Goal: Task Accomplishment & Management: Manage account settings

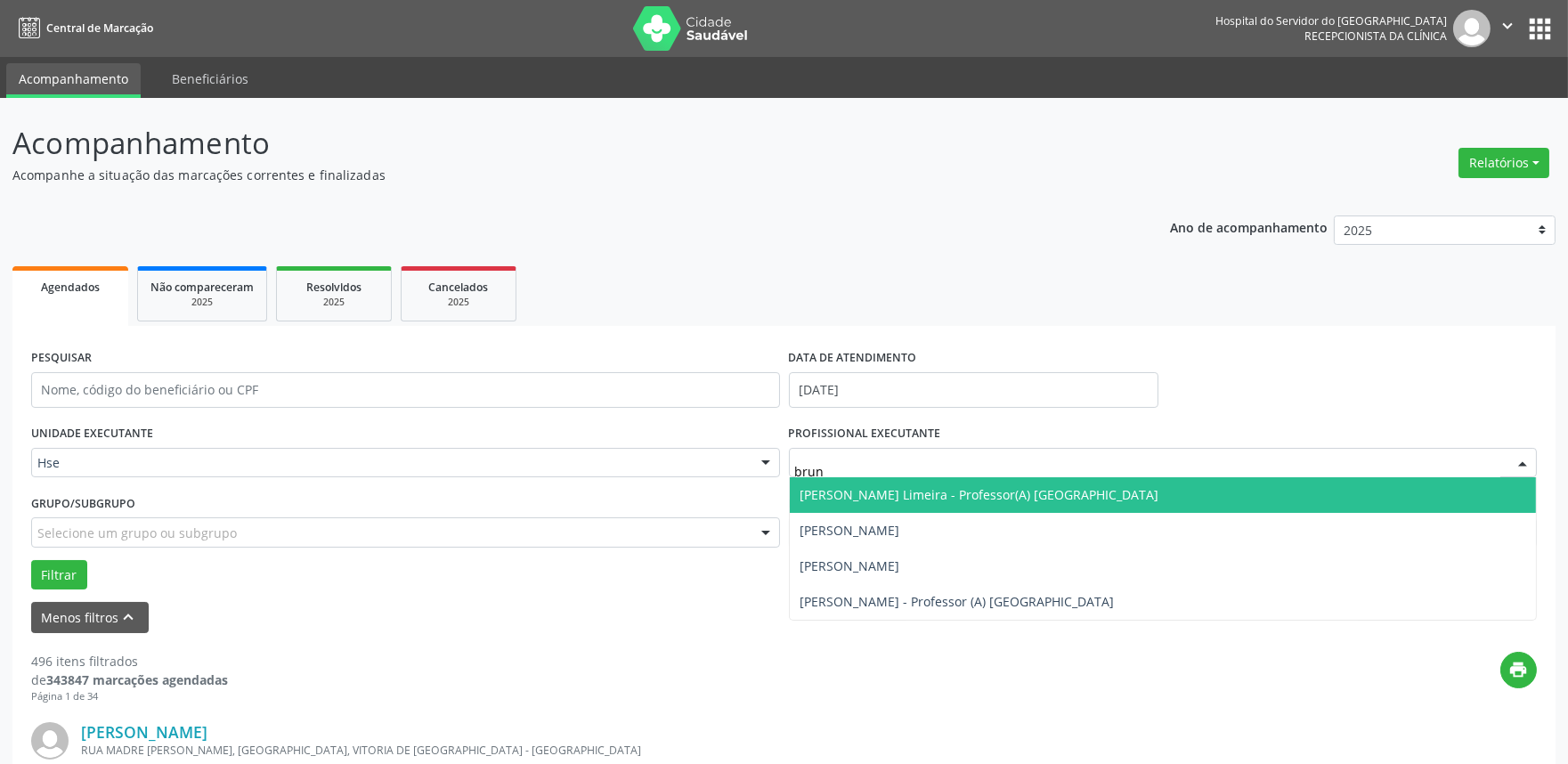
type input "[PERSON_NAME]"
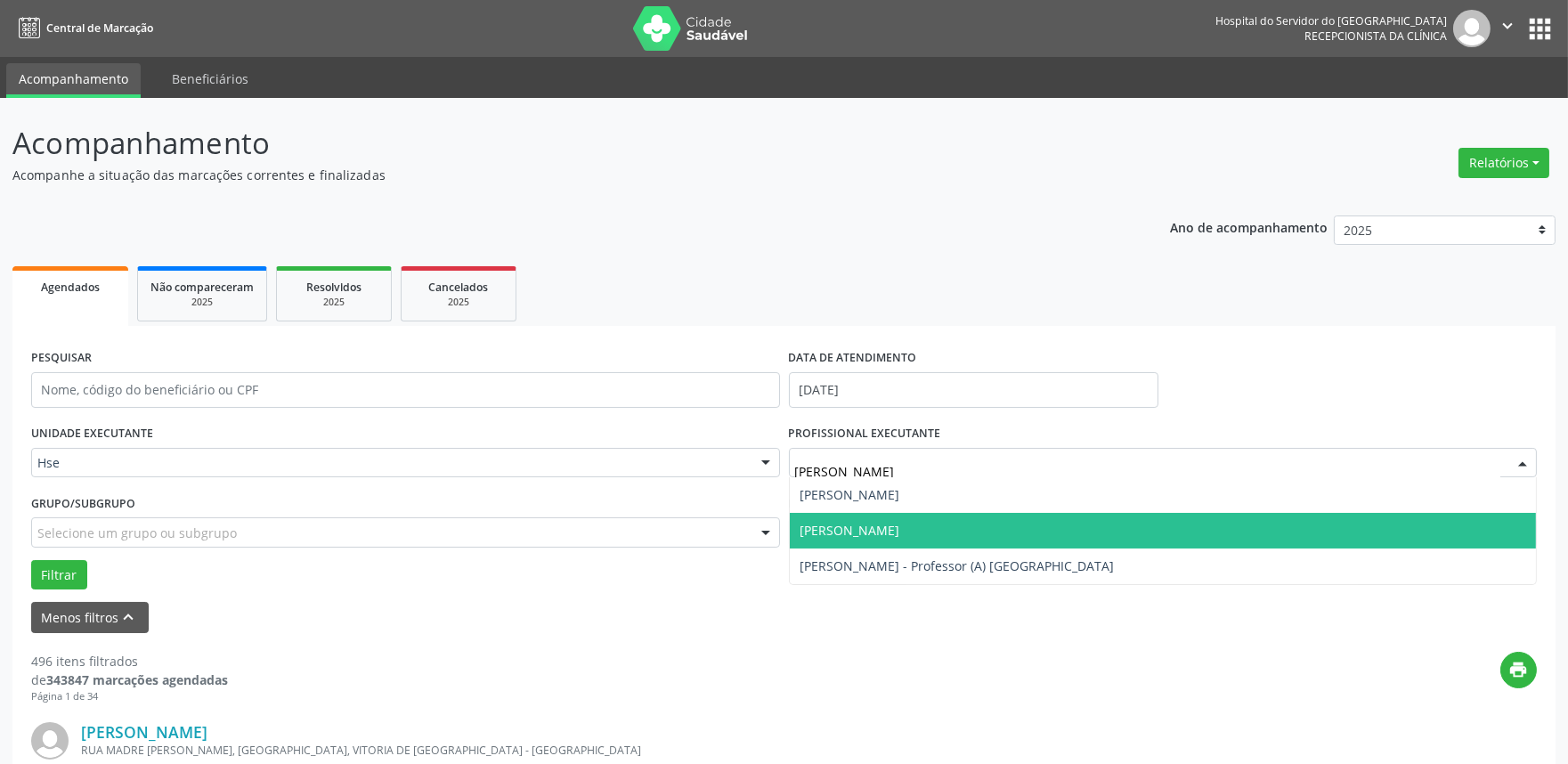
click at [955, 541] on span "[PERSON_NAME]" at bounding box center [1163, 531] width 747 height 36
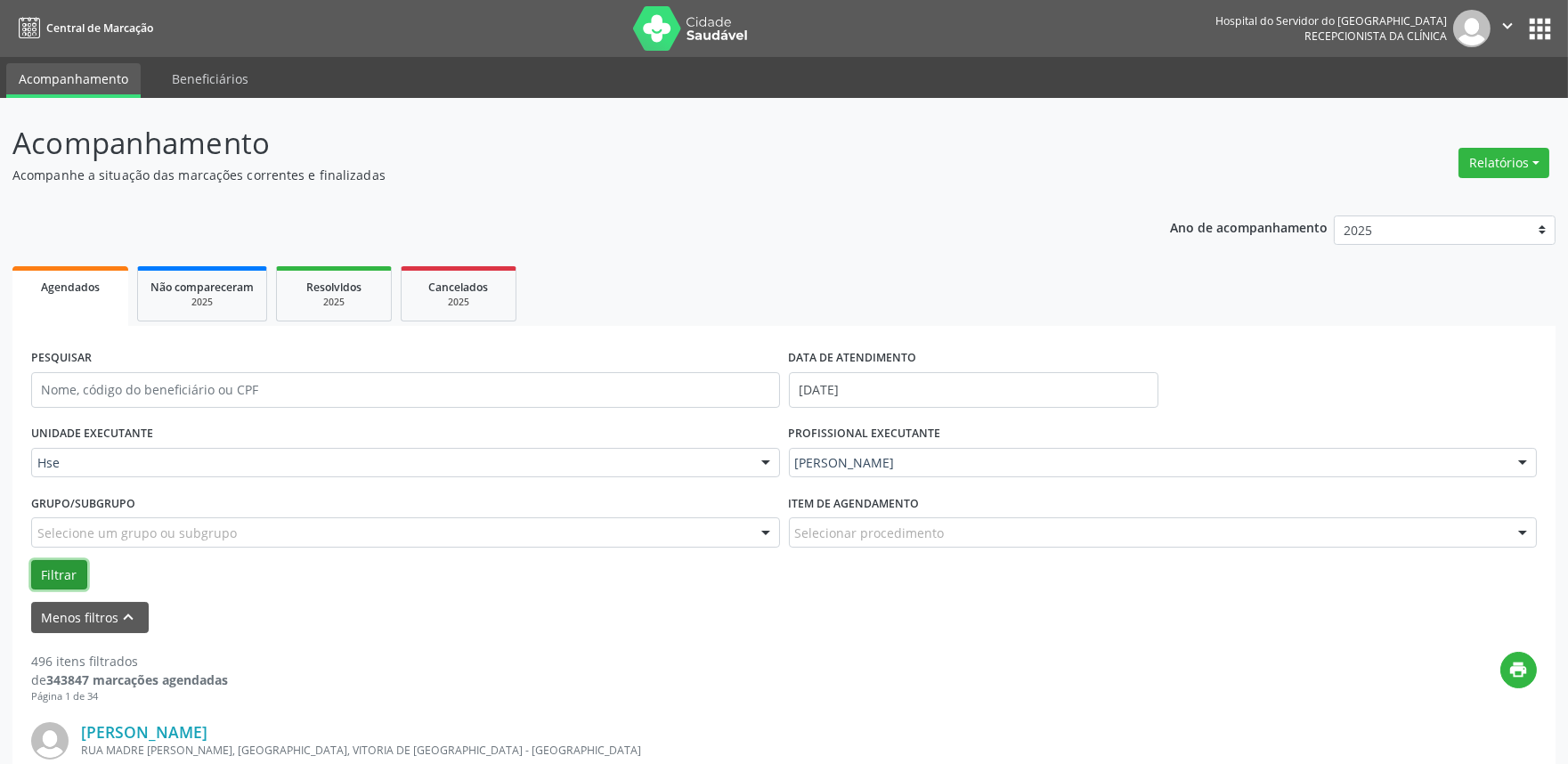
click at [38, 568] on button "Filtrar" at bounding box center [58, 575] width 56 height 31
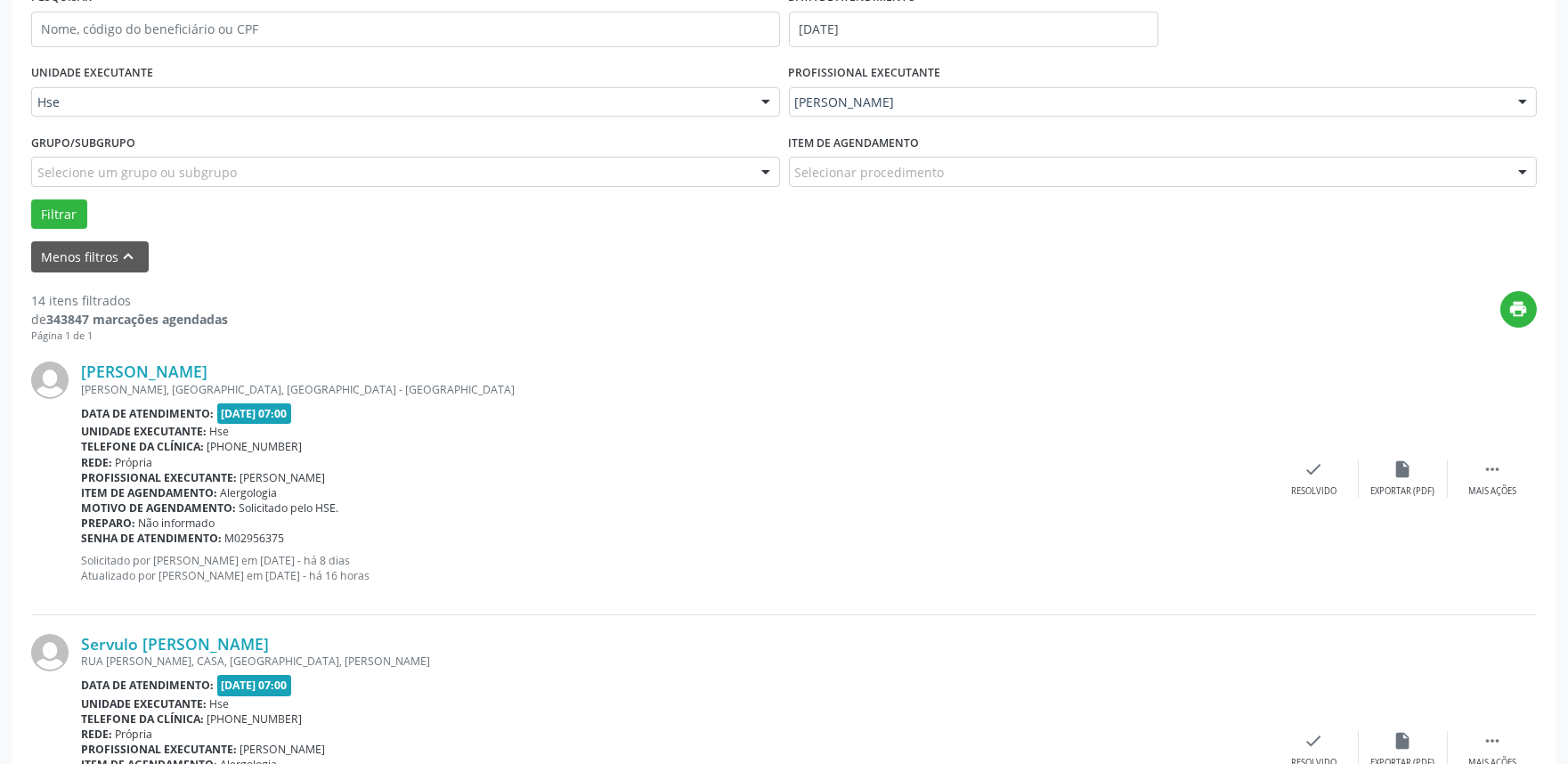
scroll to position [395, 0]
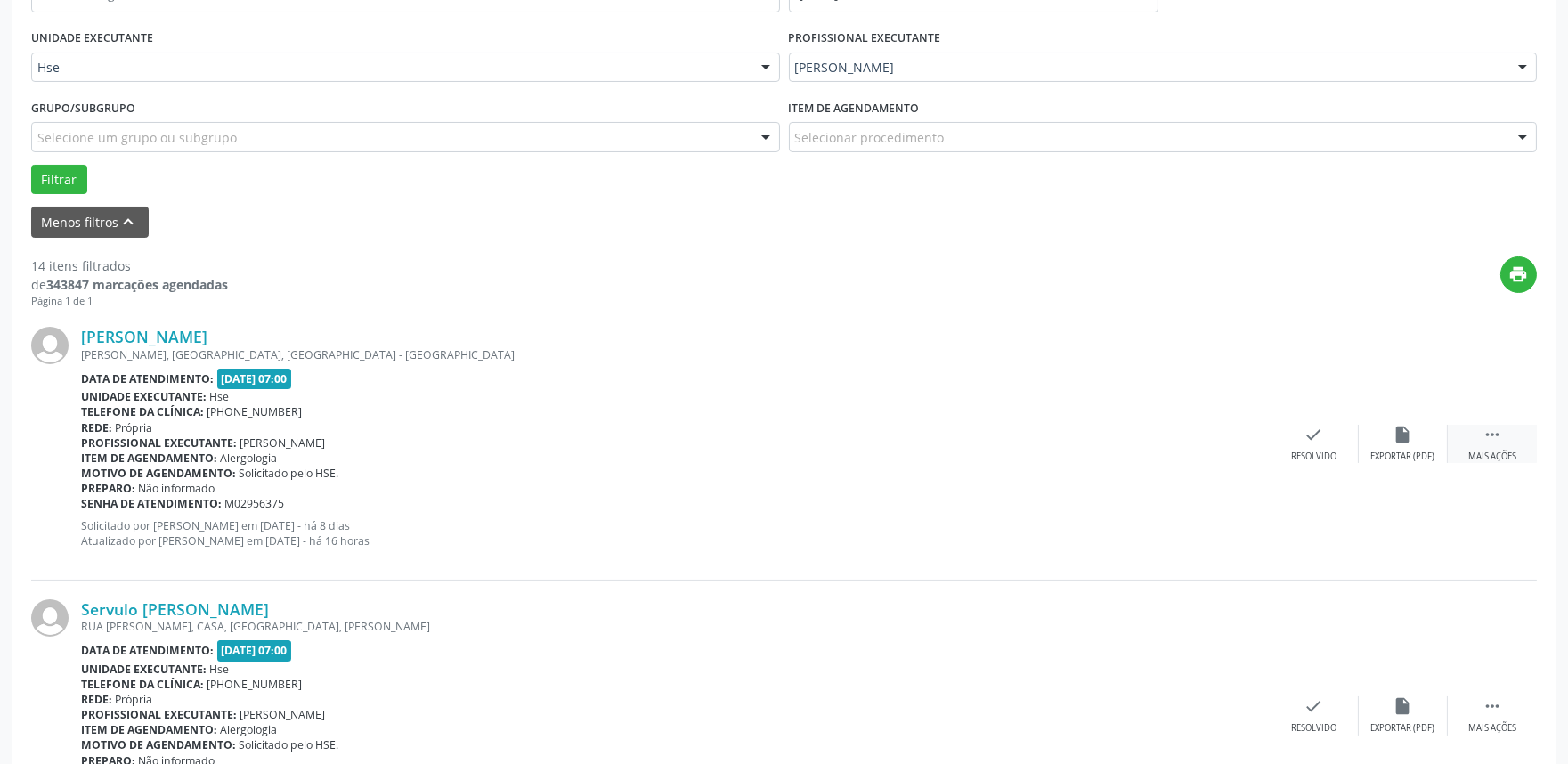
click at [1490, 433] on icon "" at bounding box center [1493, 435] width 20 height 20
click at [1442, 446] on div "alarm_off Não compareceu" at bounding box center [1404, 444] width 89 height 39
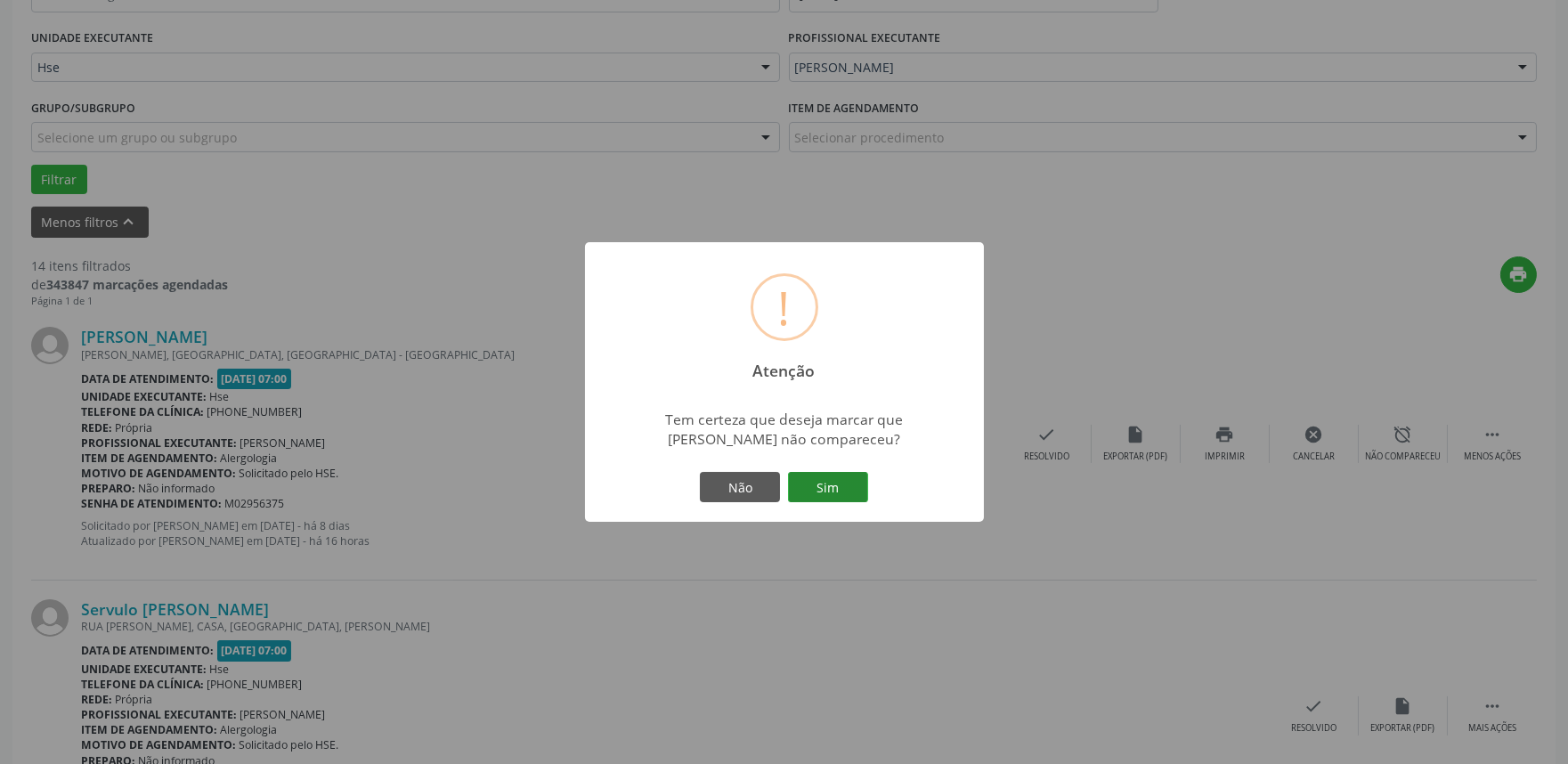
click at [816, 477] on button "Sim" at bounding box center [827, 487] width 80 height 31
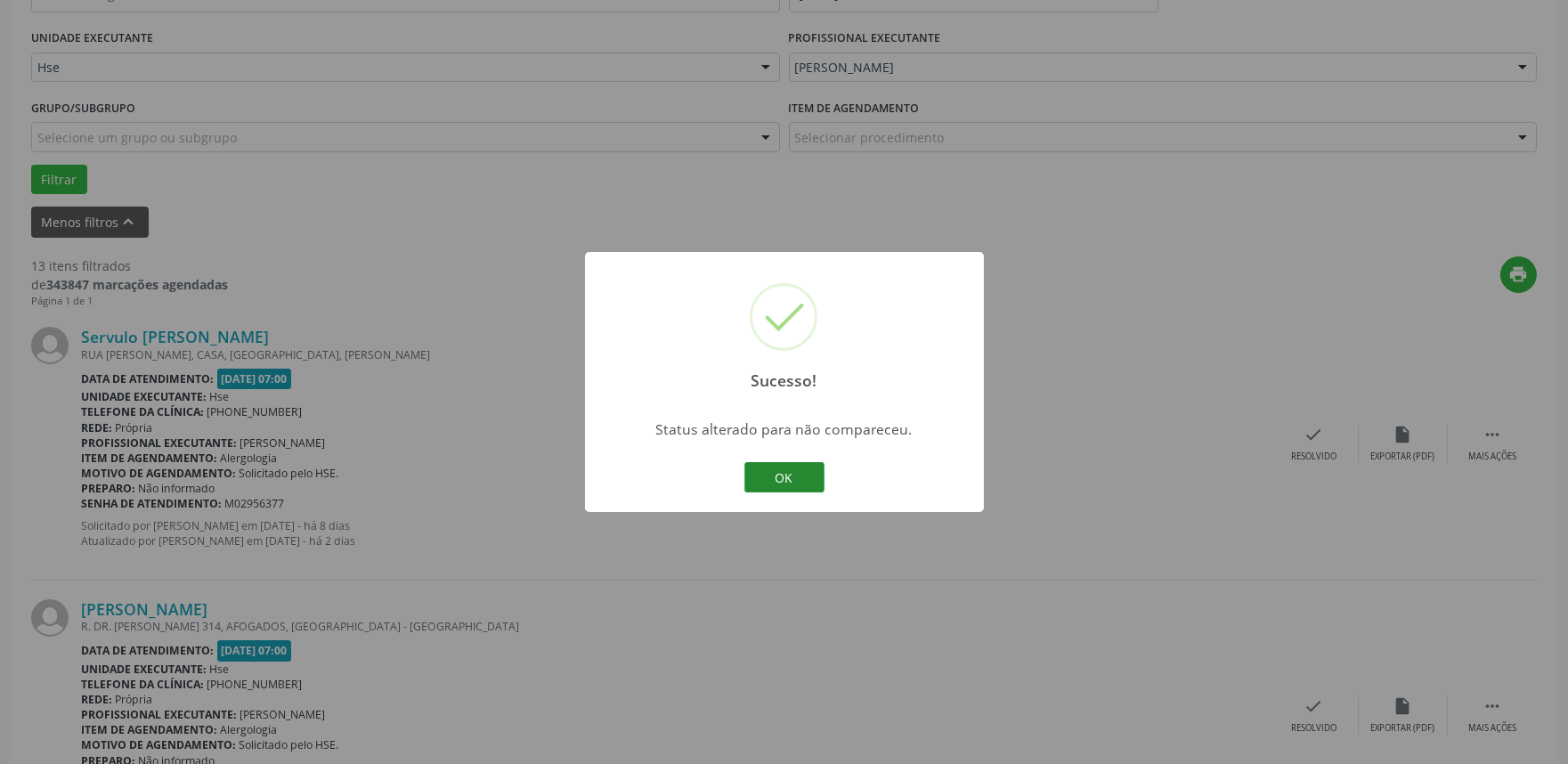
click at [815, 471] on button "OK" at bounding box center [784, 477] width 80 height 31
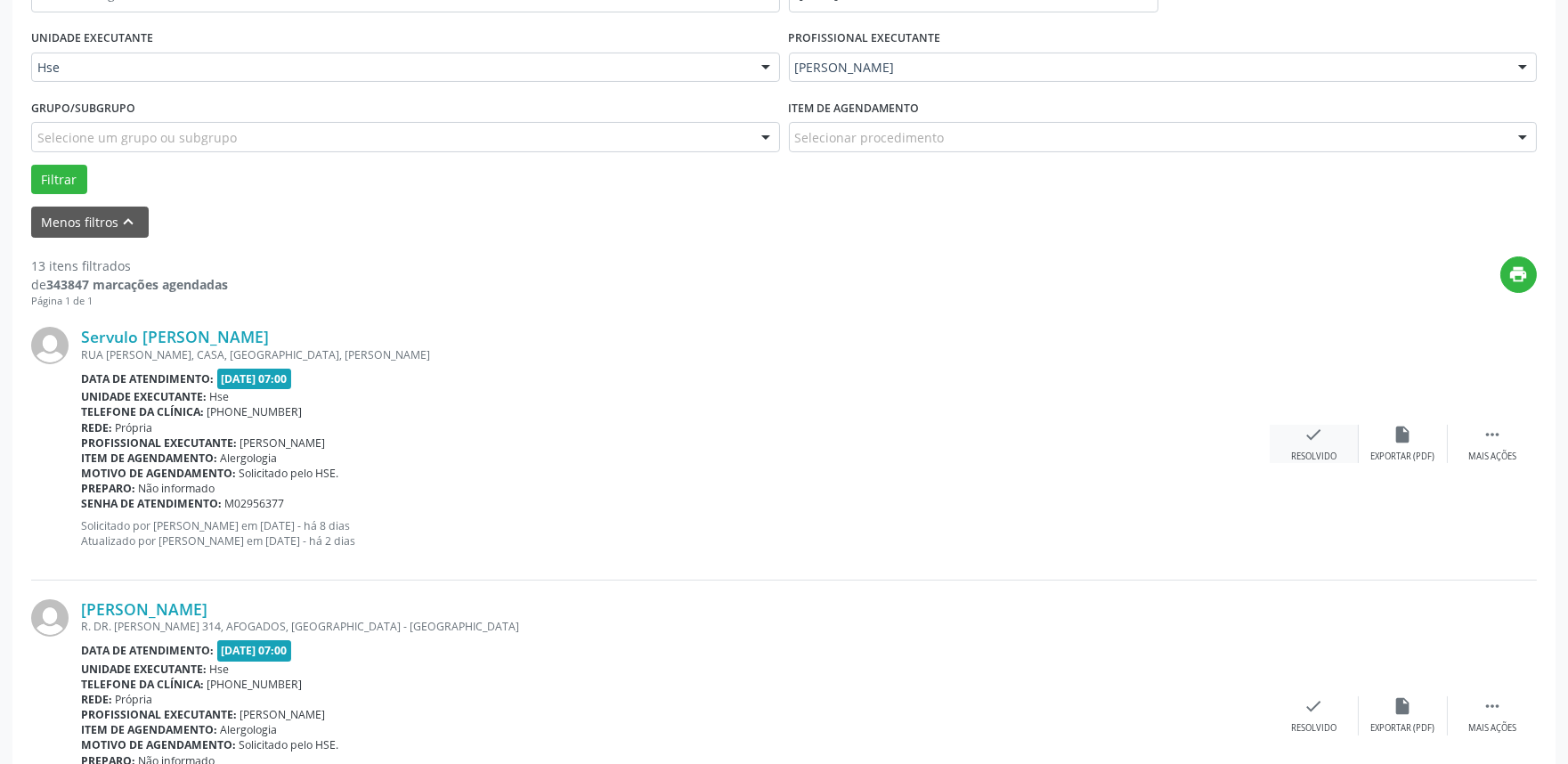
click at [1282, 434] on div "check Resolvido" at bounding box center [1314, 444] width 89 height 39
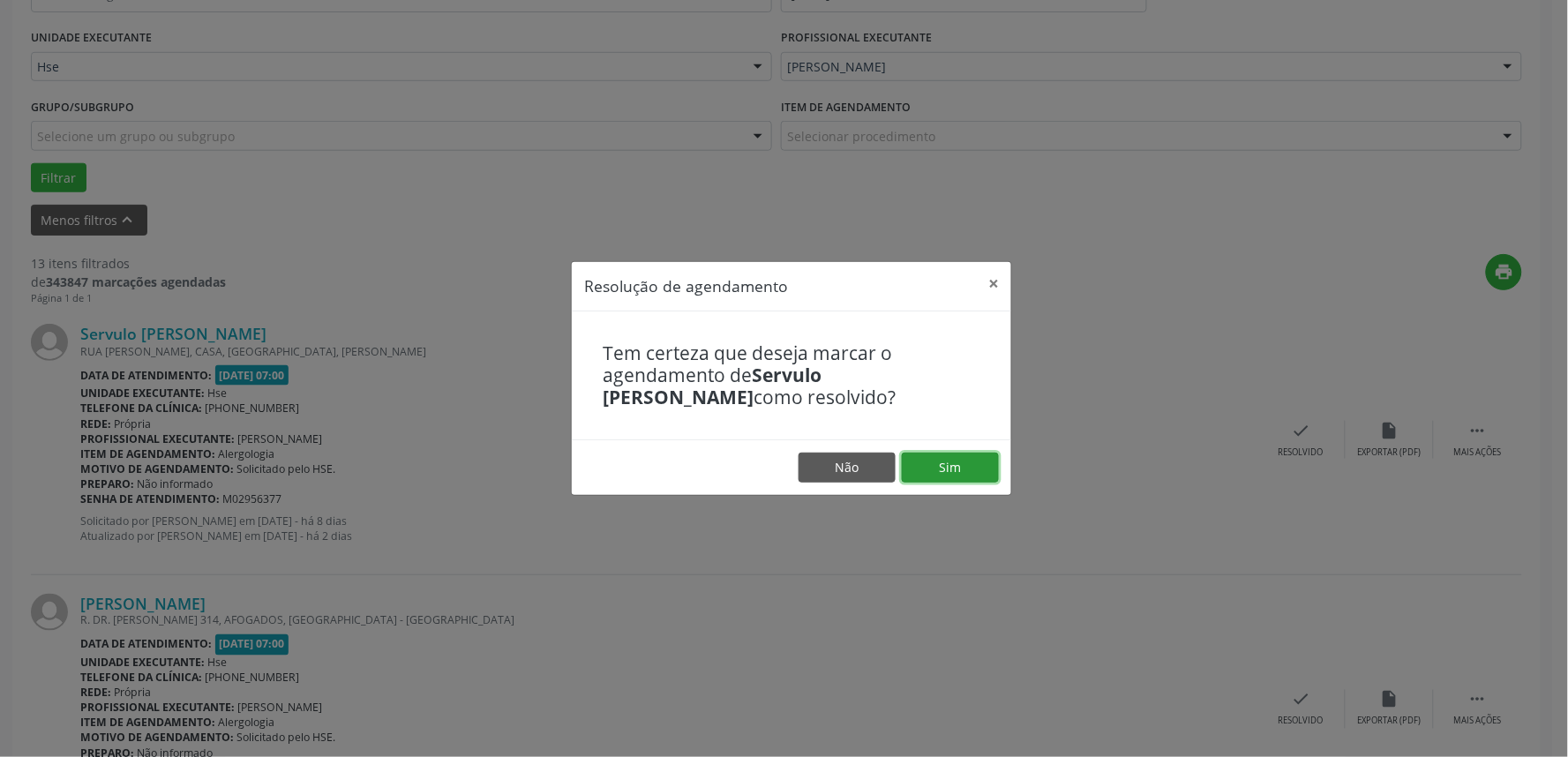
click at [938, 460] on button "Sim" at bounding box center [950, 467] width 97 height 30
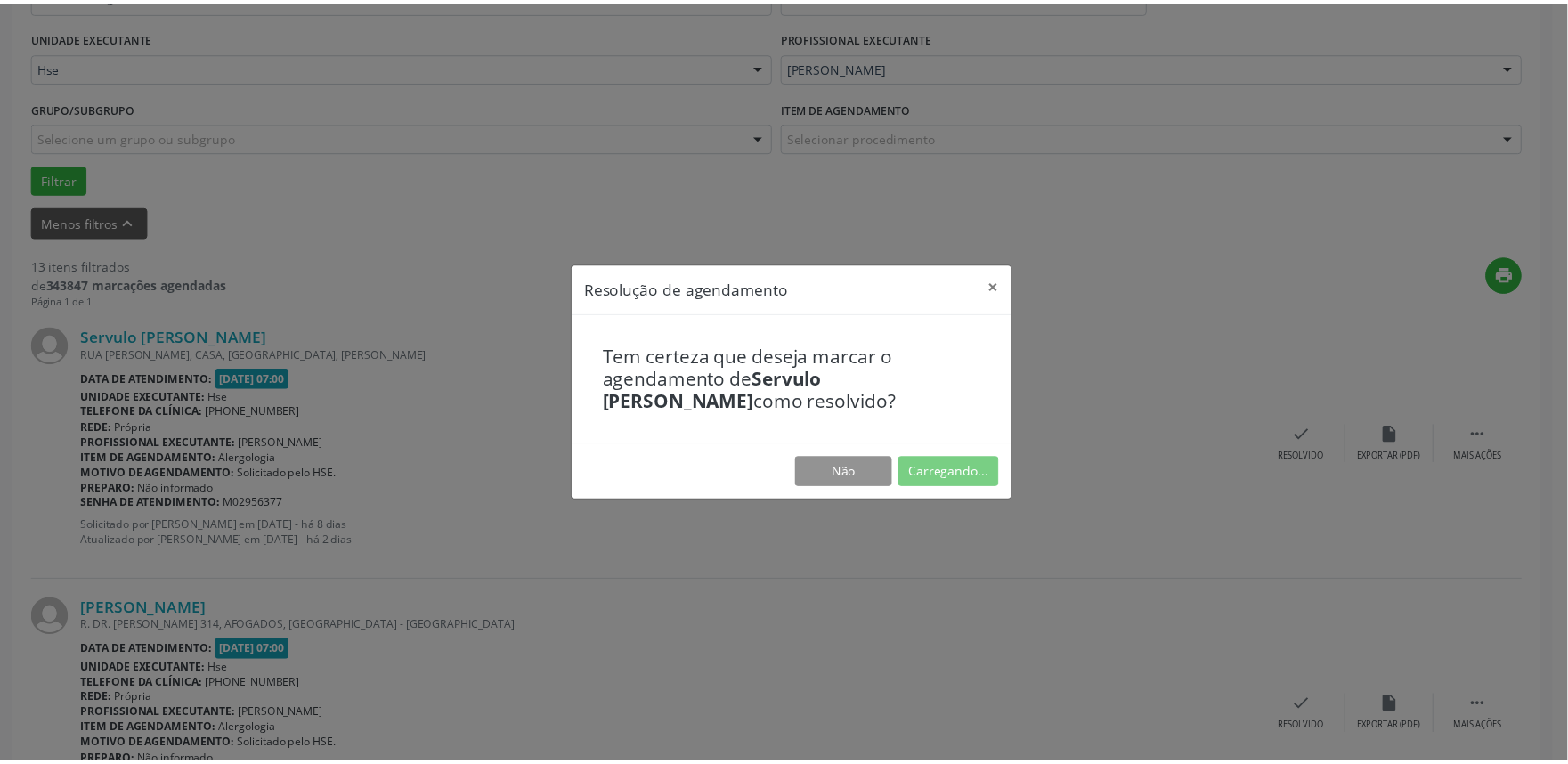
scroll to position [0, 0]
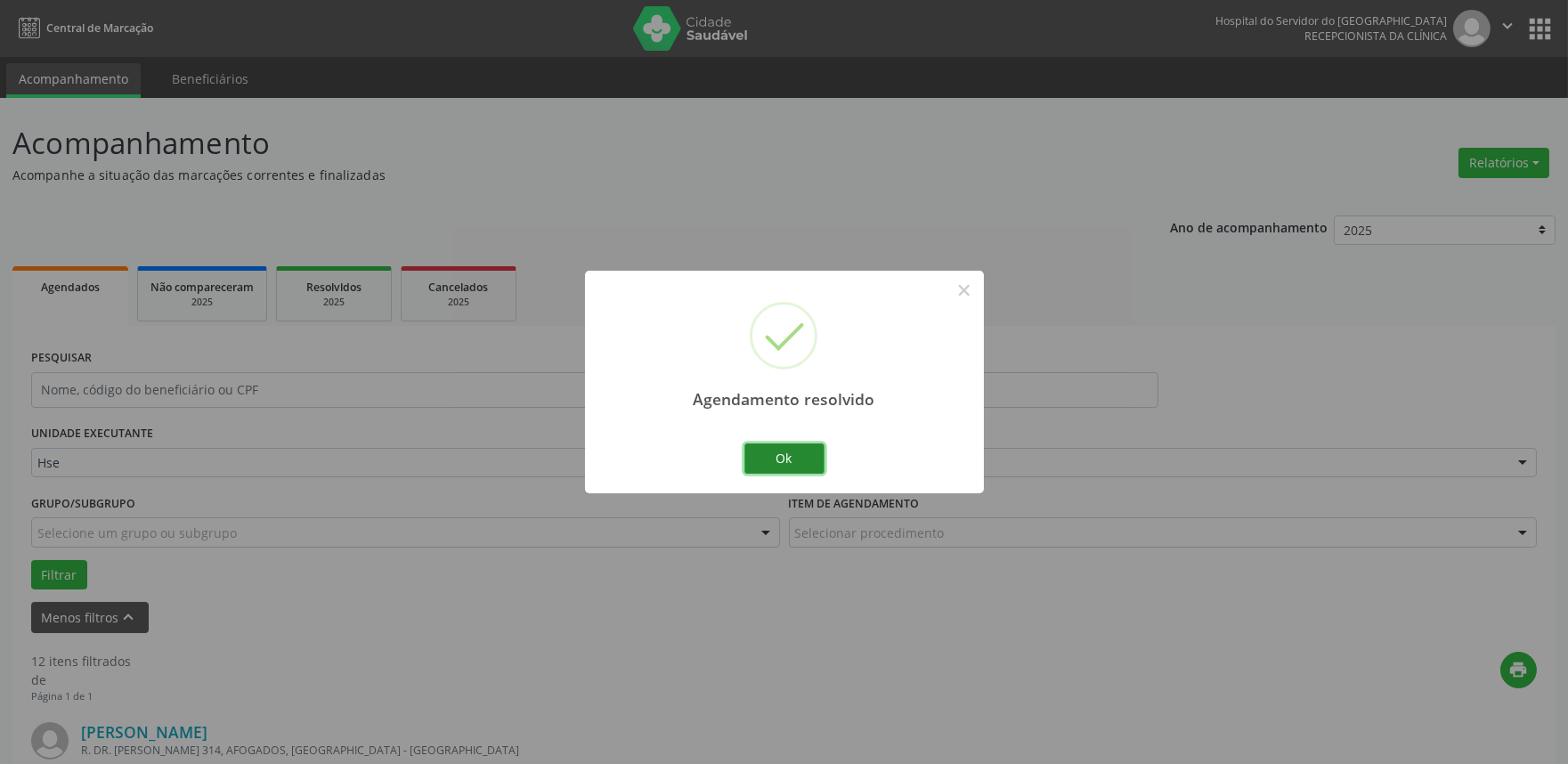
click at [804, 469] on button "Ok" at bounding box center [784, 459] width 80 height 31
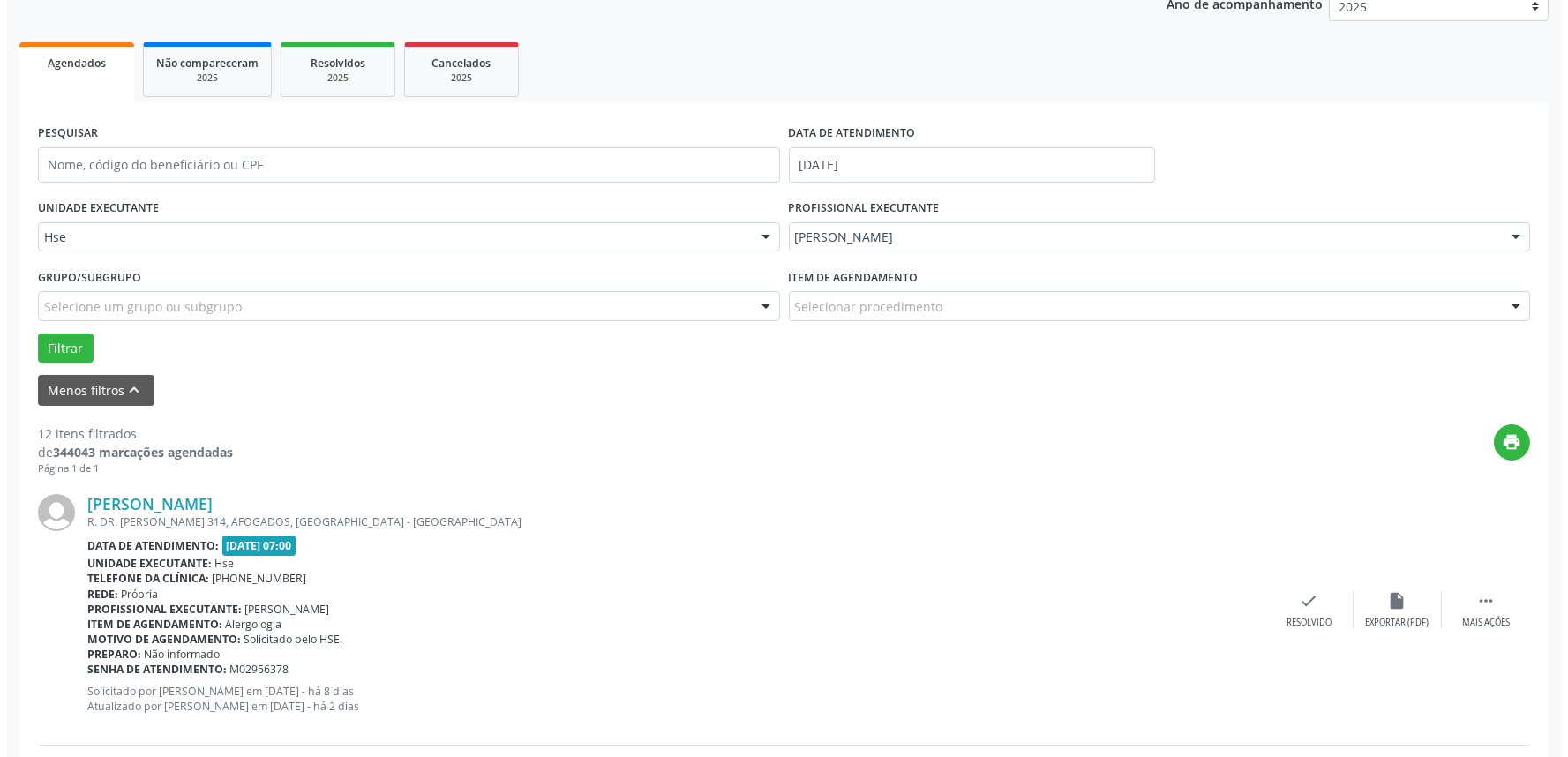
scroll to position [294, 0]
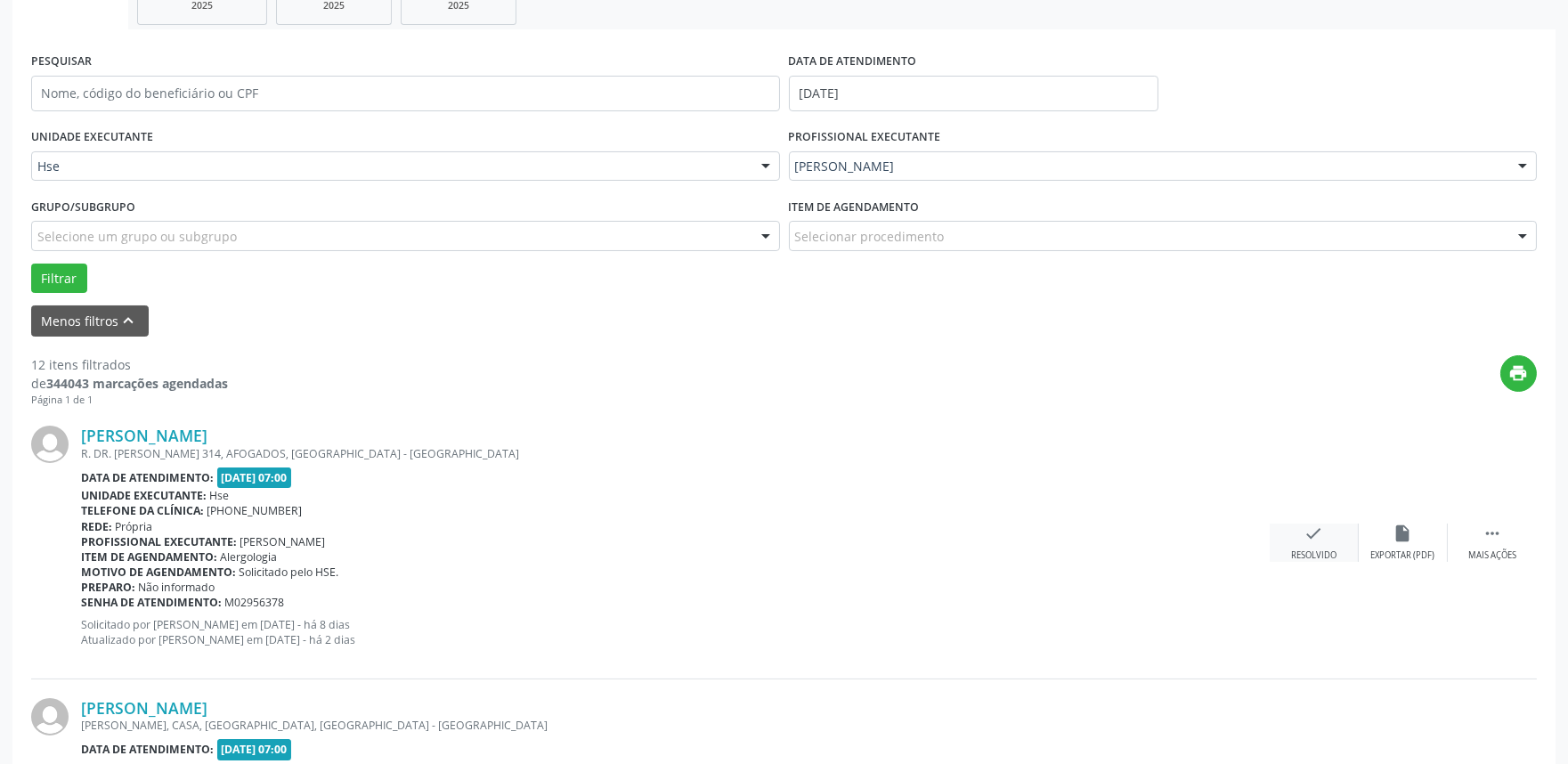
click at [1309, 524] on icon "check" at bounding box center [1314, 534] width 20 height 20
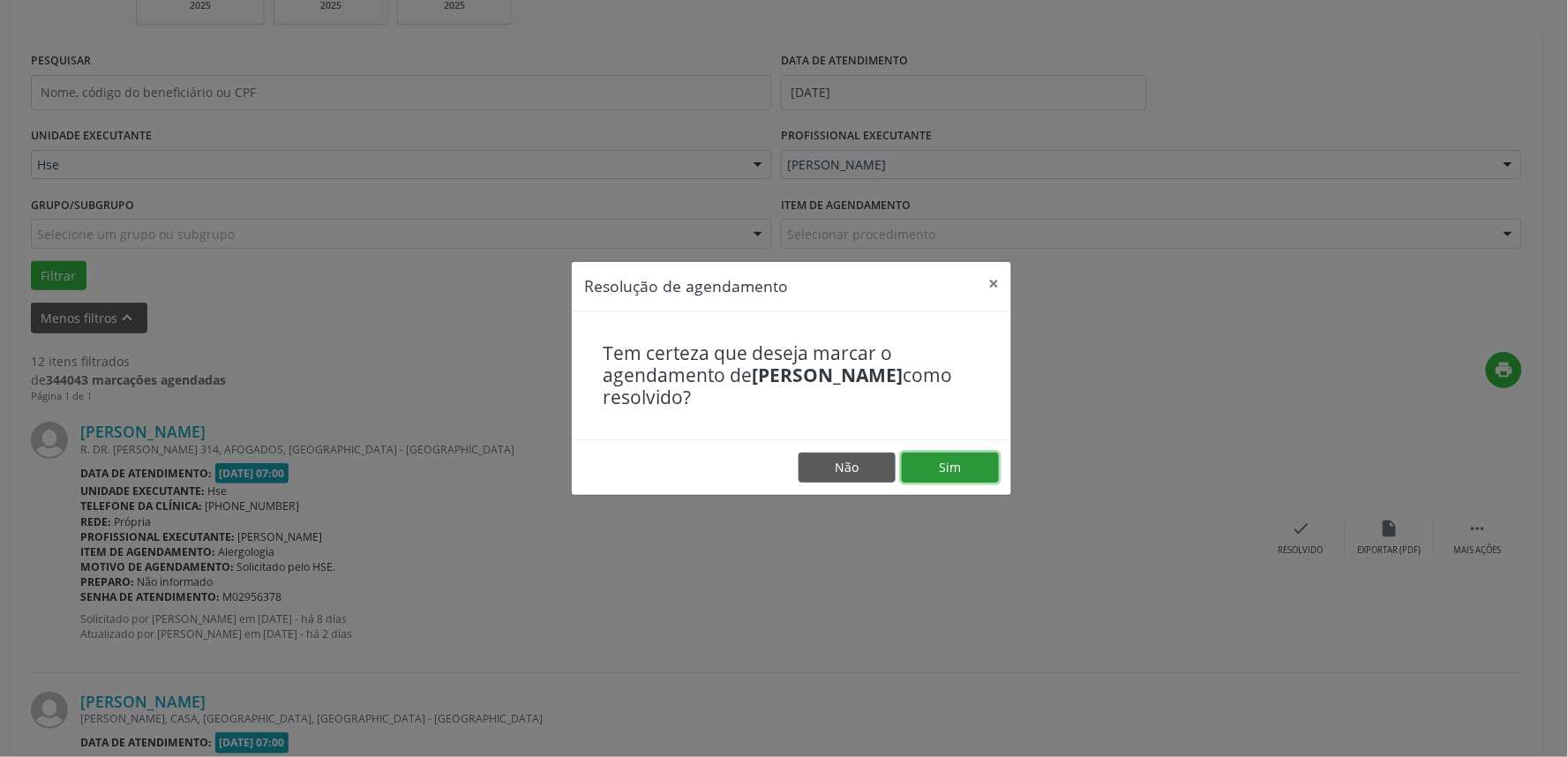
click at [938, 471] on button "Sim" at bounding box center [950, 467] width 97 height 30
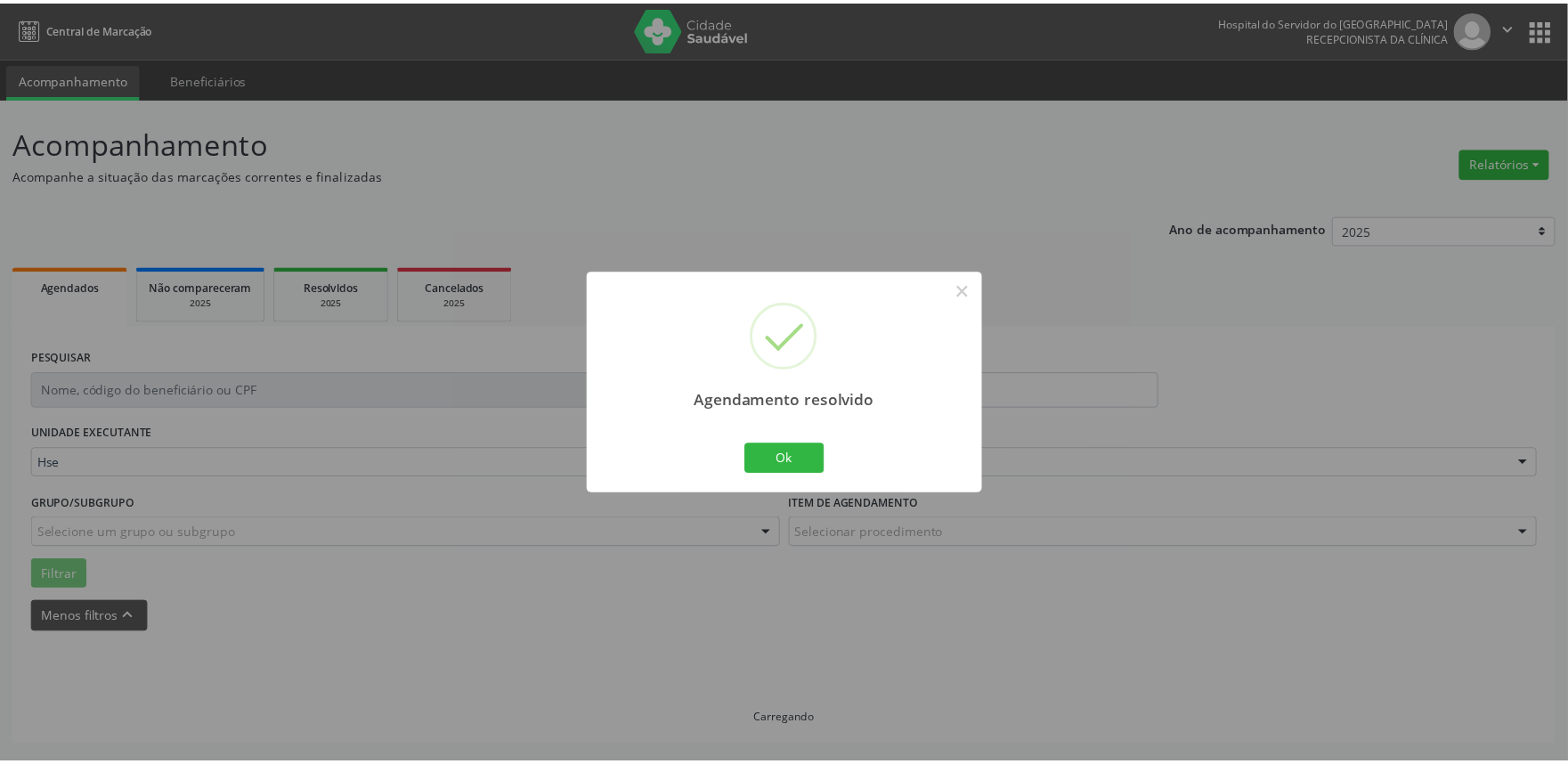
scroll to position [0, 0]
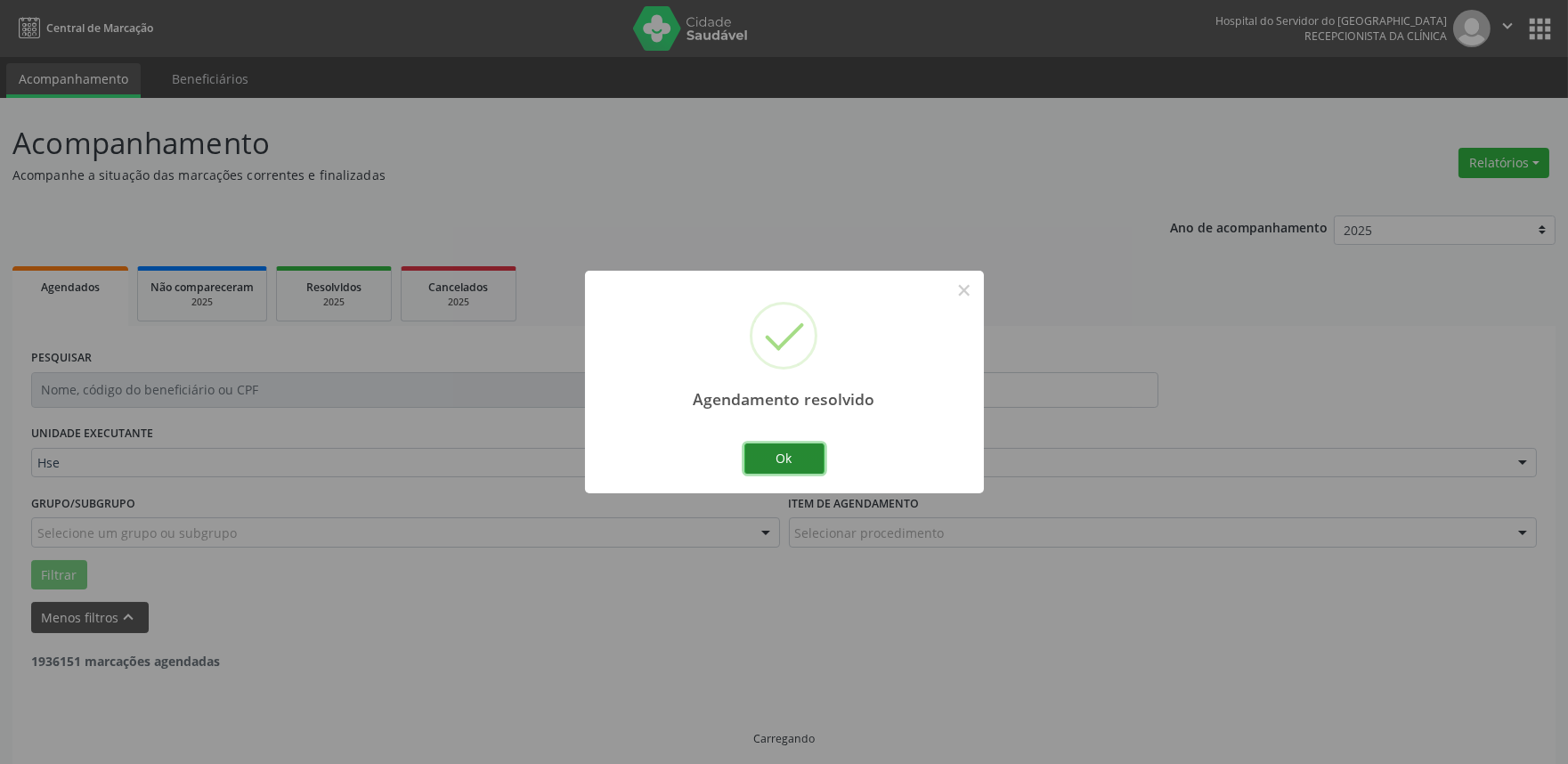
click at [754, 446] on button "Ok" at bounding box center [784, 459] width 80 height 31
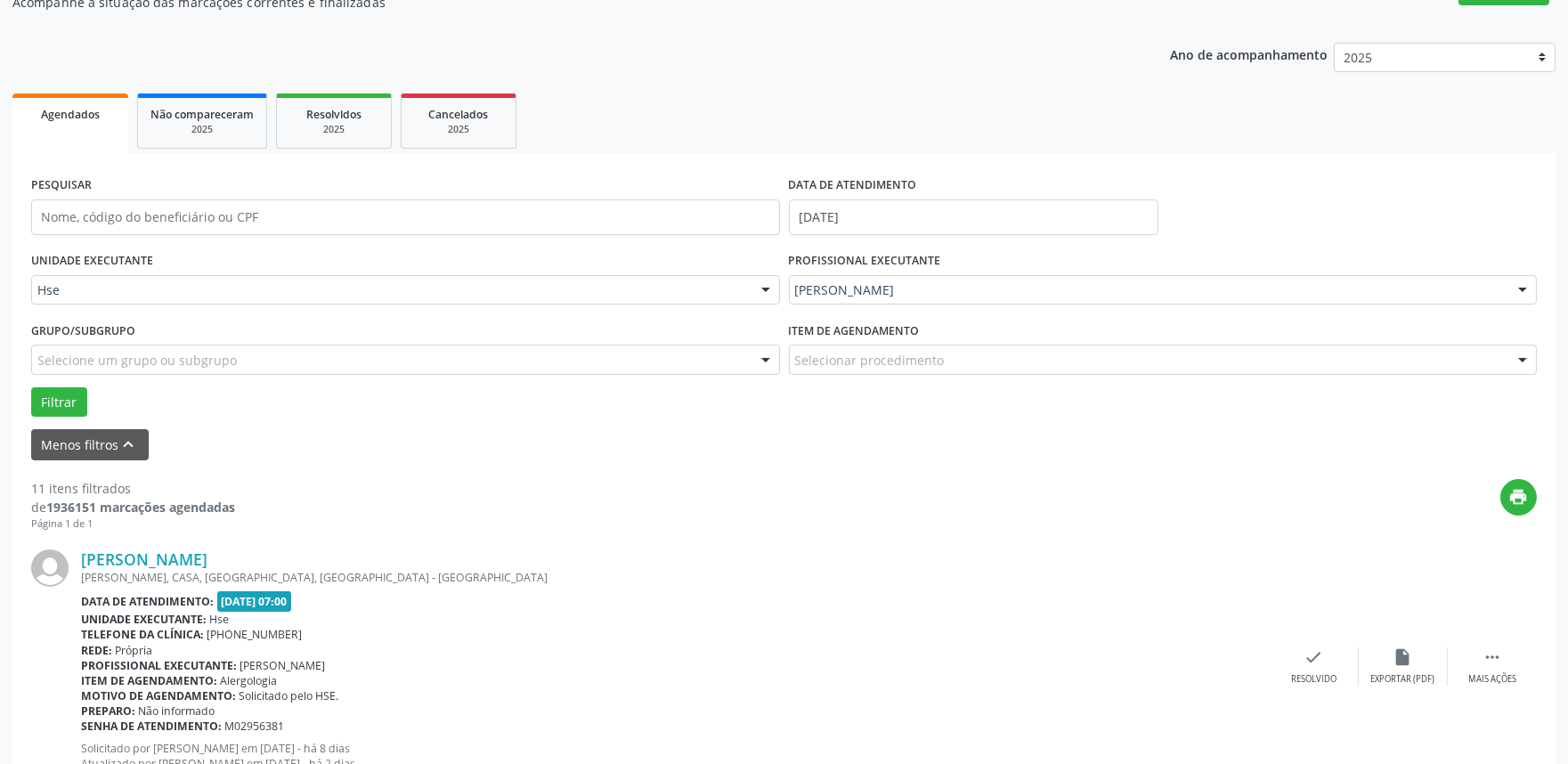
scroll to position [198, 0]
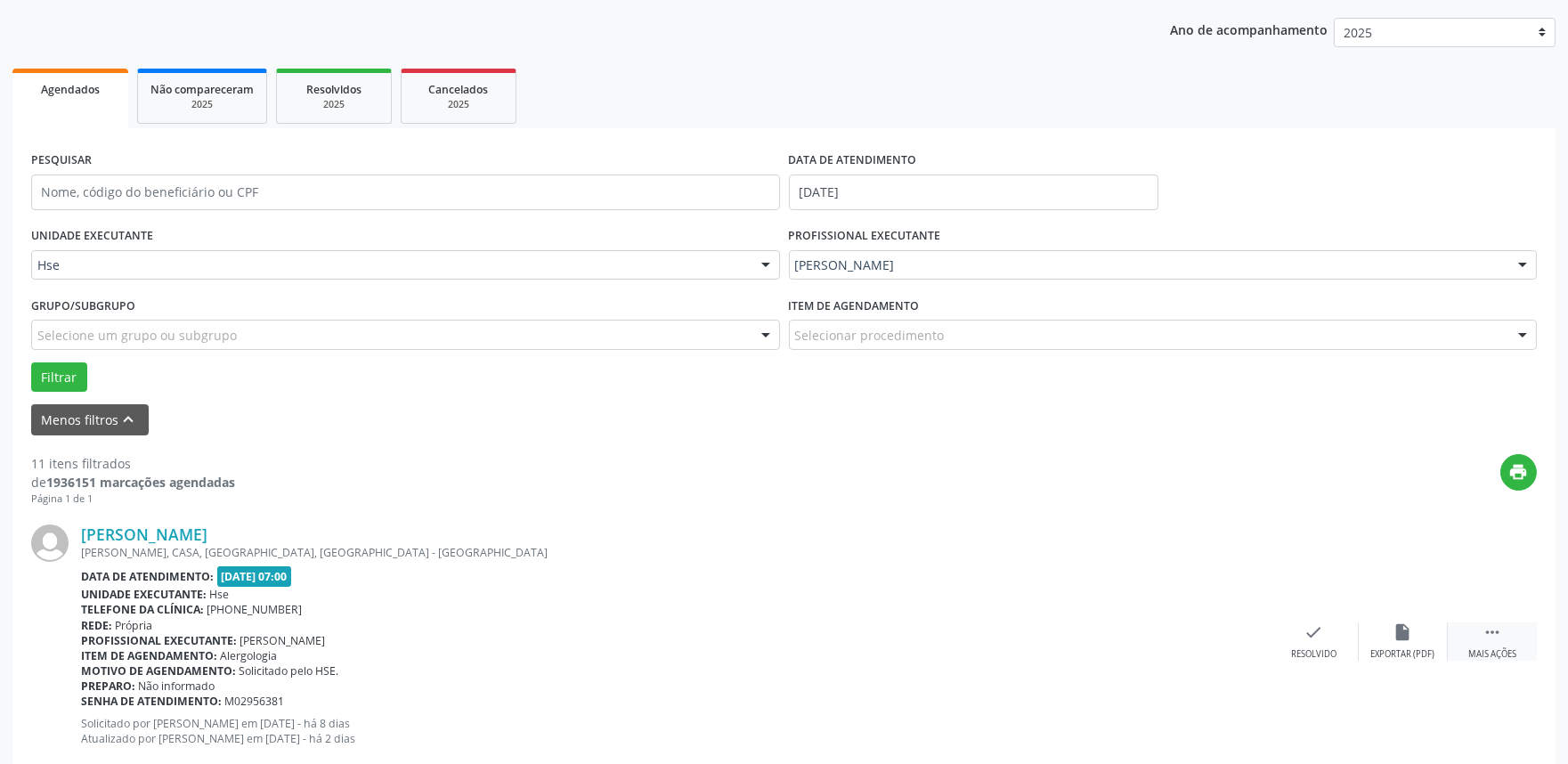
click at [1485, 623] on icon "" at bounding box center [1493, 632] width 20 height 20
click at [1387, 629] on div "alarm_off Não compareceu" at bounding box center [1404, 641] width 89 height 39
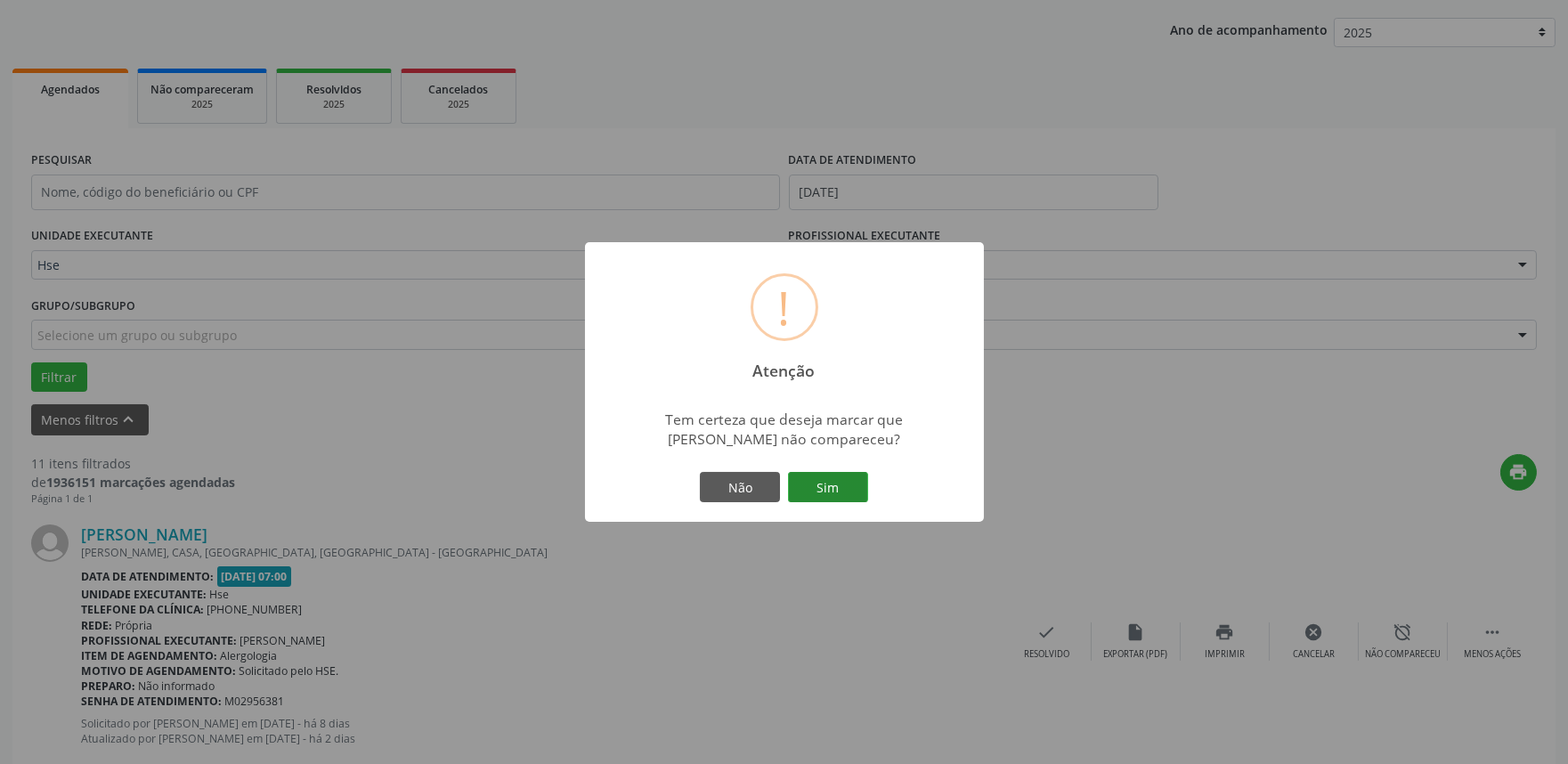
click at [839, 480] on button "Sim" at bounding box center [827, 487] width 80 height 31
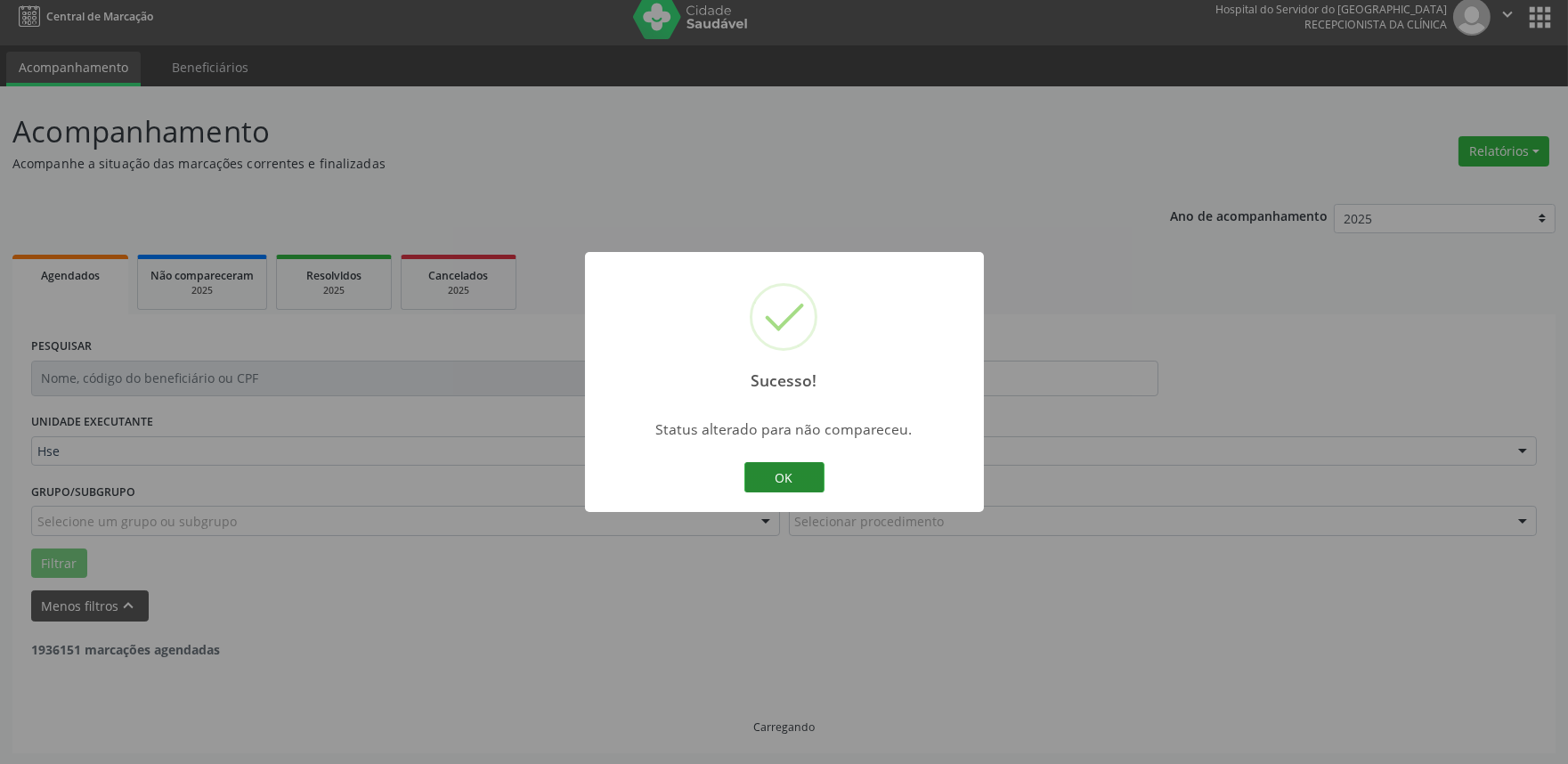
click at [781, 473] on button "OK" at bounding box center [784, 477] width 80 height 31
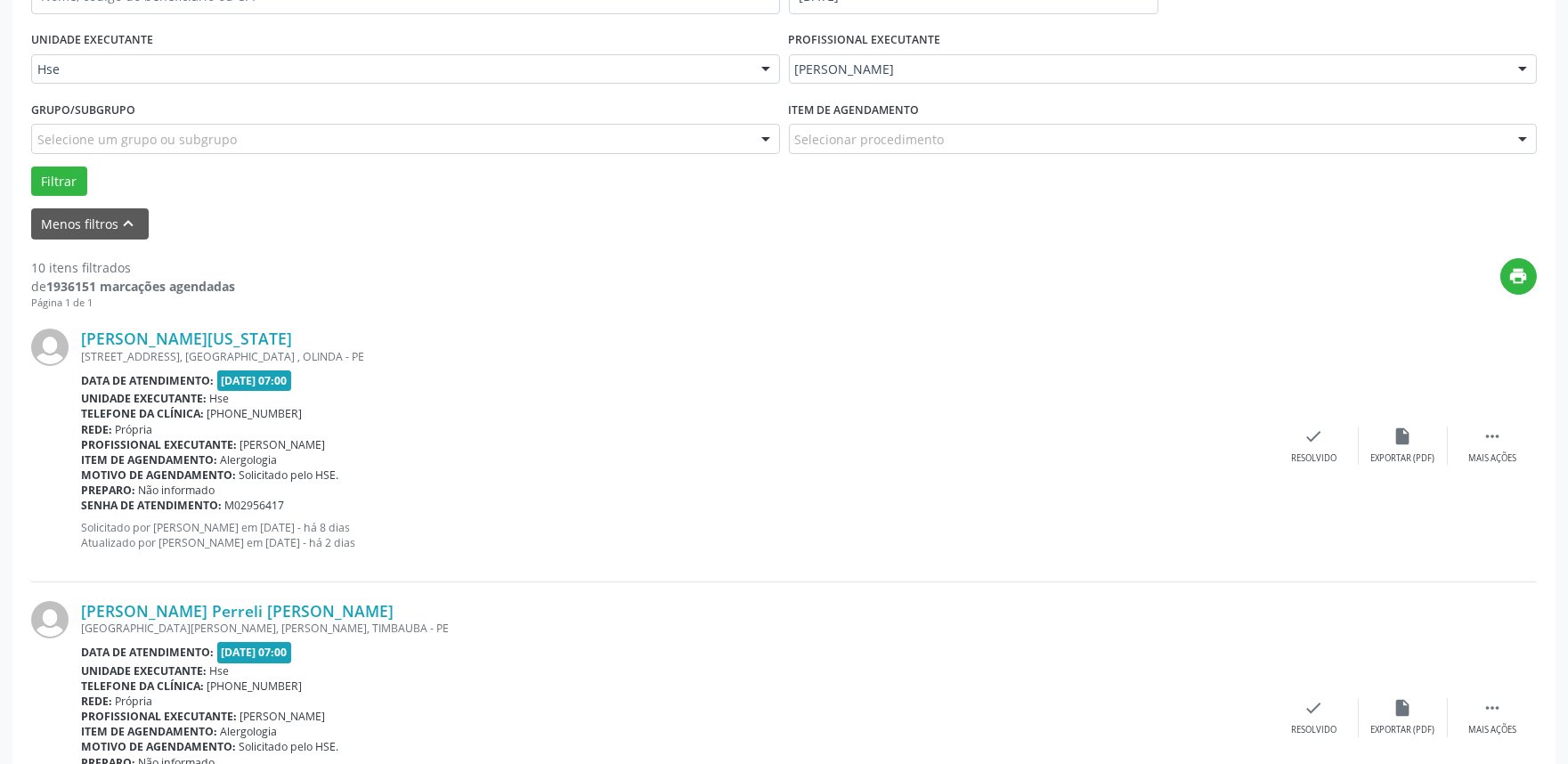
scroll to position [395, 0]
click at [1501, 451] on div "Mais ações" at bounding box center [1492, 457] width 49 height 13
click at [1403, 451] on div "Não compareceu" at bounding box center [1403, 457] width 75 height 13
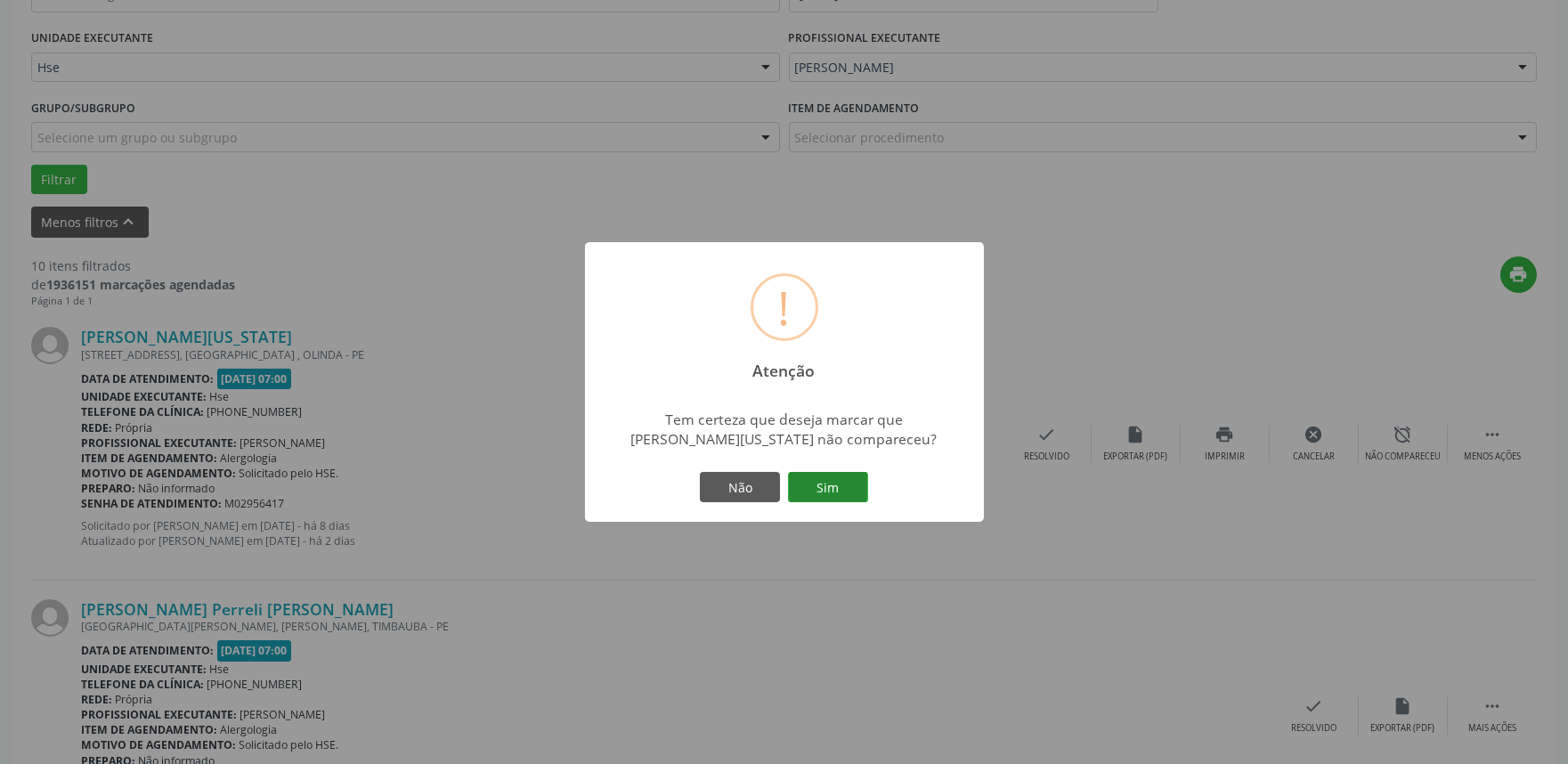
click at [833, 479] on button "Sim" at bounding box center [827, 487] width 80 height 31
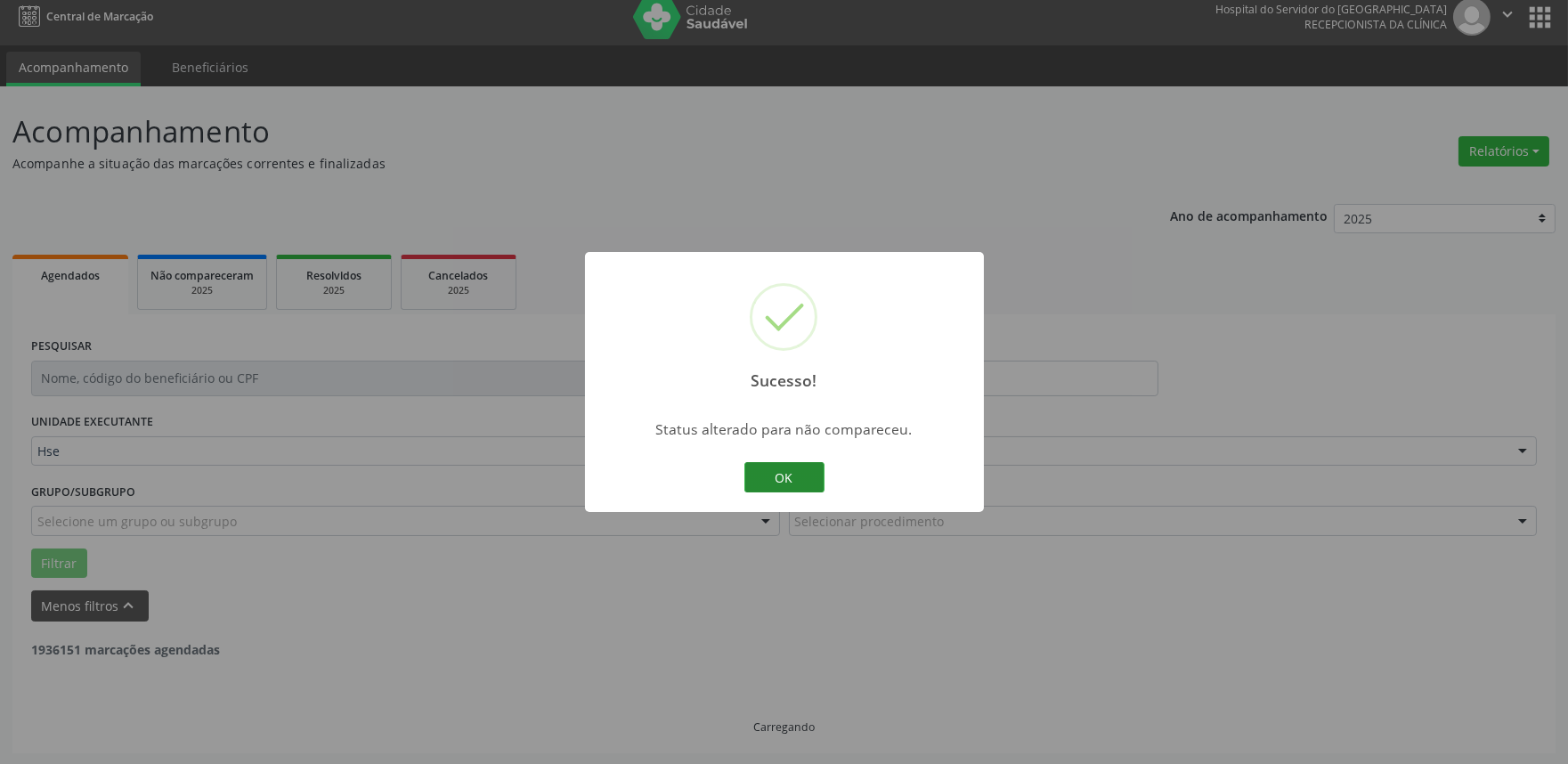
click at [808, 474] on button "OK" at bounding box center [784, 477] width 80 height 31
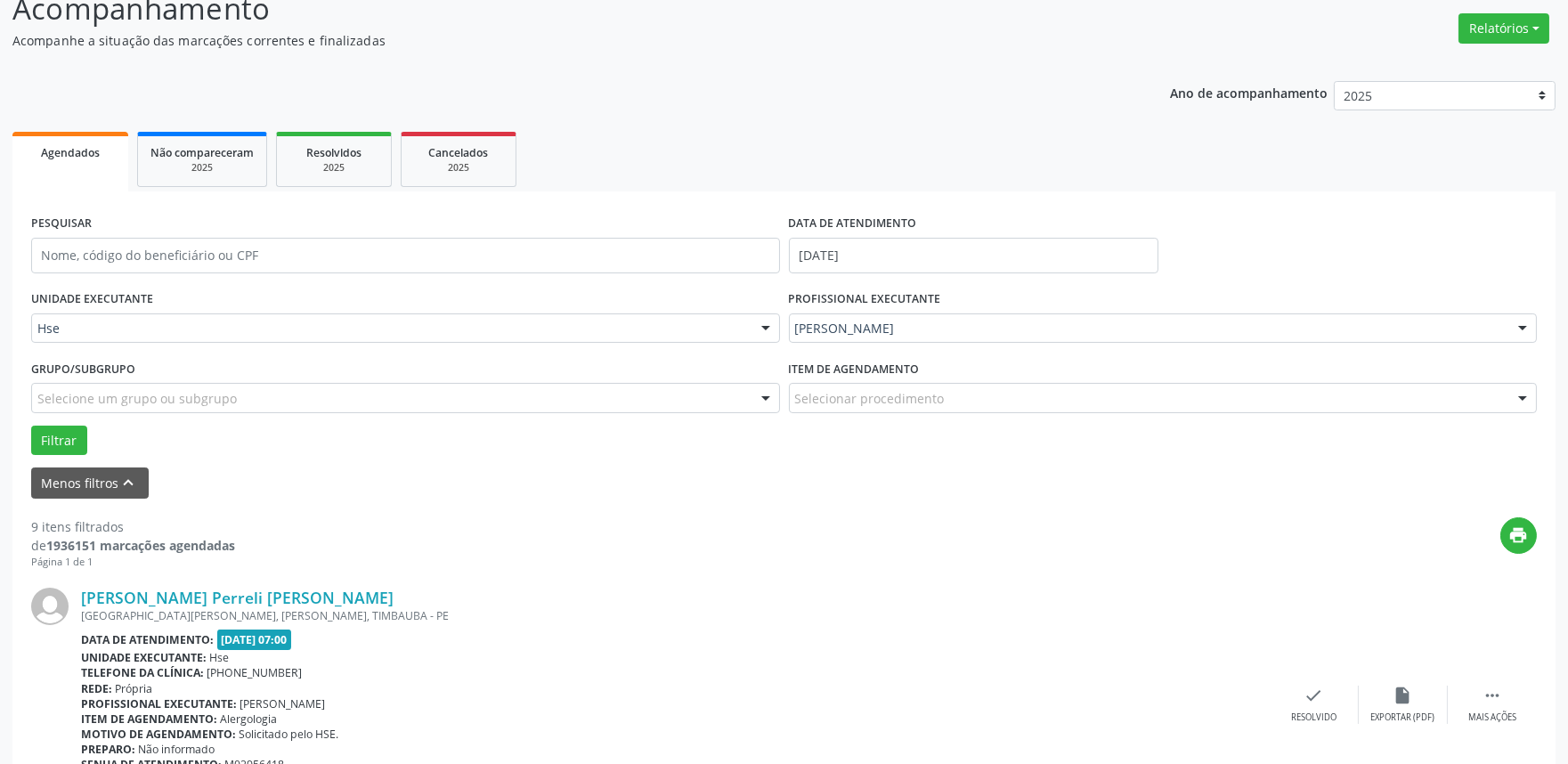
scroll to position [209, 0]
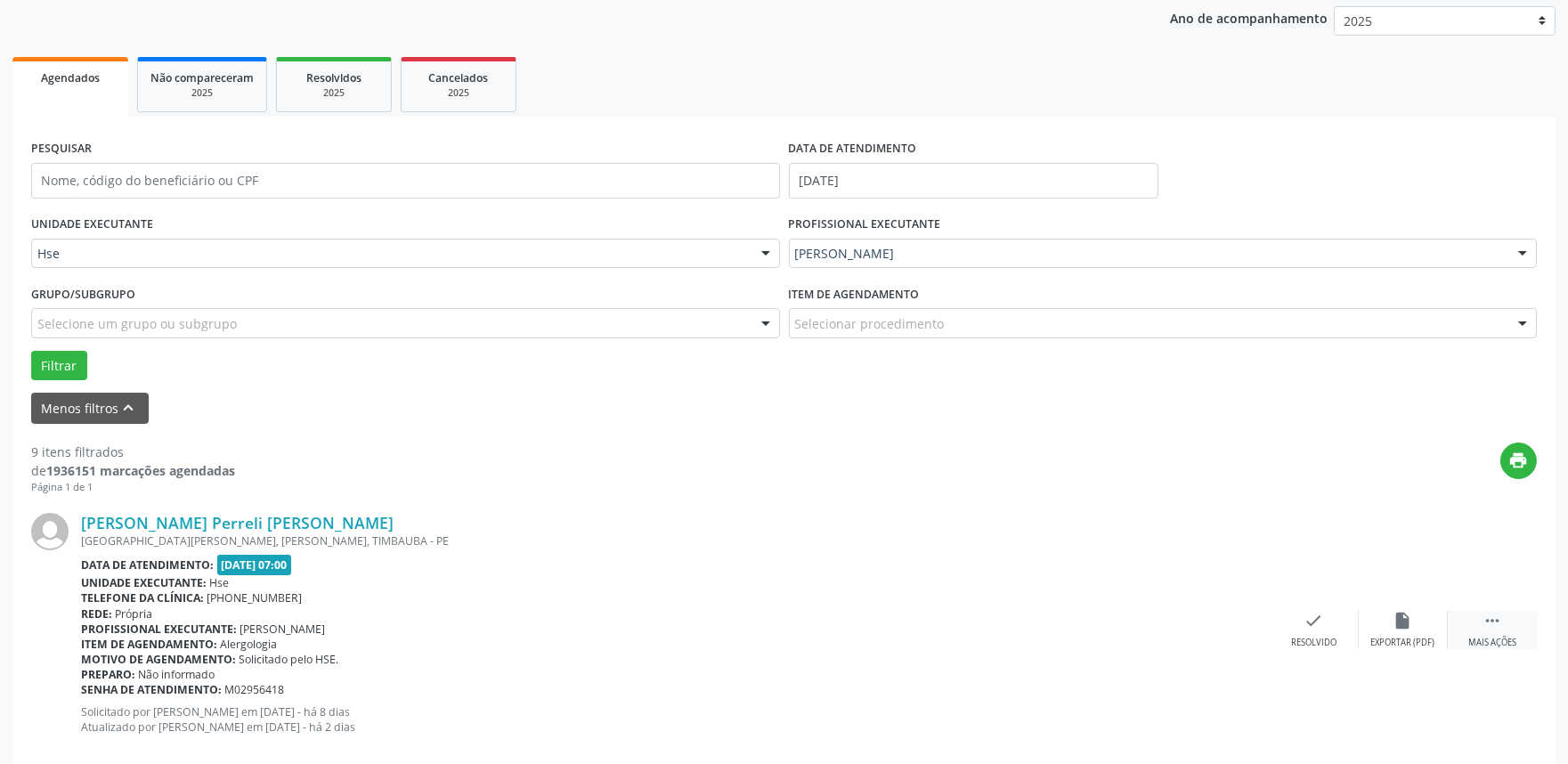
click at [1491, 638] on div "Mais ações" at bounding box center [1492, 643] width 49 height 13
click at [1412, 617] on div "alarm_off Não compareceu" at bounding box center [1404, 630] width 89 height 39
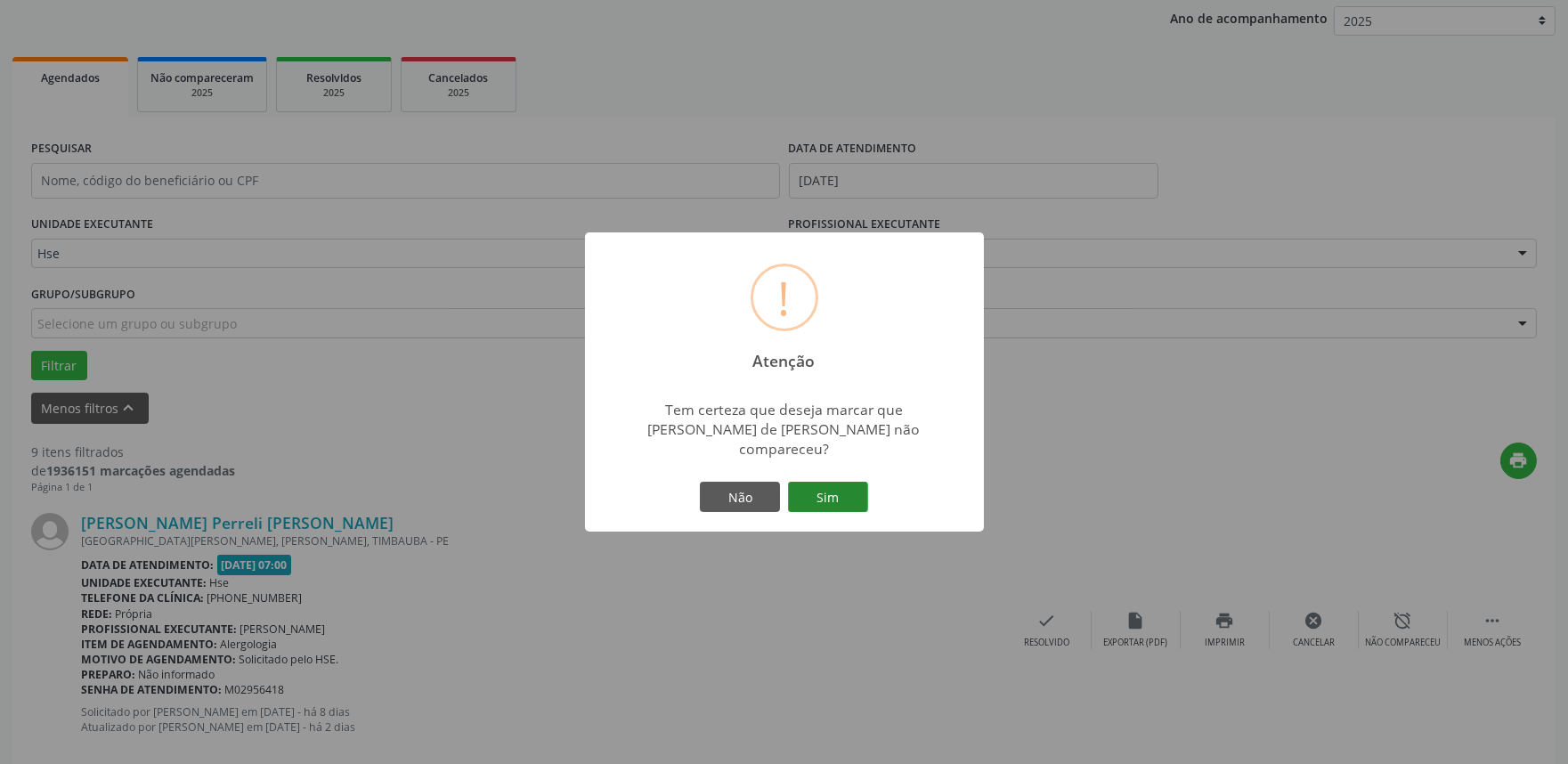
click at [839, 494] on button "Sim" at bounding box center [827, 496] width 80 height 31
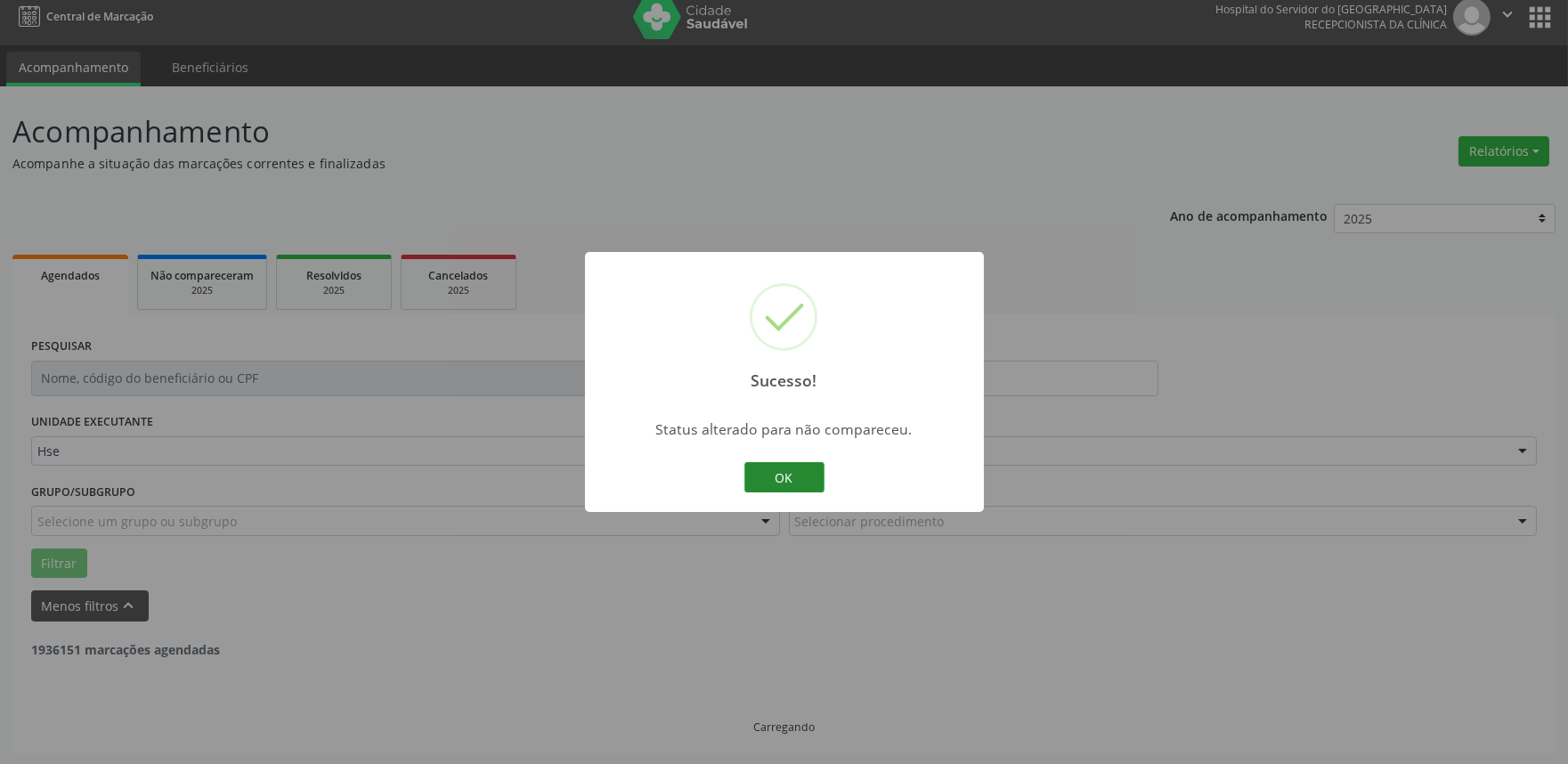
click at [751, 468] on button "OK" at bounding box center [784, 477] width 80 height 31
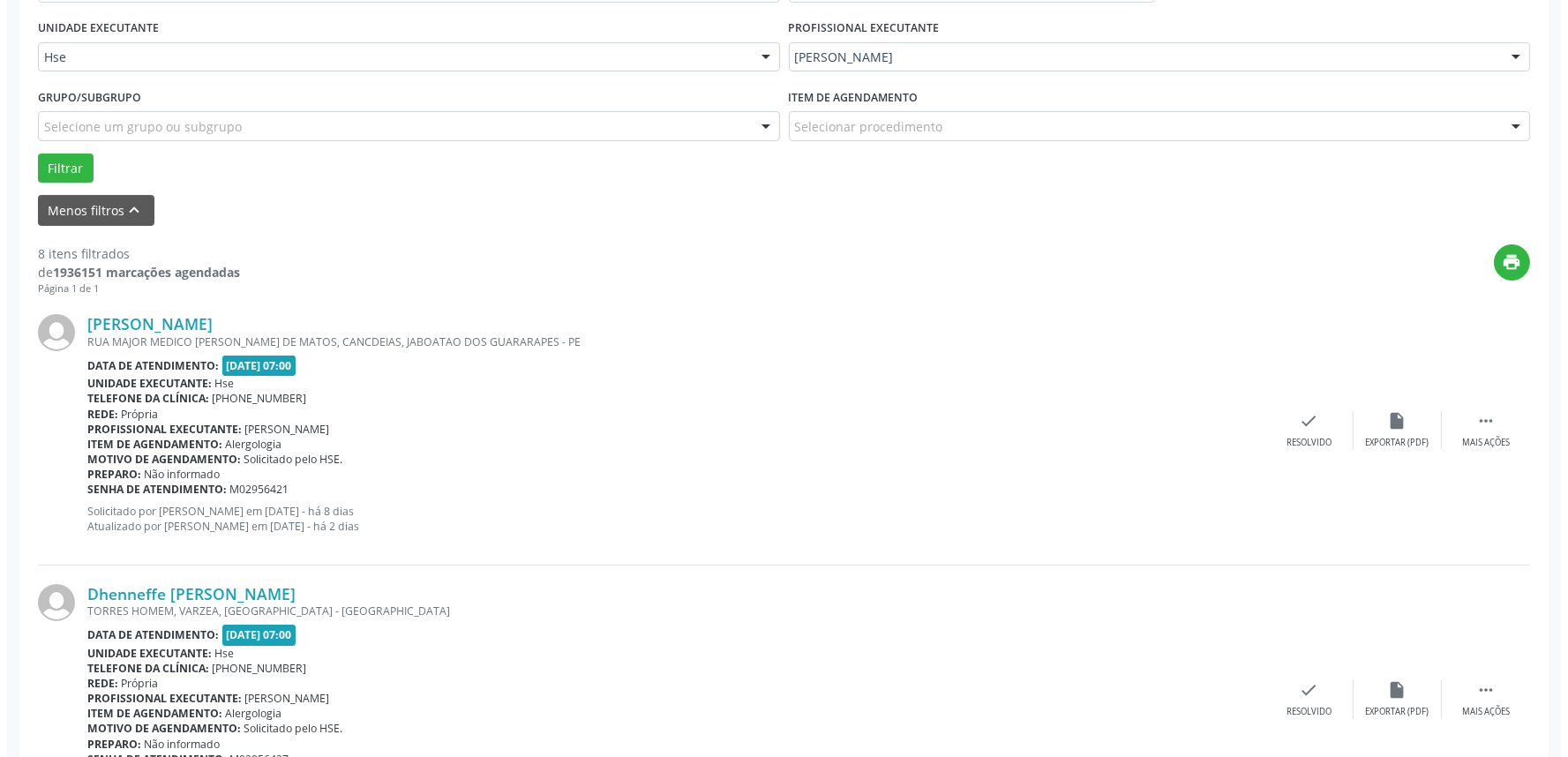
scroll to position [404, 0]
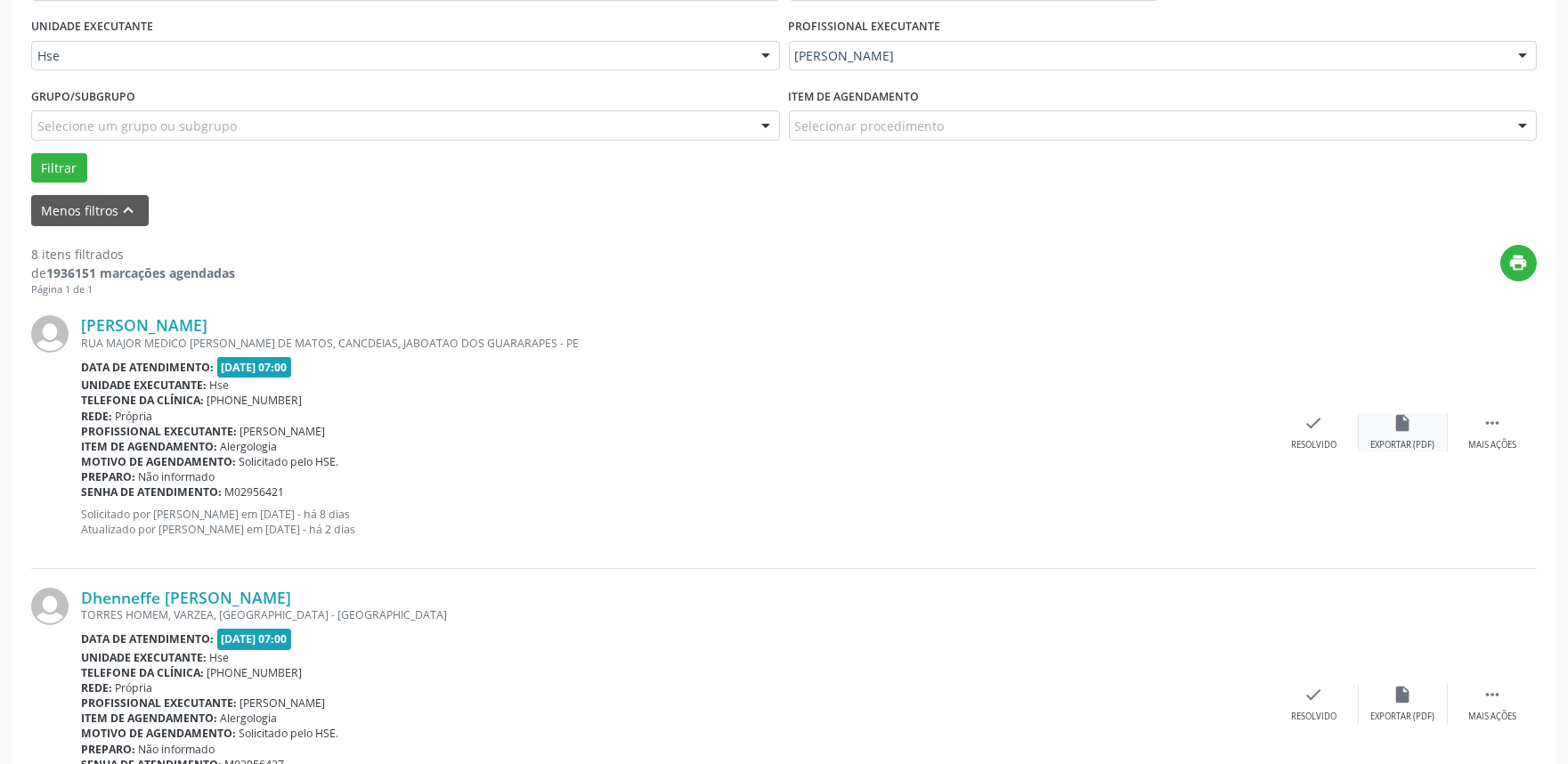
click at [1362, 421] on div "insert_drive_file Exportar (PDF)" at bounding box center [1404, 432] width 89 height 39
click at [1303, 427] on div "check Resolvido" at bounding box center [1314, 432] width 89 height 39
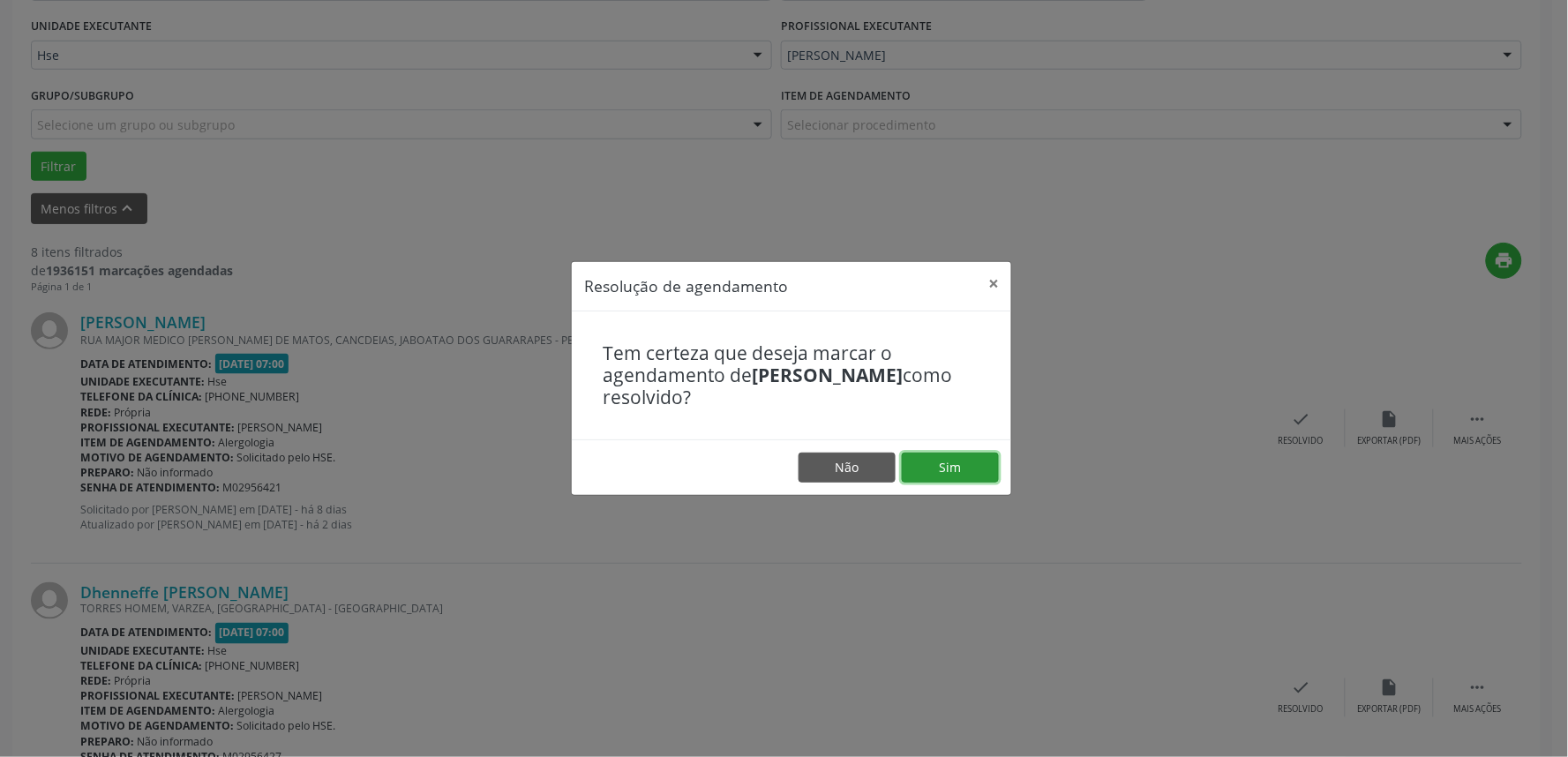
drag, startPoint x: 972, startPoint y: 466, endPoint x: 909, endPoint y: 459, distance: 63.4
click at [968, 468] on button "Sim" at bounding box center [950, 467] width 97 height 30
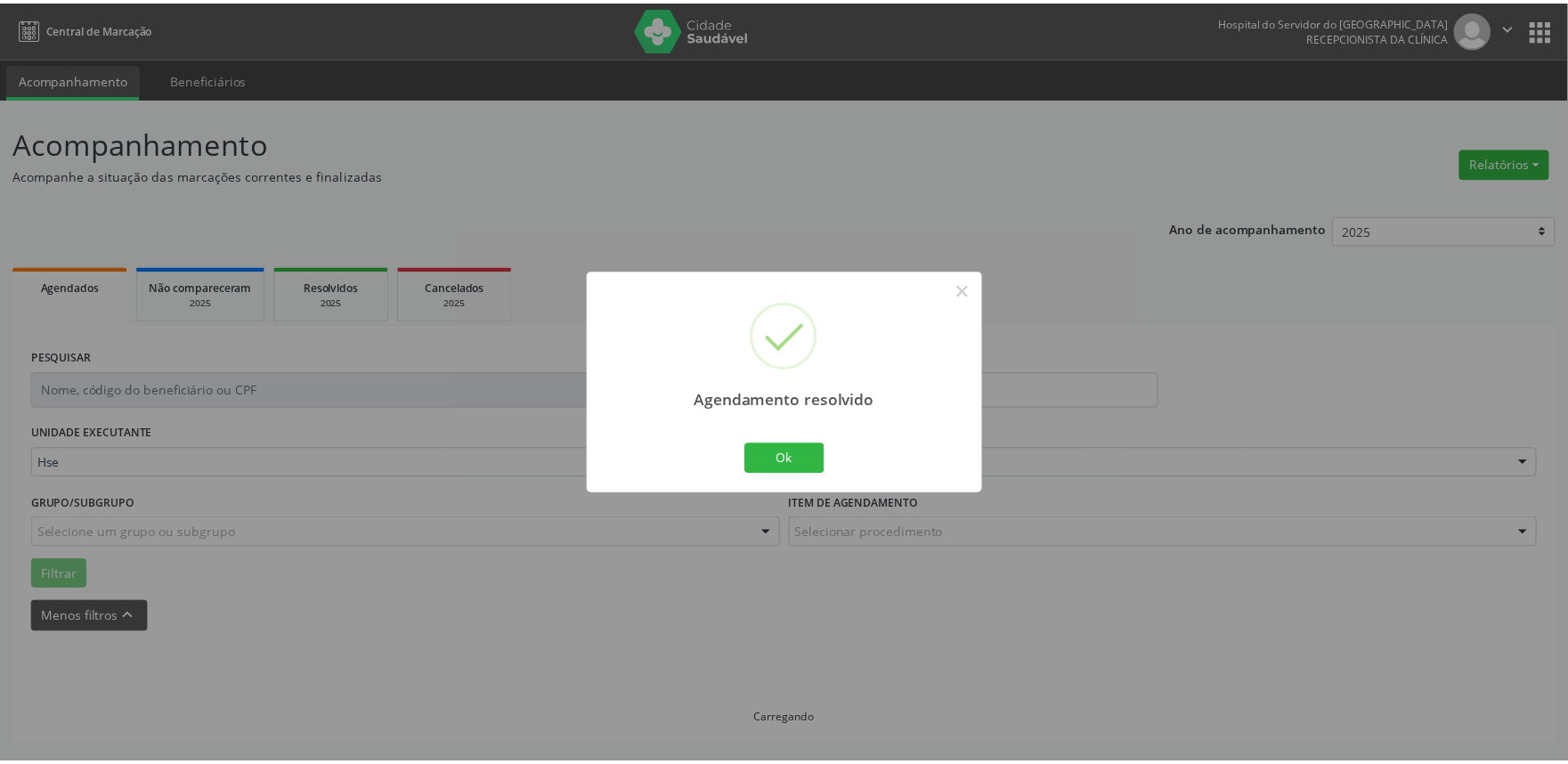
scroll to position [0, 0]
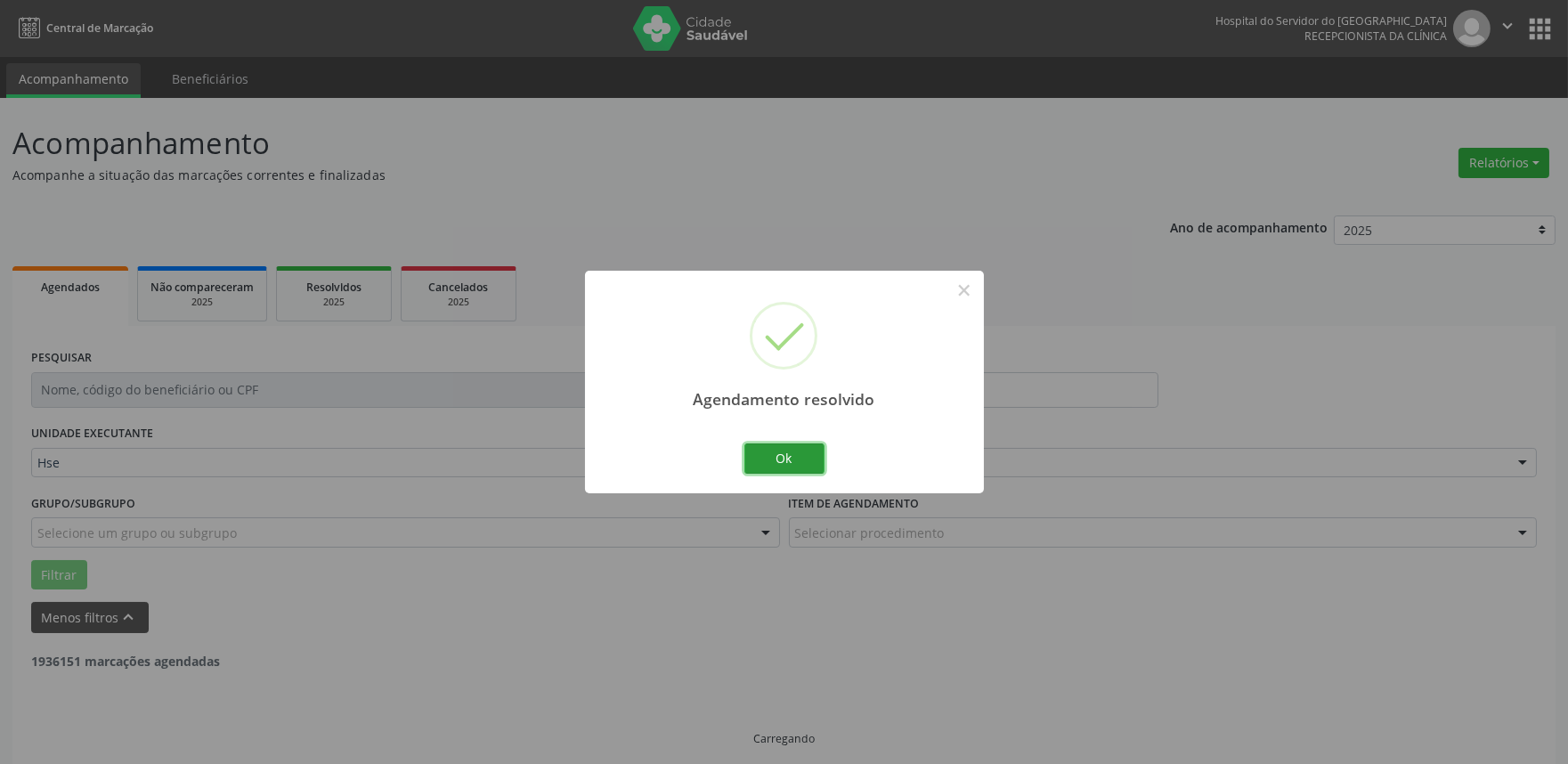
click at [752, 455] on button "Ok" at bounding box center [784, 459] width 80 height 31
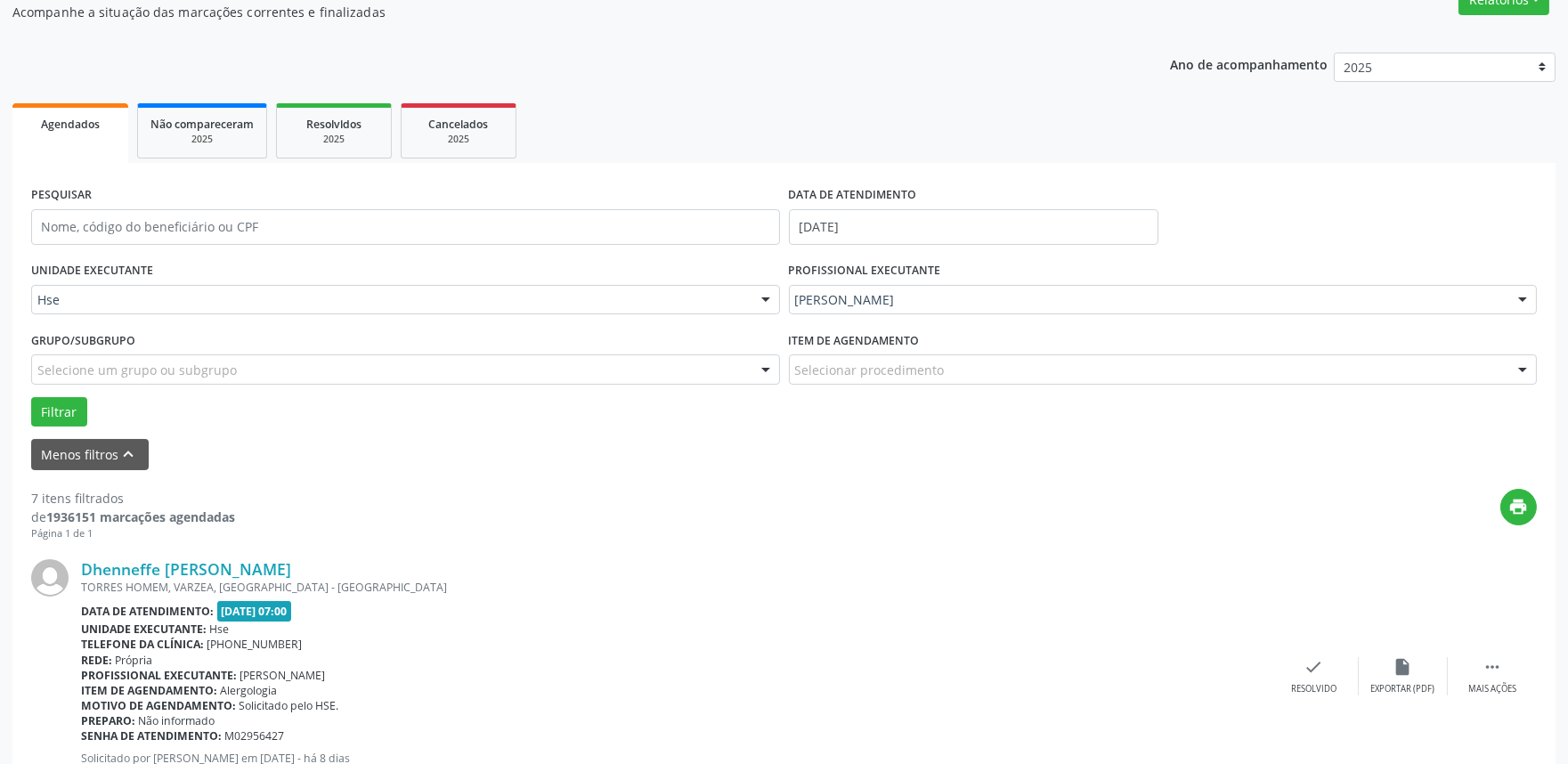
scroll to position [198, 0]
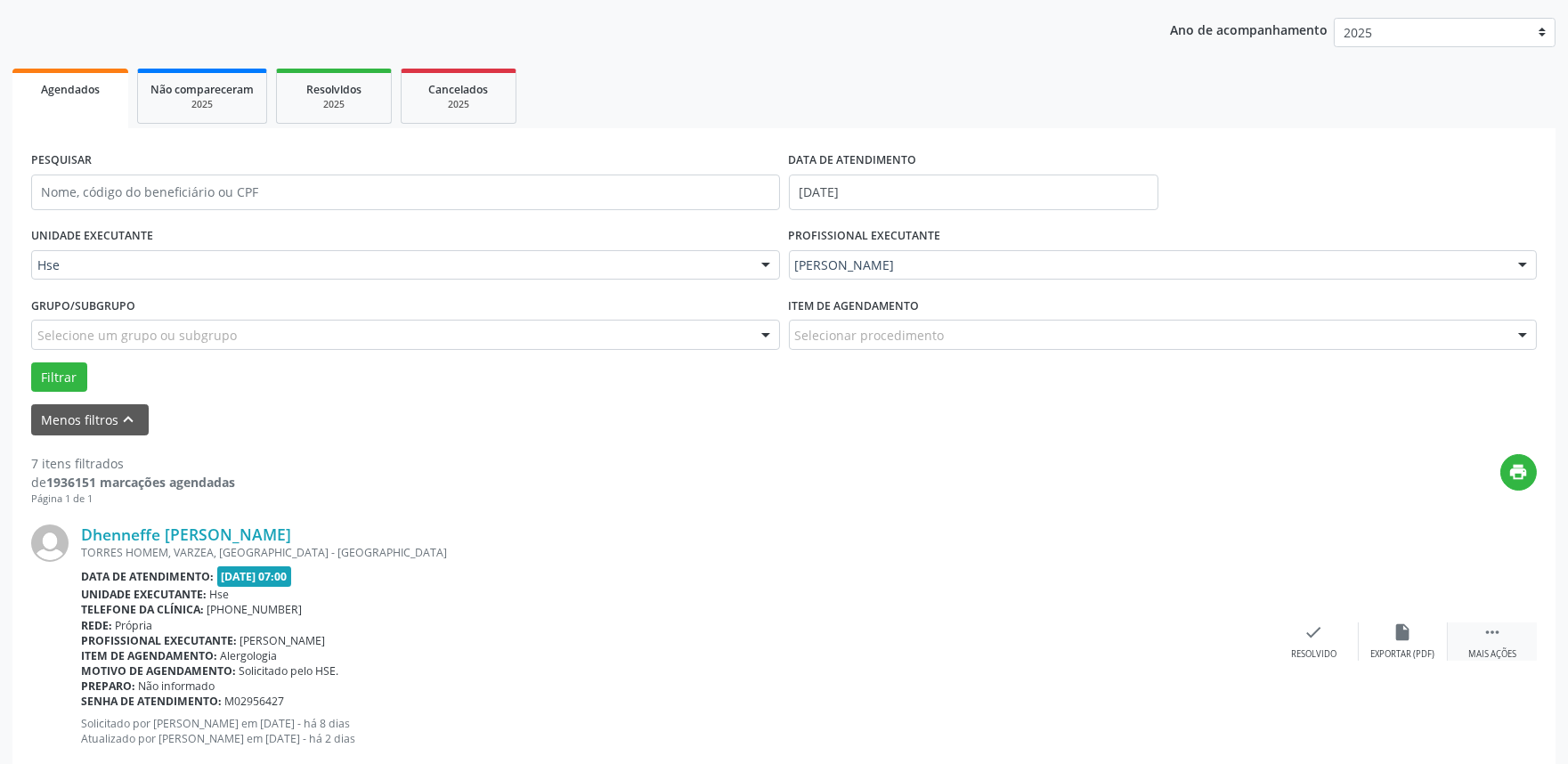
click at [1500, 627] on icon "" at bounding box center [1493, 632] width 20 height 20
click at [1419, 623] on div "alarm_off Não compareceu" at bounding box center [1404, 641] width 89 height 39
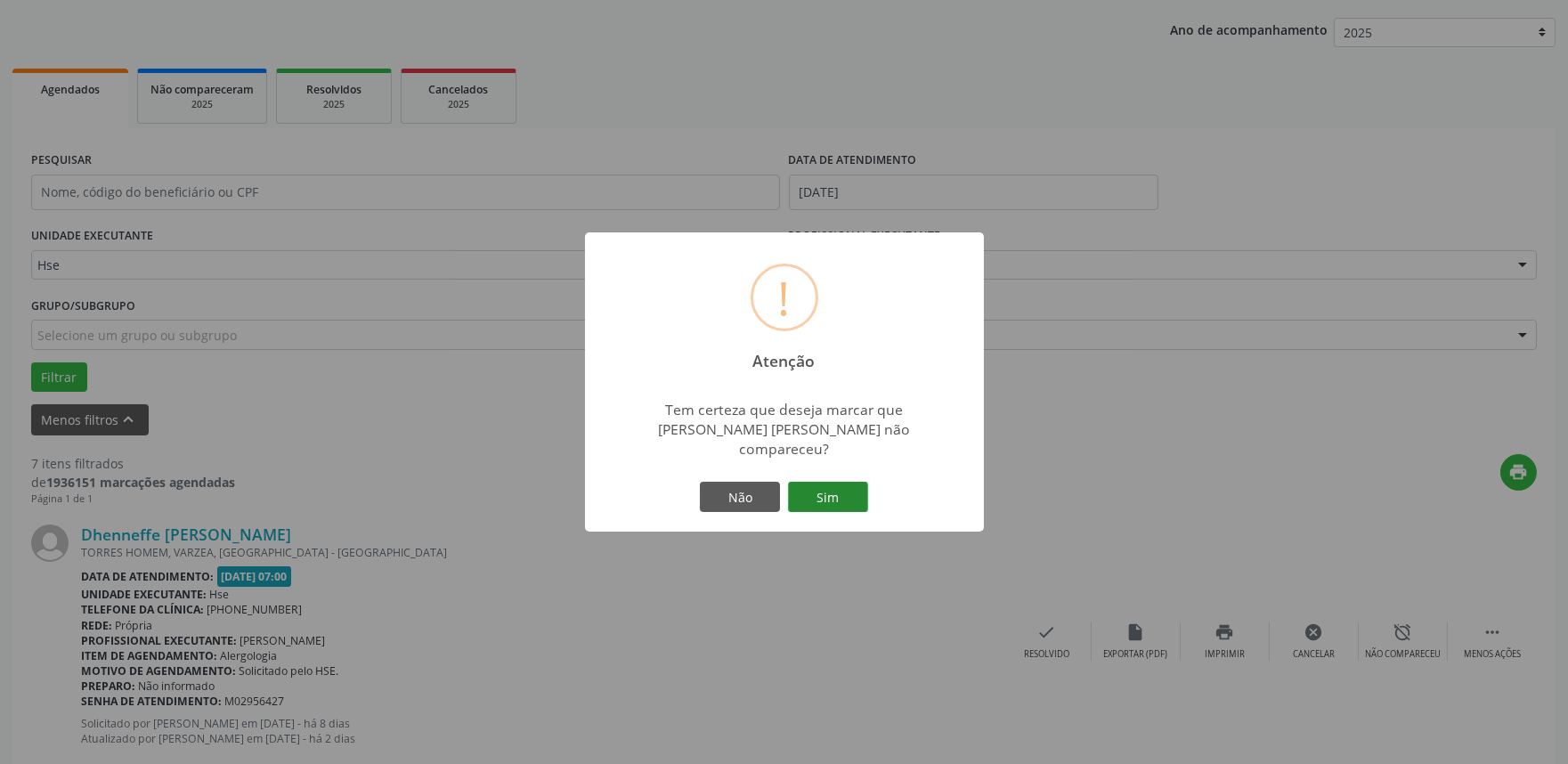
click at [833, 482] on button "Sim" at bounding box center [827, 496] width 80 height 31
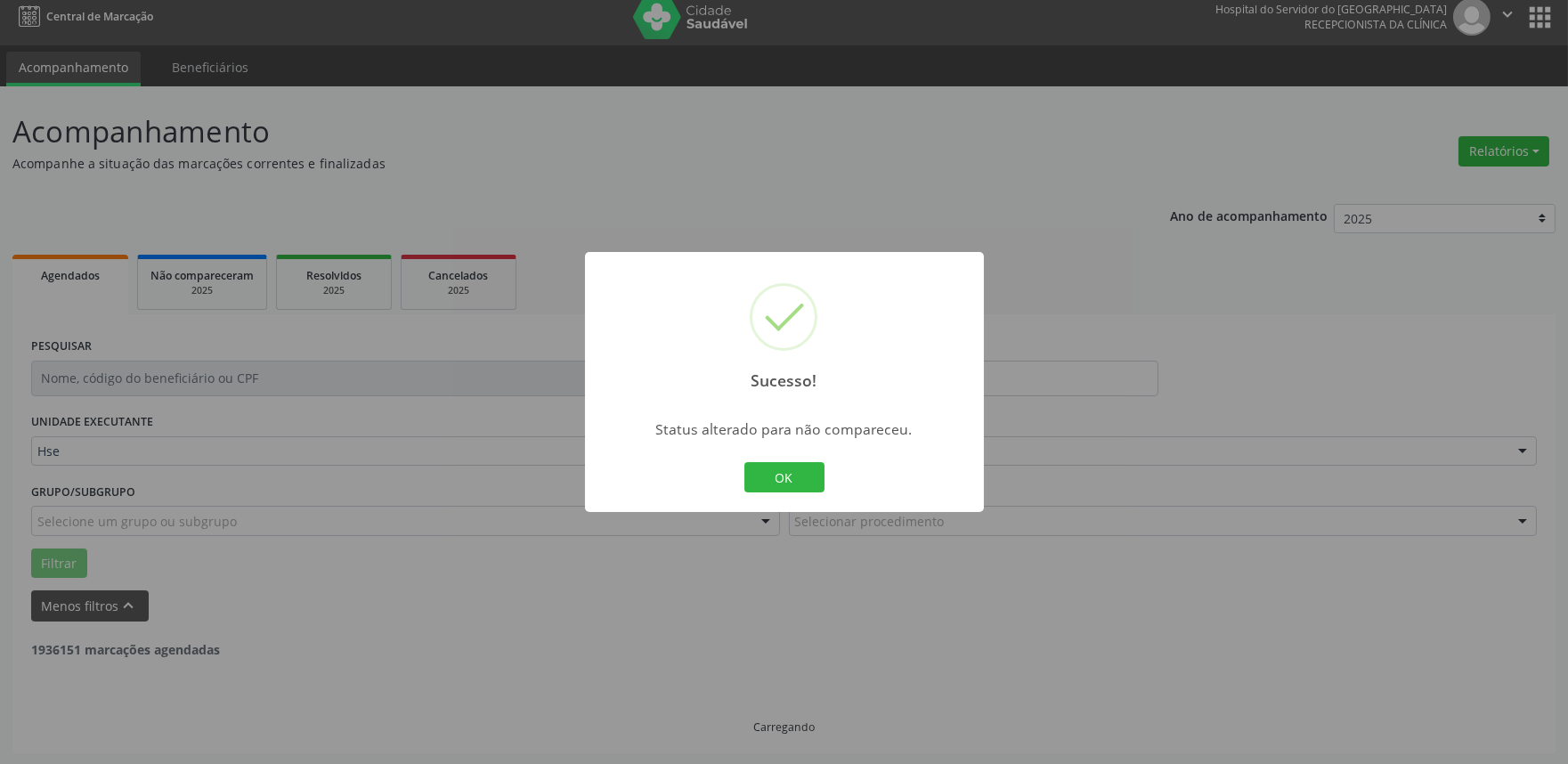
drag, startPoint x: 759, startPoint y: 473, endPoint x: 776, endPoint y: 477, distance: 17.5
click at [767, 475] on button "OK" at bounding box center [784, 477] width 80 height 31
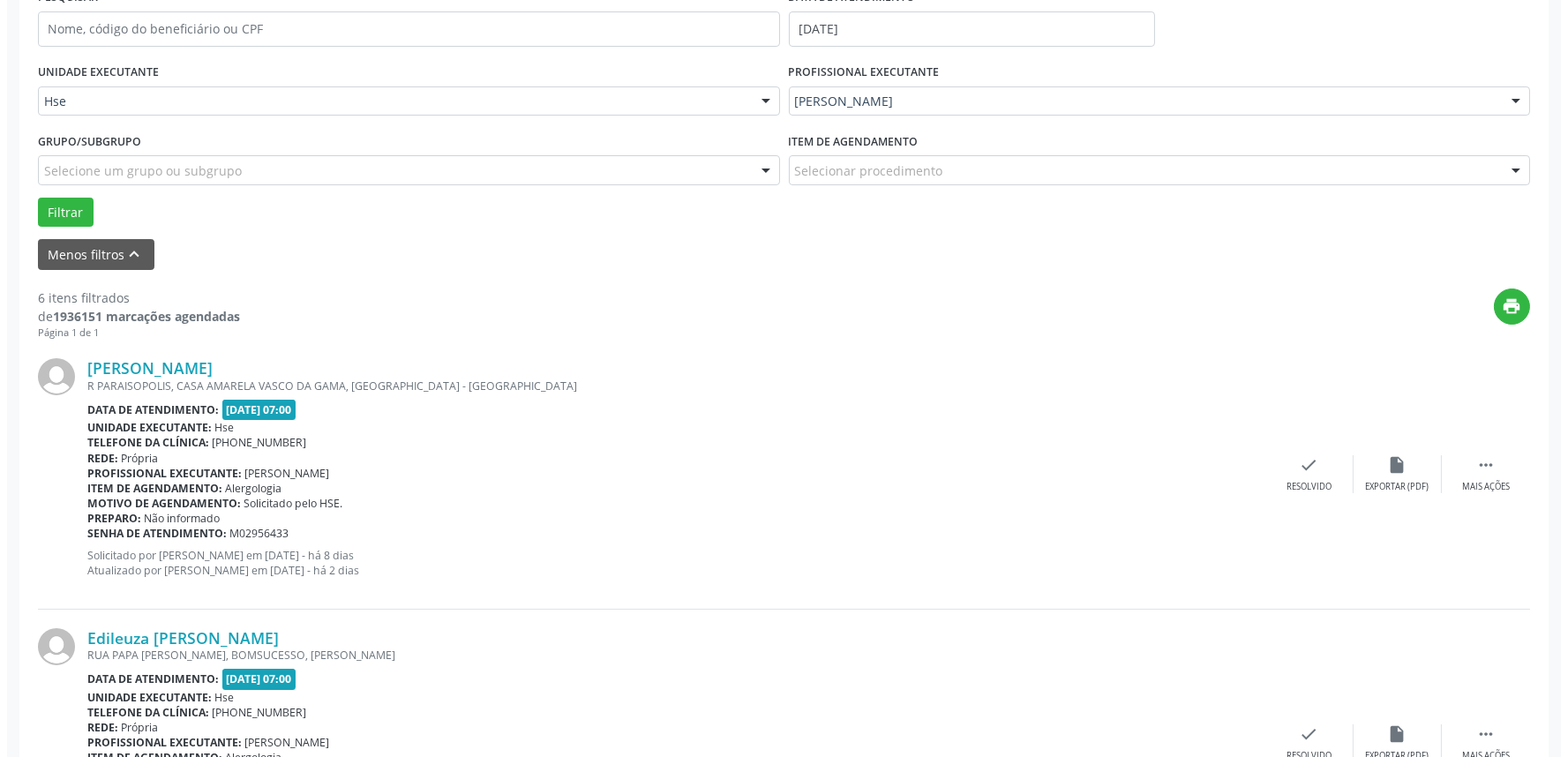
scroll to position [392, 0]
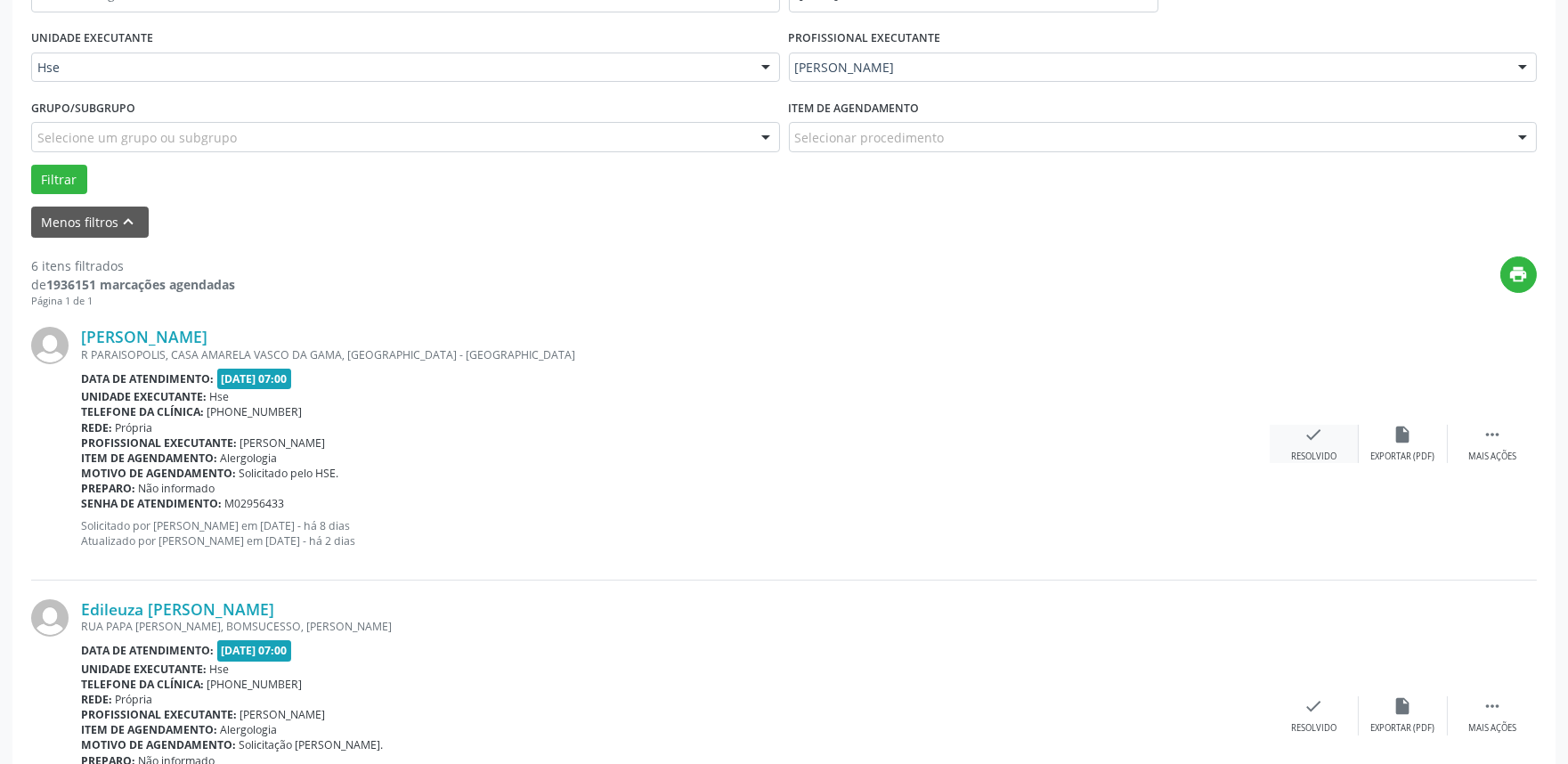
click at [1287, 450] on div "check Resolvido" at bounding box center [1314, 444] width 89 height 39
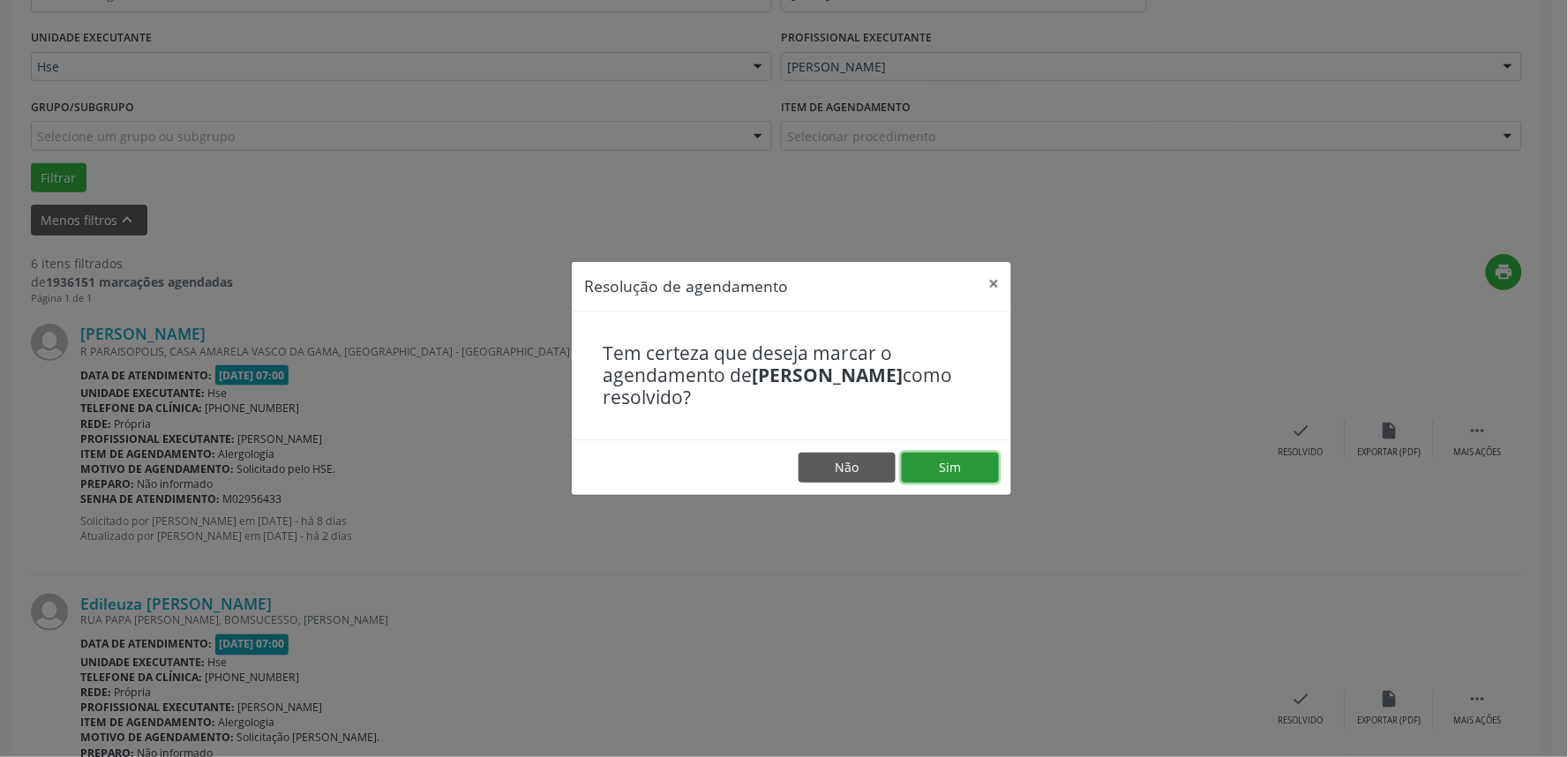
click at [969, 466] on button "Sim" at bounding box center [950, 467] width 97 height 30
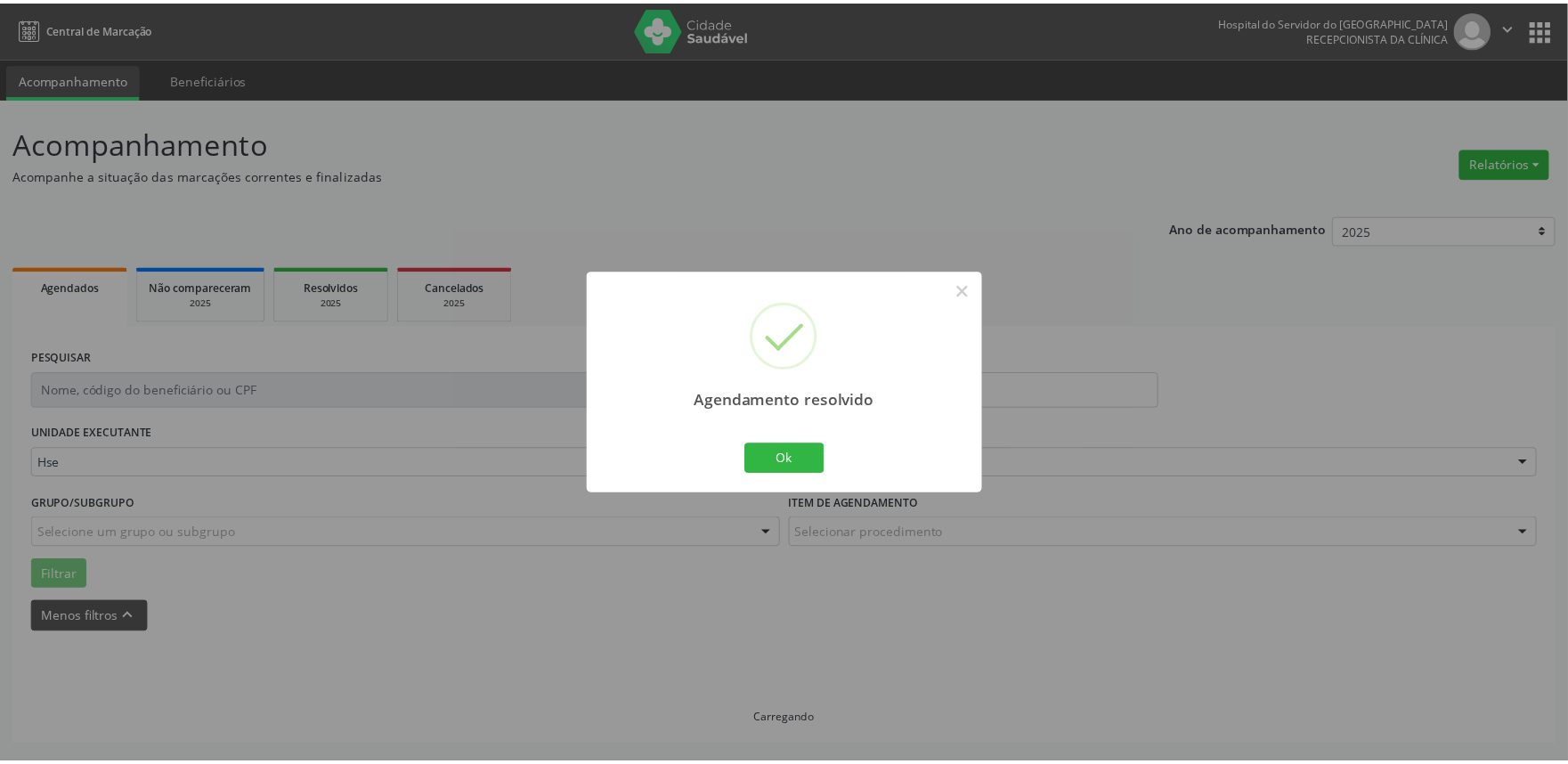
scroll to position [0, 0]
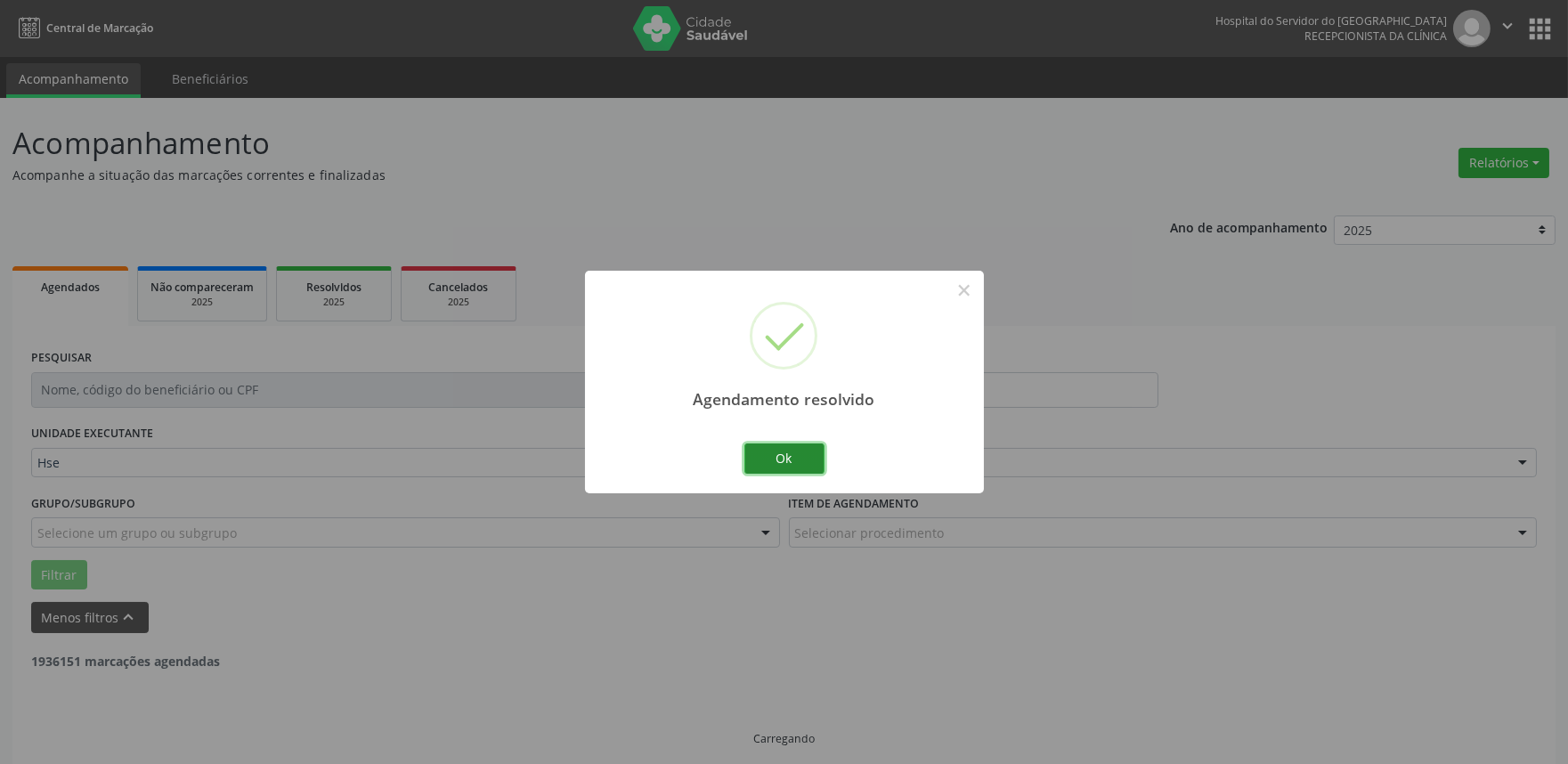
click at [796, 461] on button "Ok" at bounding box center [784, 459] width 80 height 31
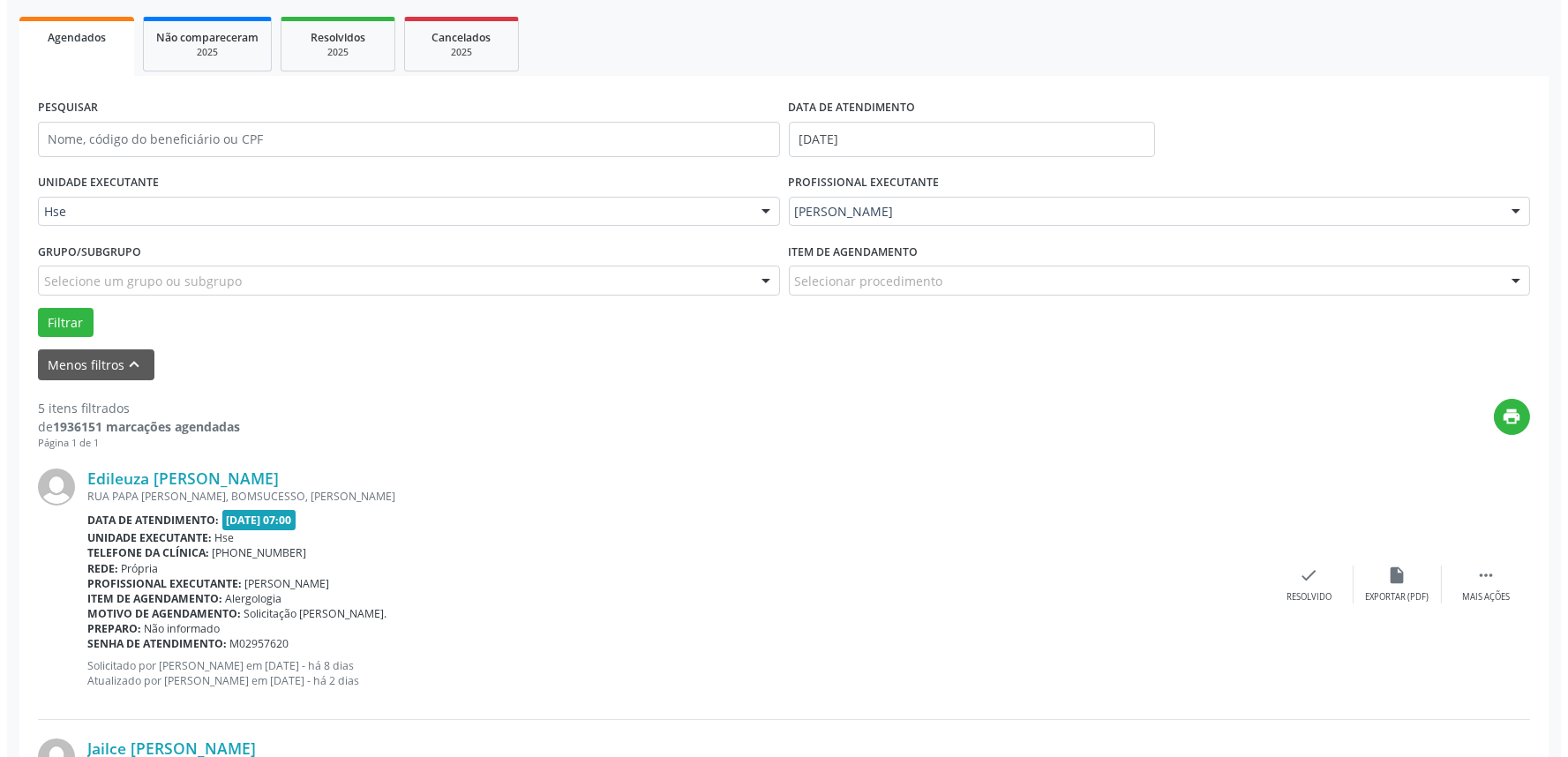
scroll to position [294, 0]
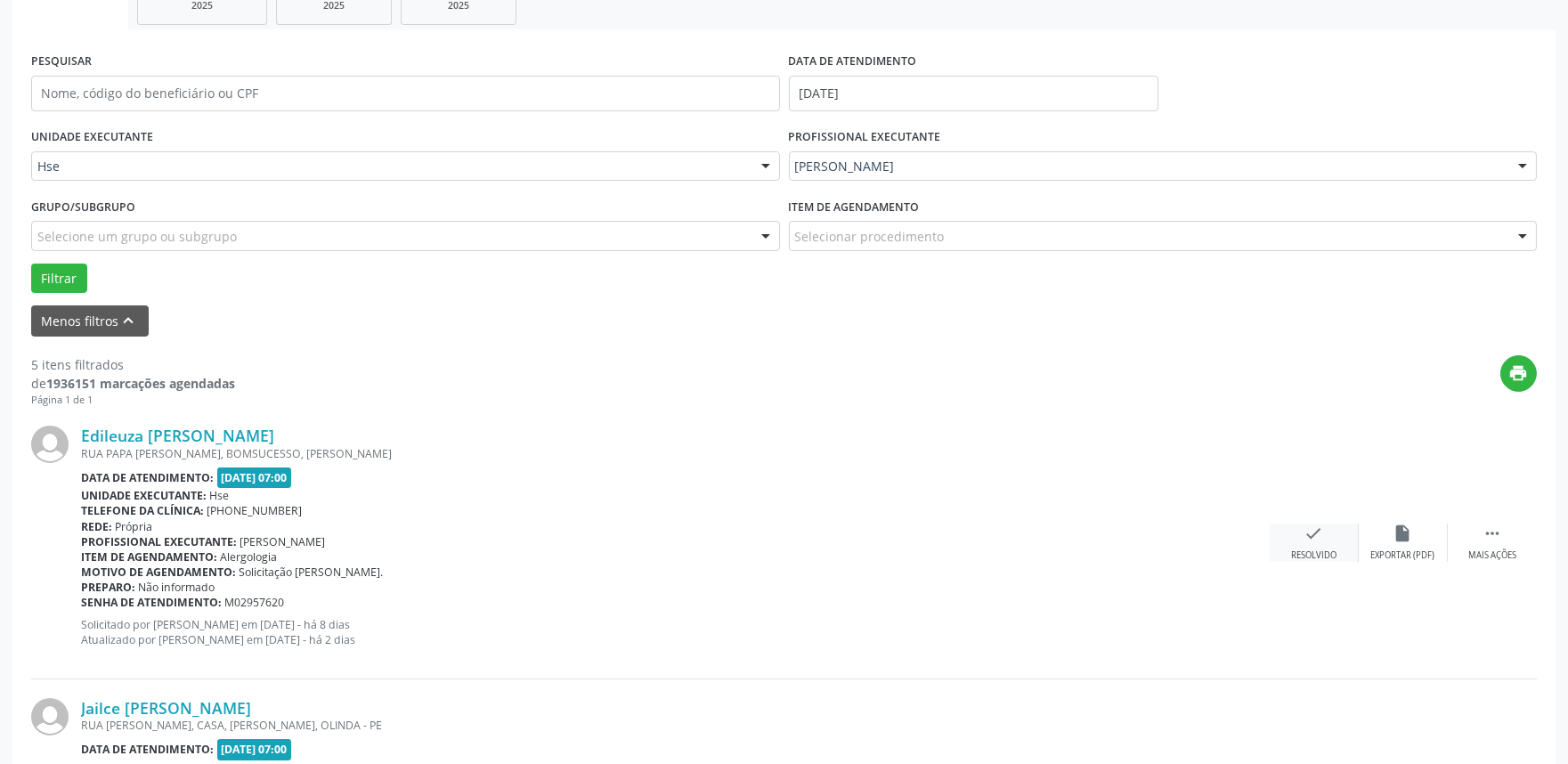
click at [1285, 546] on div "check Resolvido" at bounding box center [1314, 543] width 89 height 39
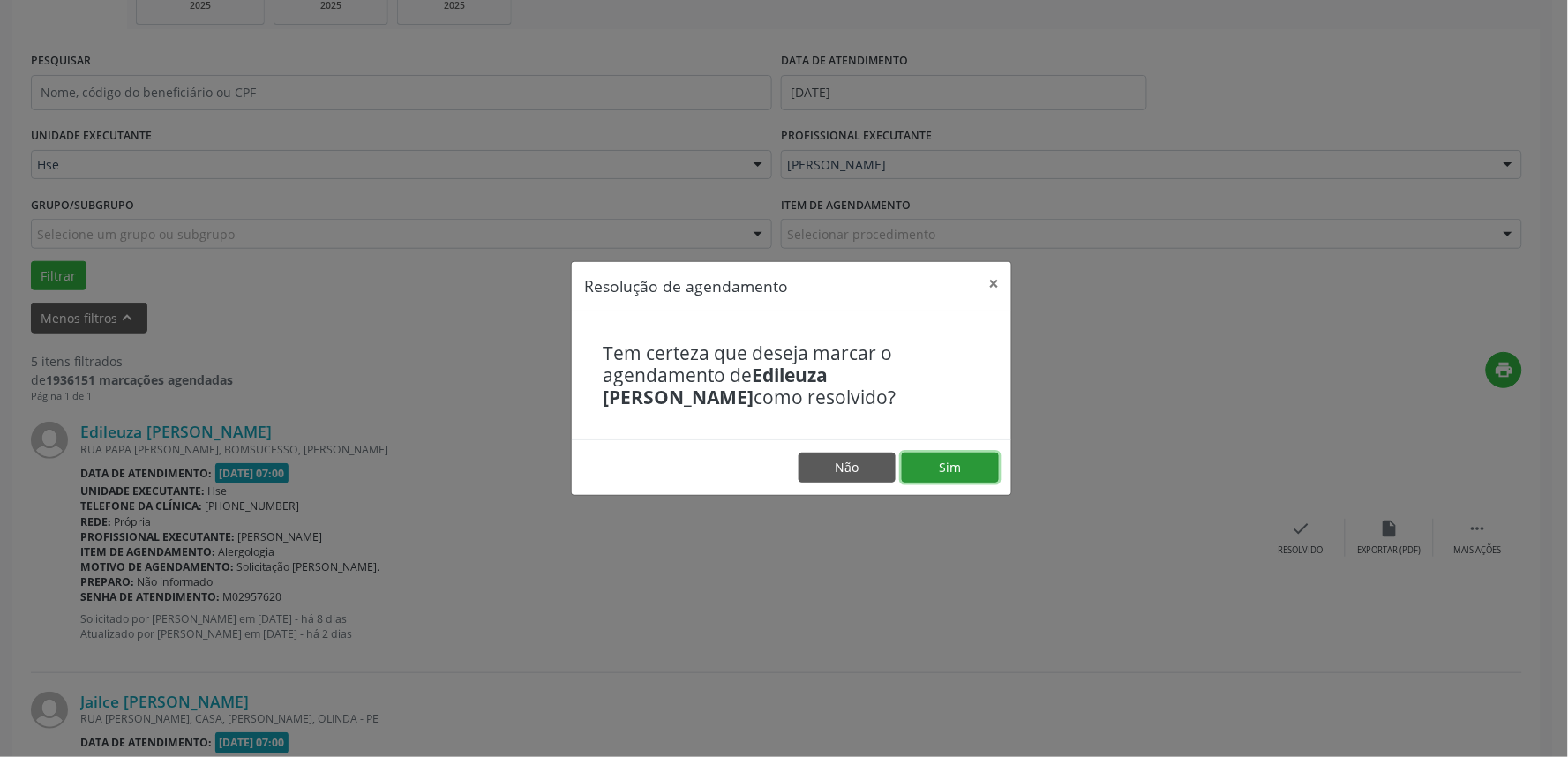
click at [958, 467] on button "Sim" at bounding box center [950, 467] width 97 height 30
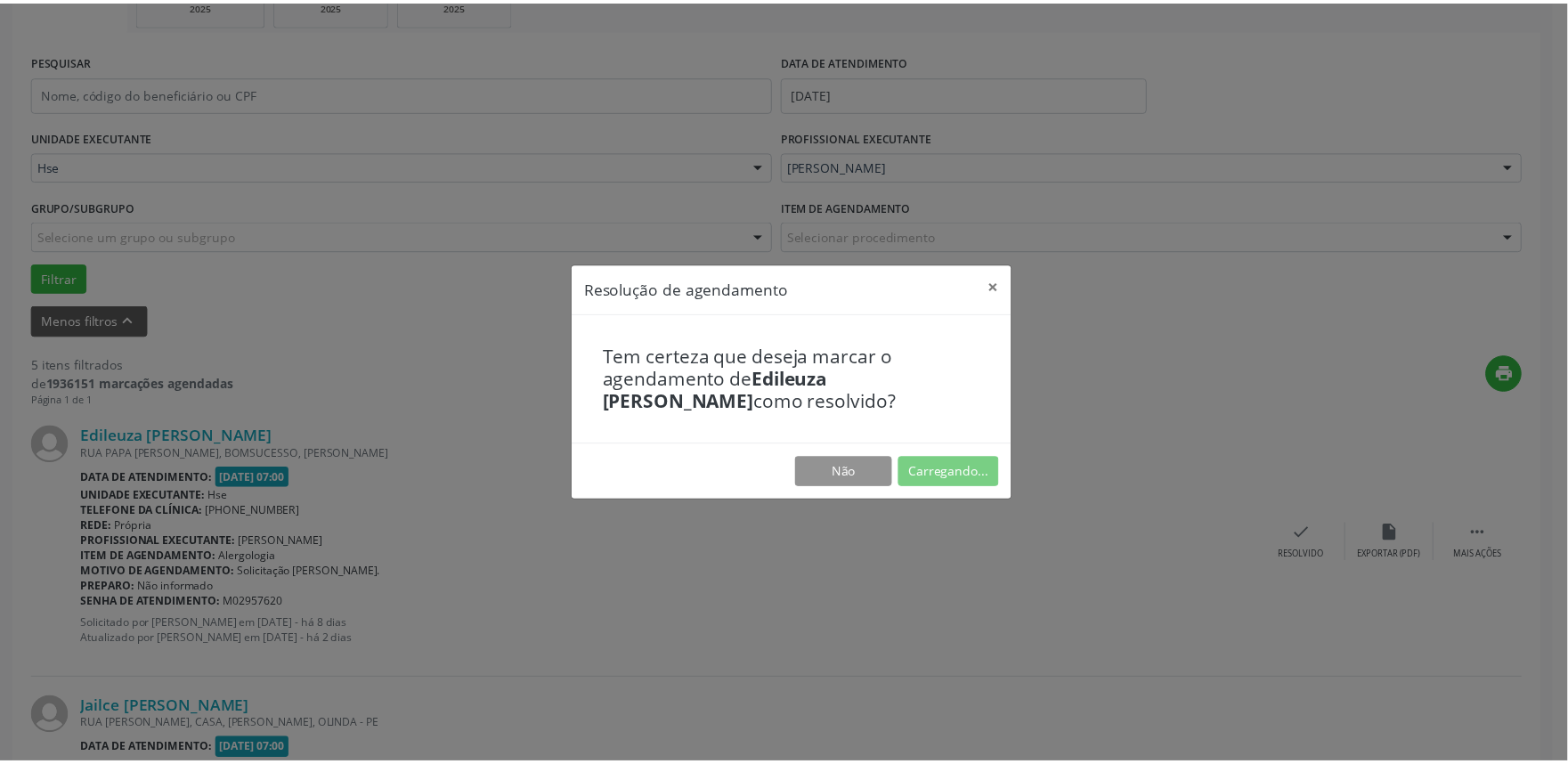
scroll to position [0, 0]
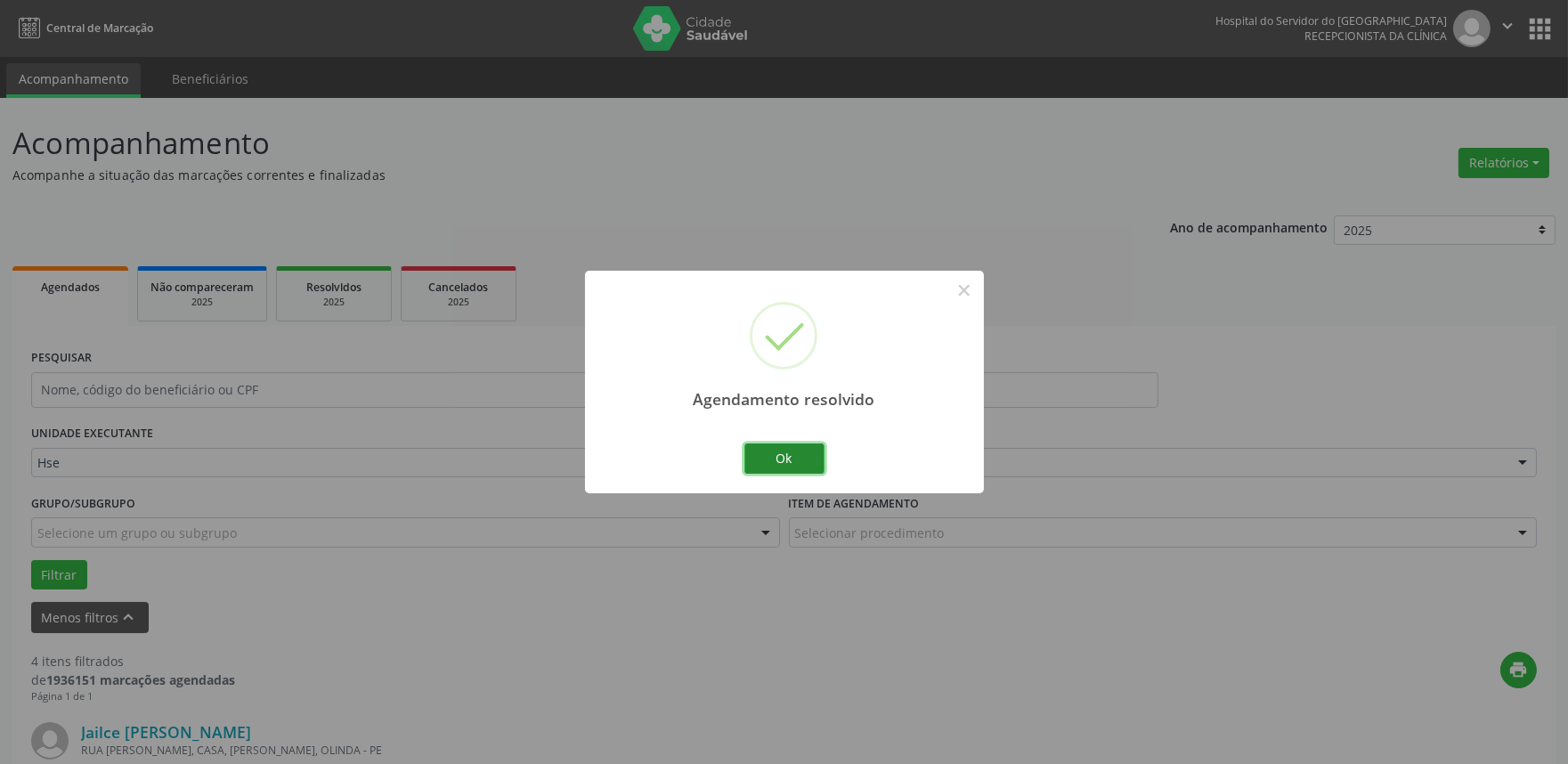
click at [797, 462] on button "Ok" at bounding box center [784, 459] width 80 height 31
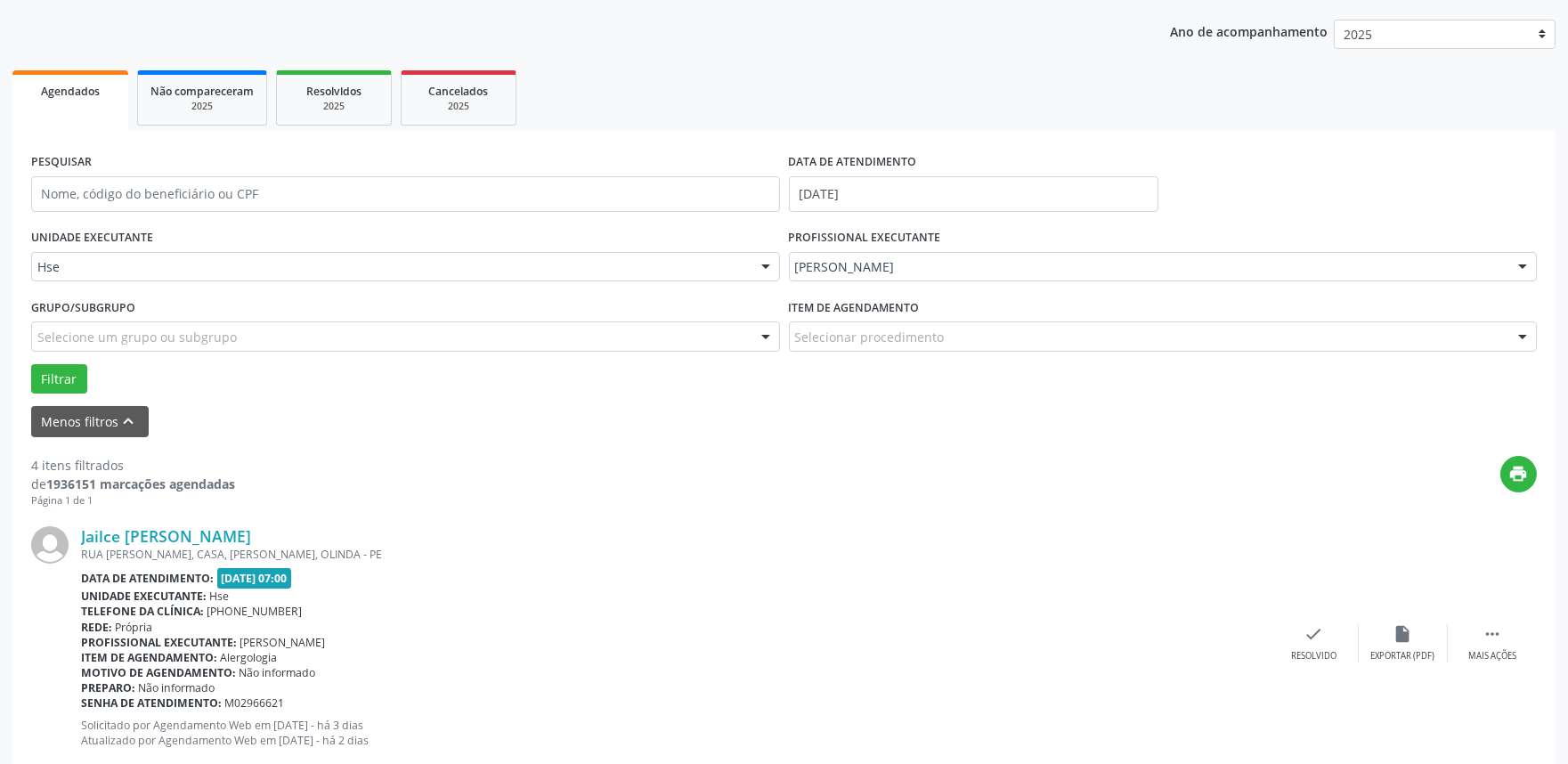
scroll to position [198, 0]
click at [1474, 634] on div " Mais ações" at bounding box center [1492, 641] width 89 height 39
click at [1377, 629] on div "alarm_off Não compareceu" at bounding box center [1404, 641] width 89 height 39
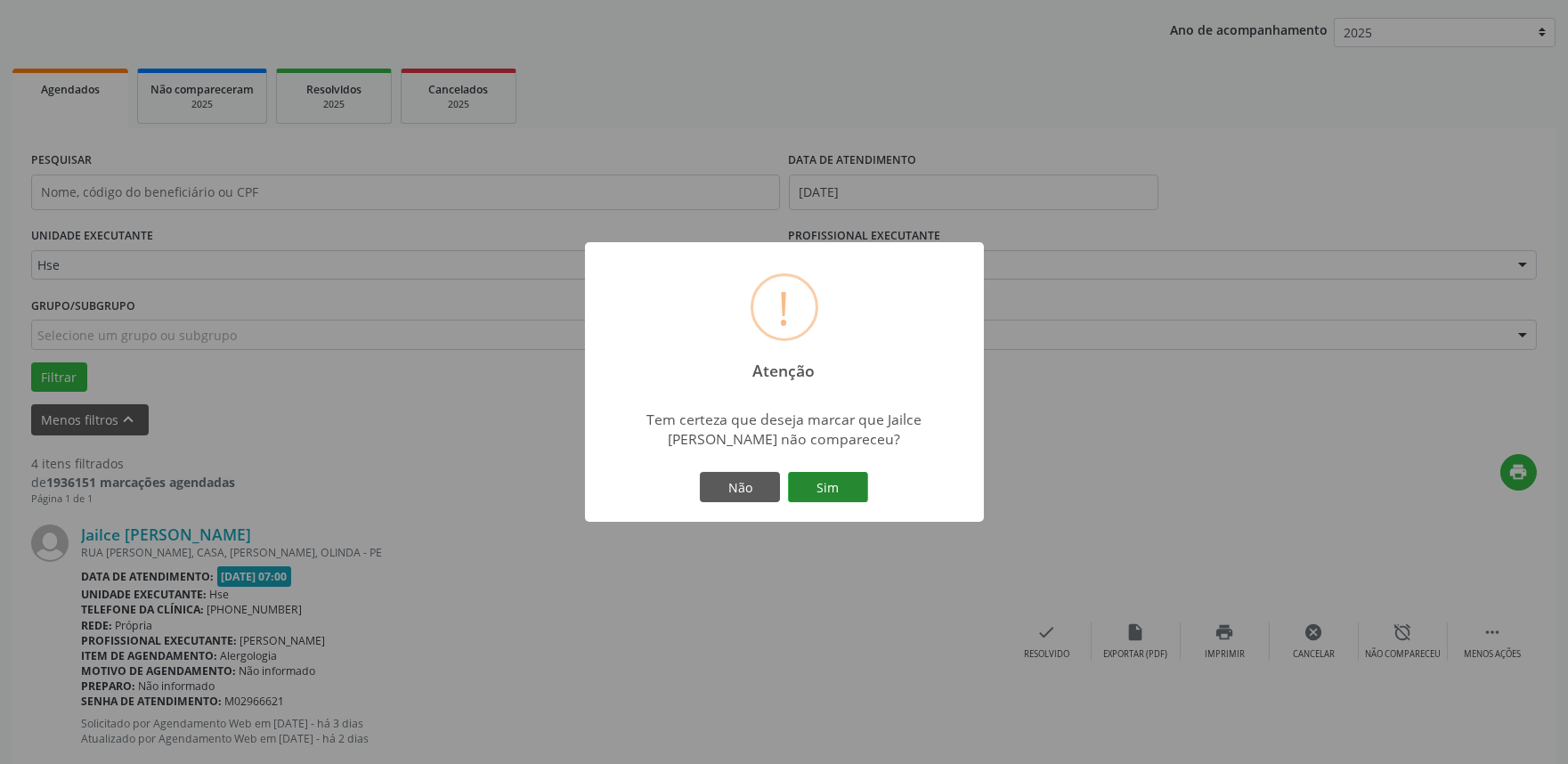
click at [850, 487] on button "Sim" at bounding box center [827, 487] width 80 height 31
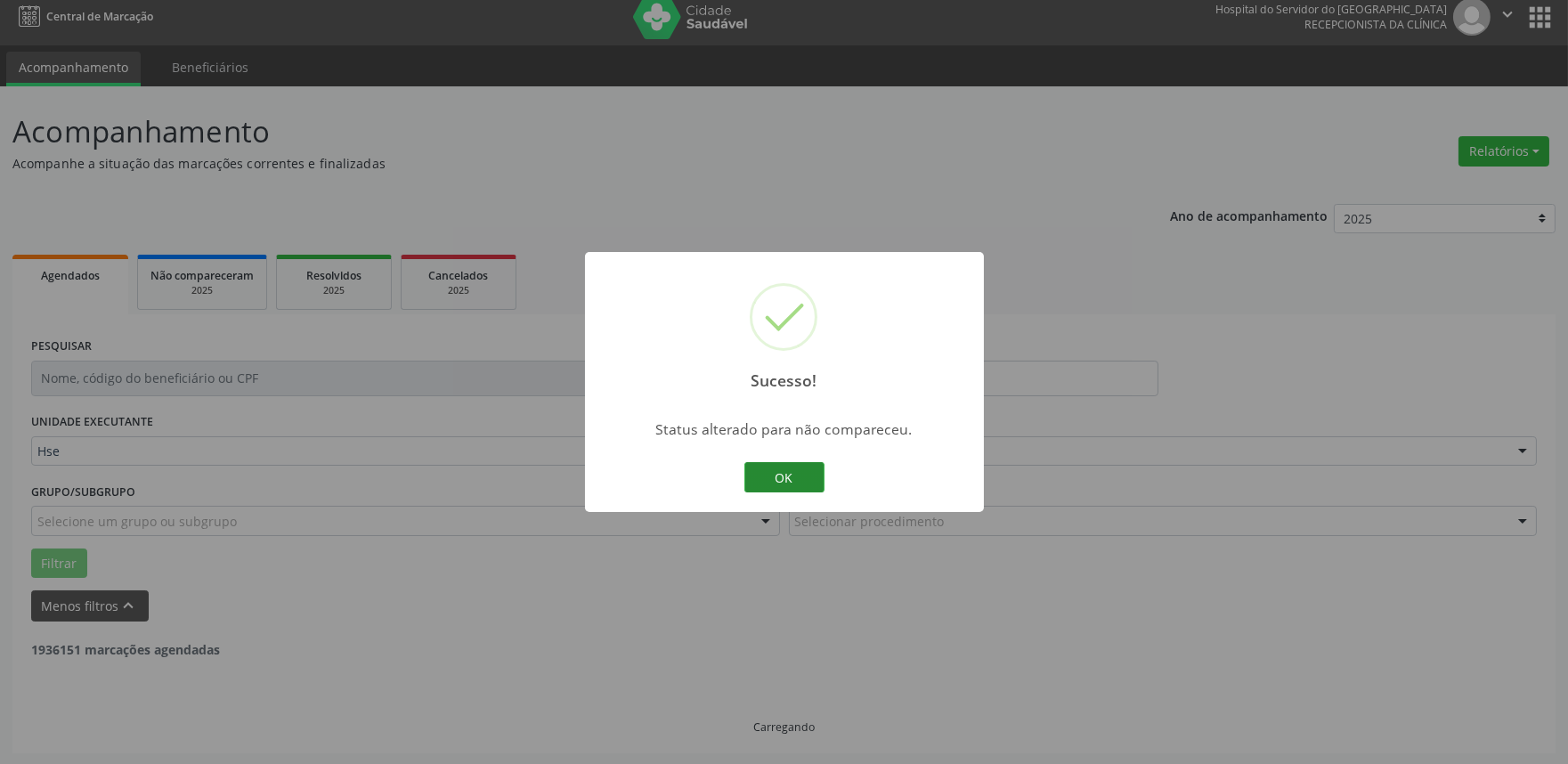
click at [779, 482] on button "OK" at bounding box center [784, 477] width 80 height 31
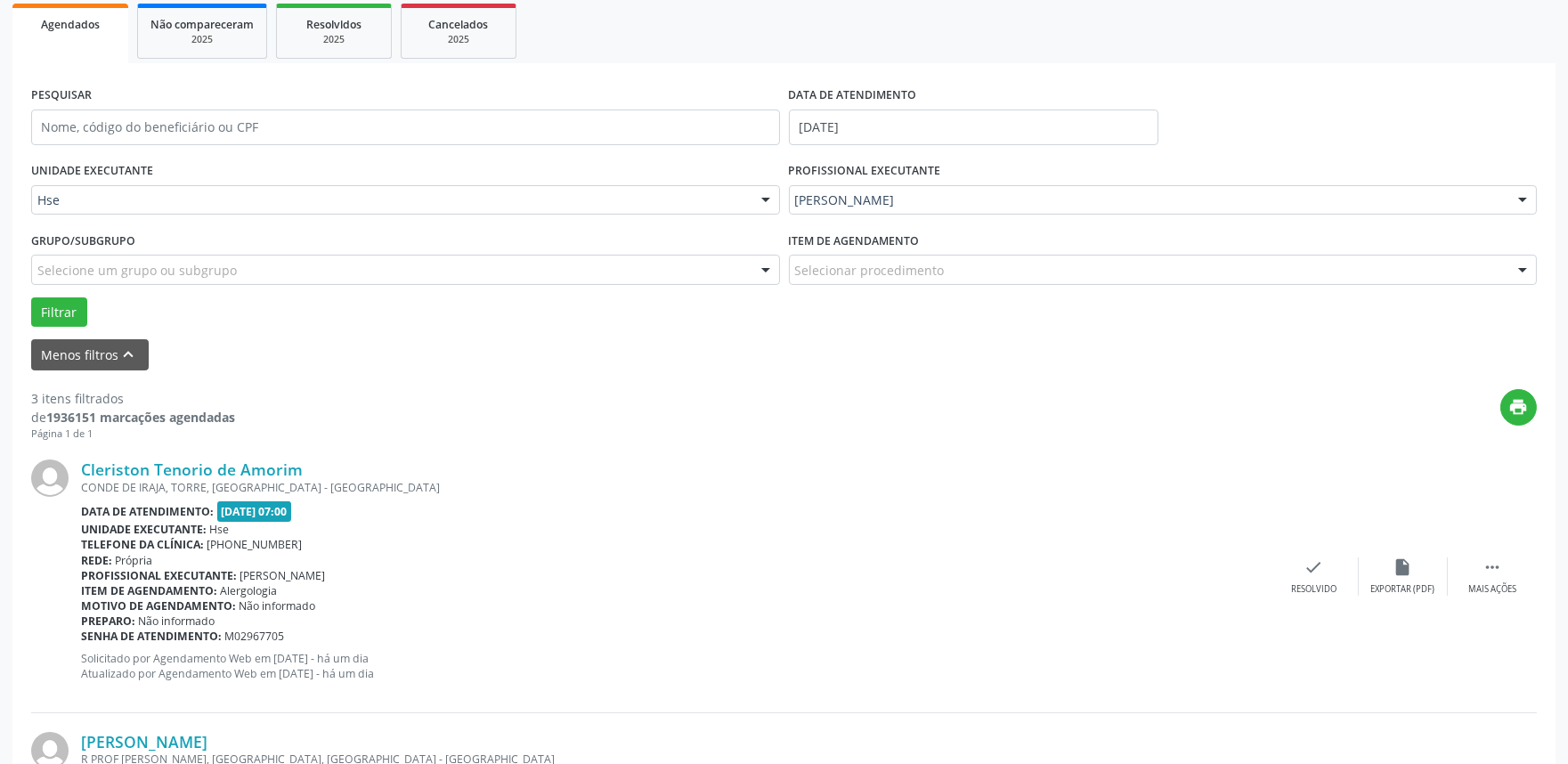
scroll to position [296, 0]
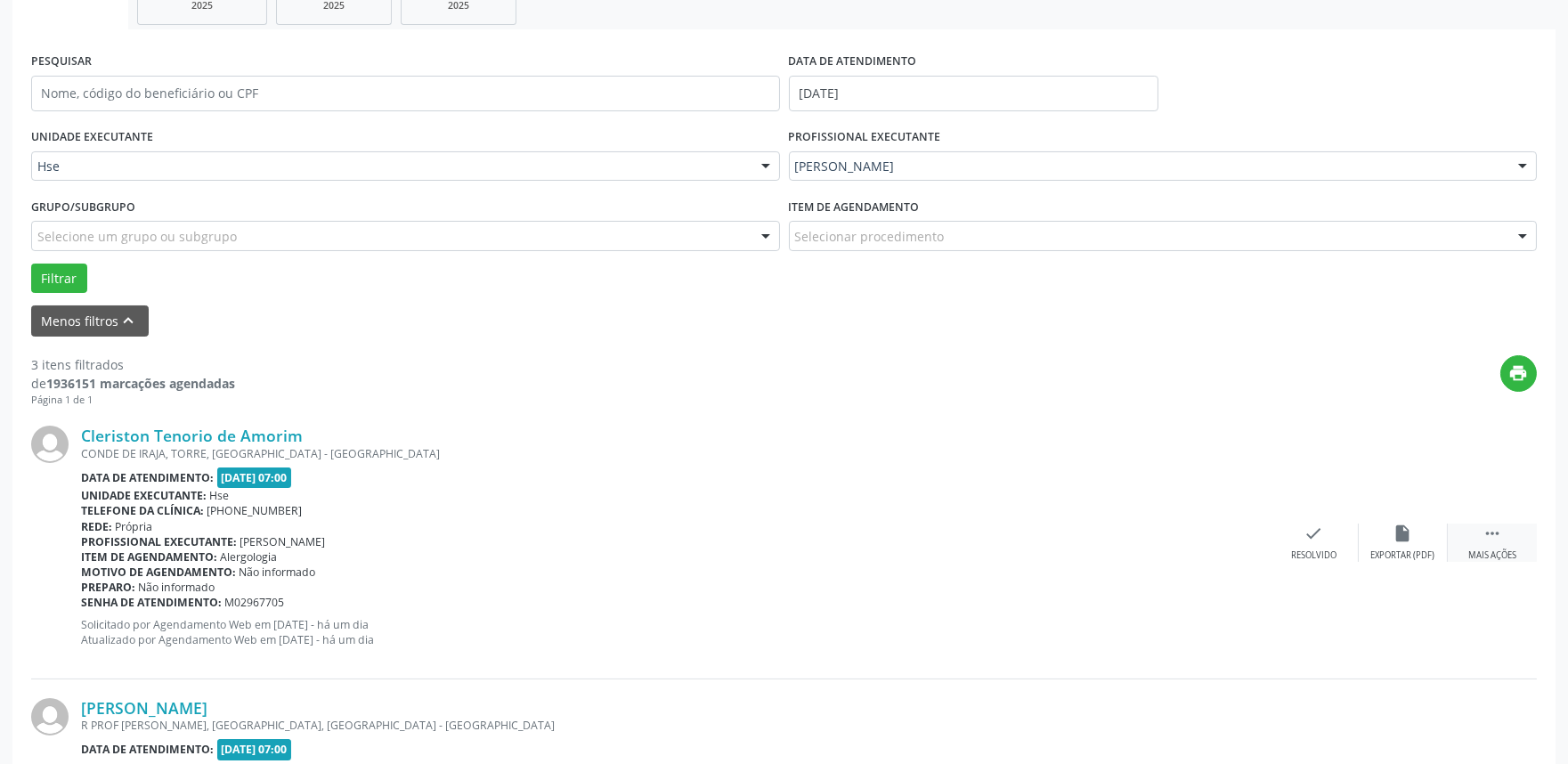
click at [1491, 545] on div " Mais ações" at bounding box center [1492, 543] width 89 height 39
click at [1382, 550] on div "Não compareceu" at bounding box center [1403, 556] width 75 height 13
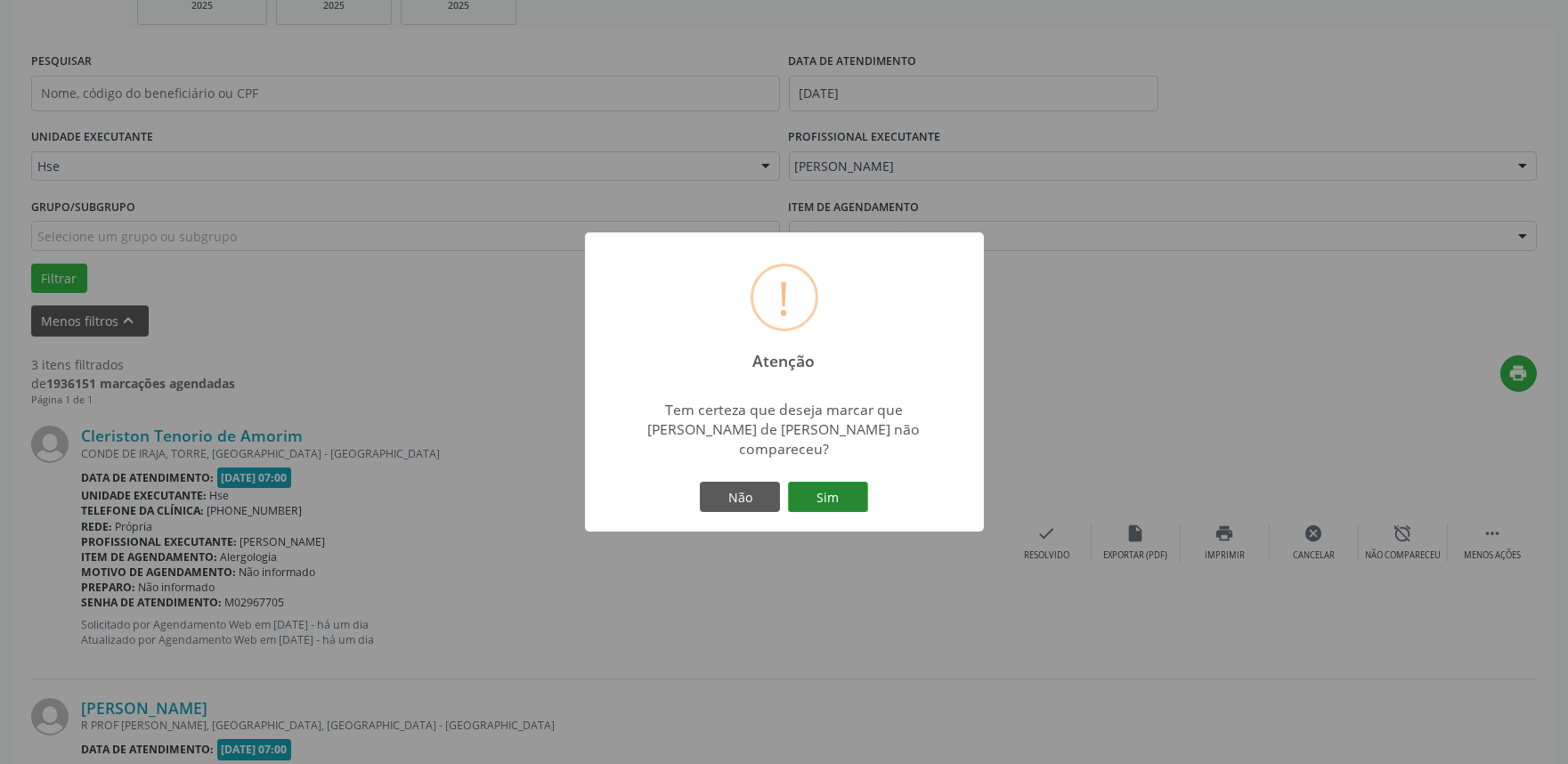
click at [846, 488] on button "Sim" at bounding box center [827, 496] width 80 height 31
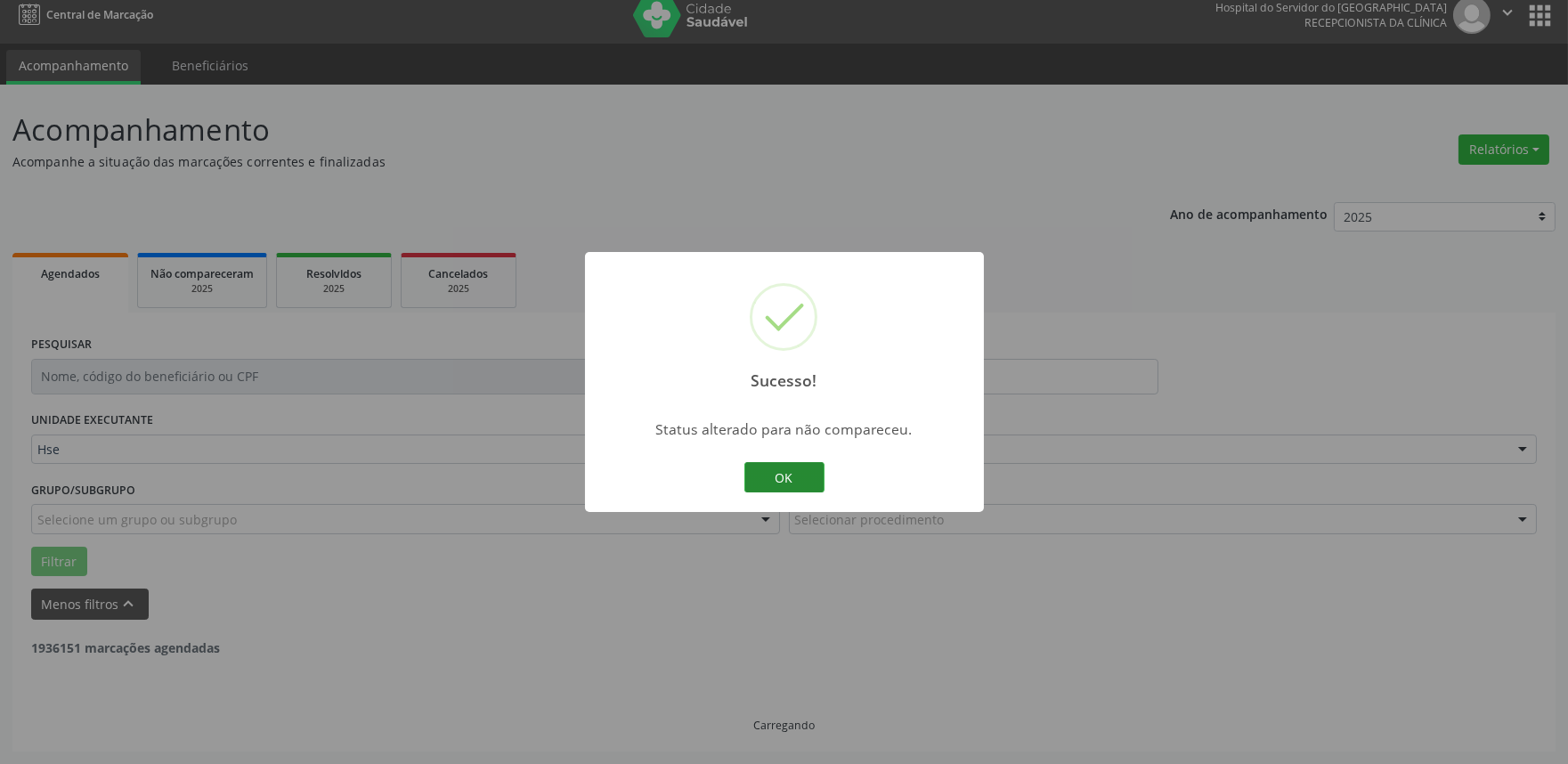
click at [753, 478] on button "OK" at bounding box center [784, 477] width 80 height 31
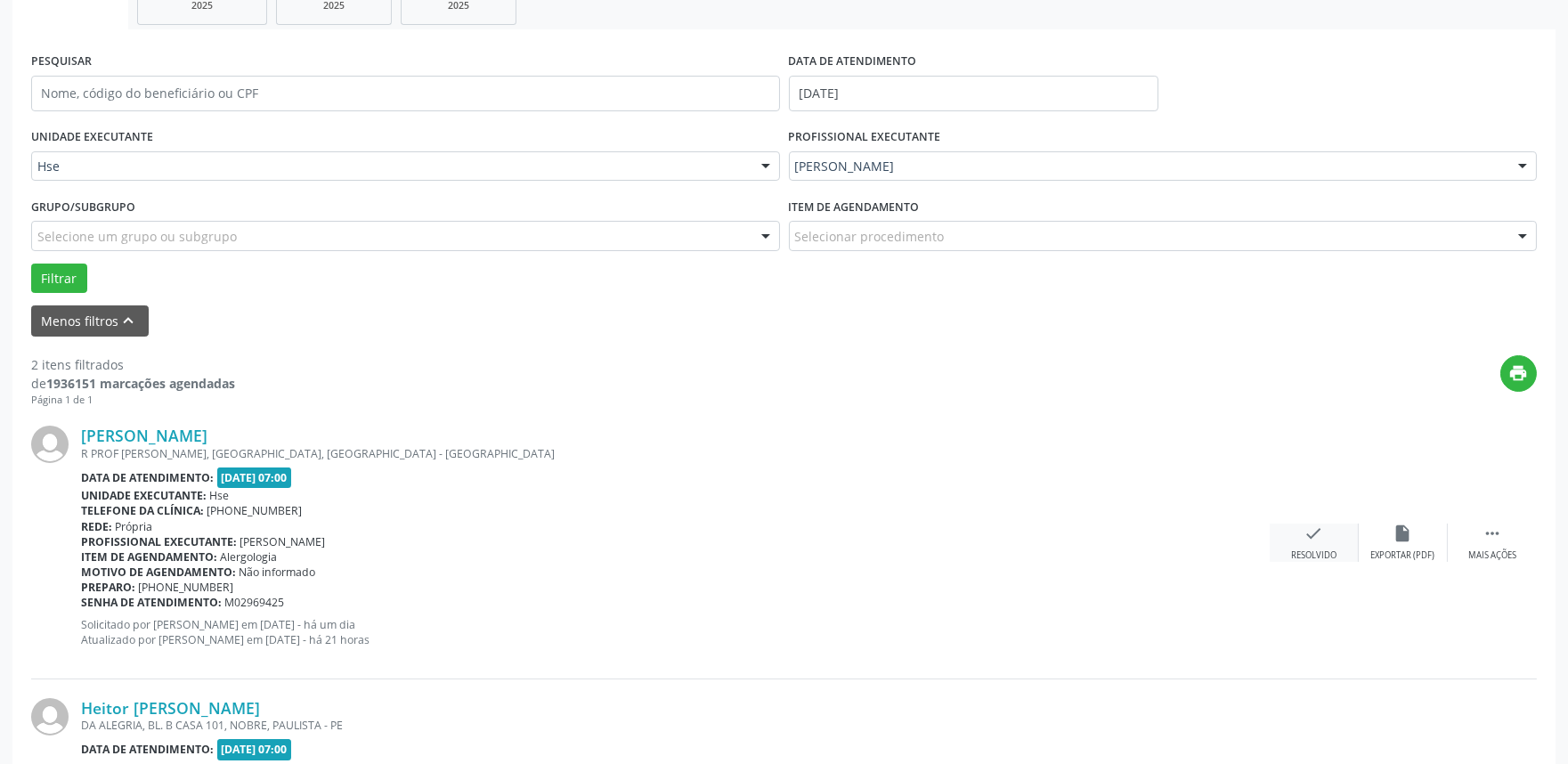
click at [1310, 550] on div "Resolvido" at bounding box center [1313, 556] width 46 height 13
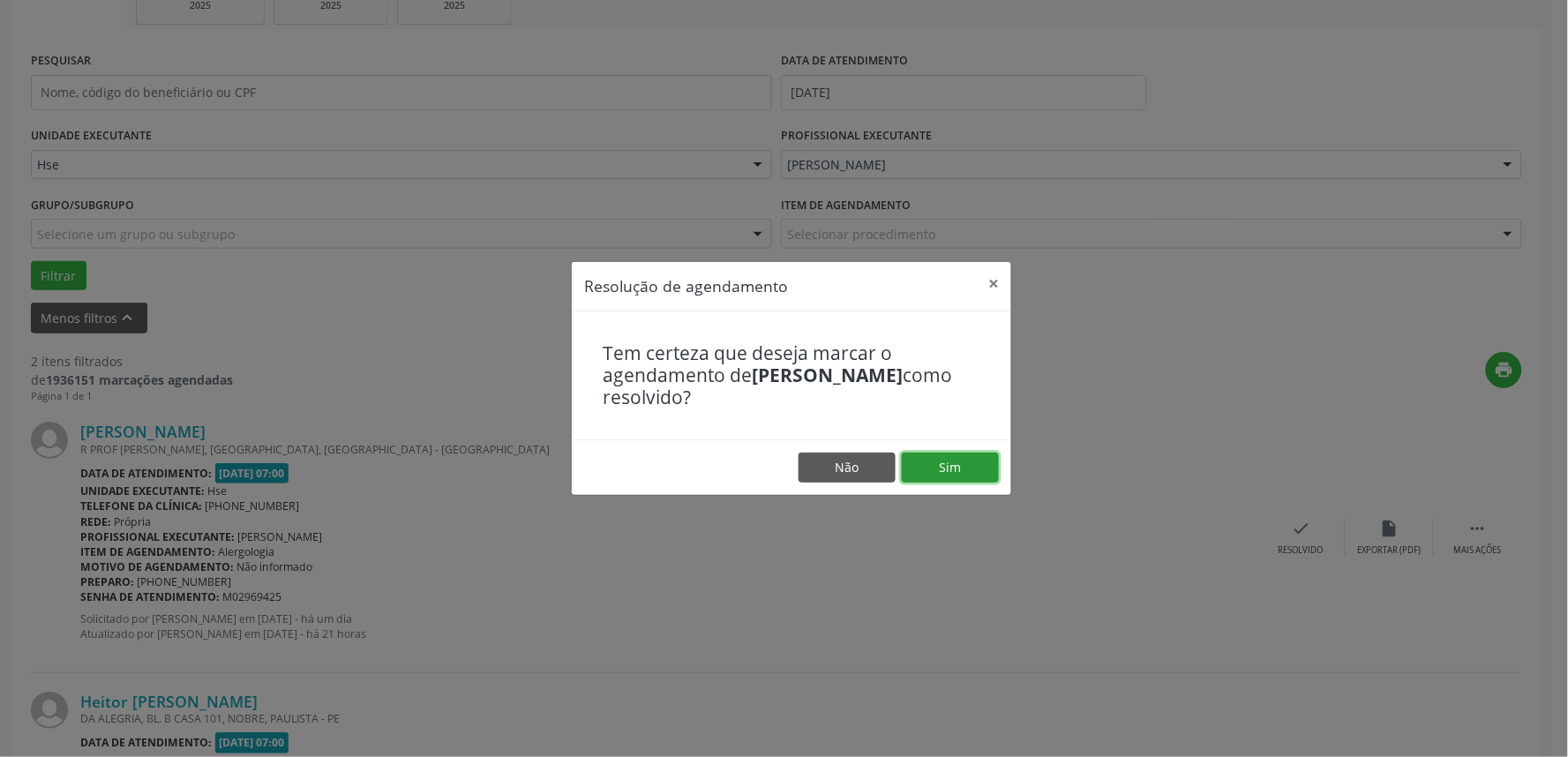
click at [946, 478] on button "Sim" at bounding box center [950, 467] width 97 height 30
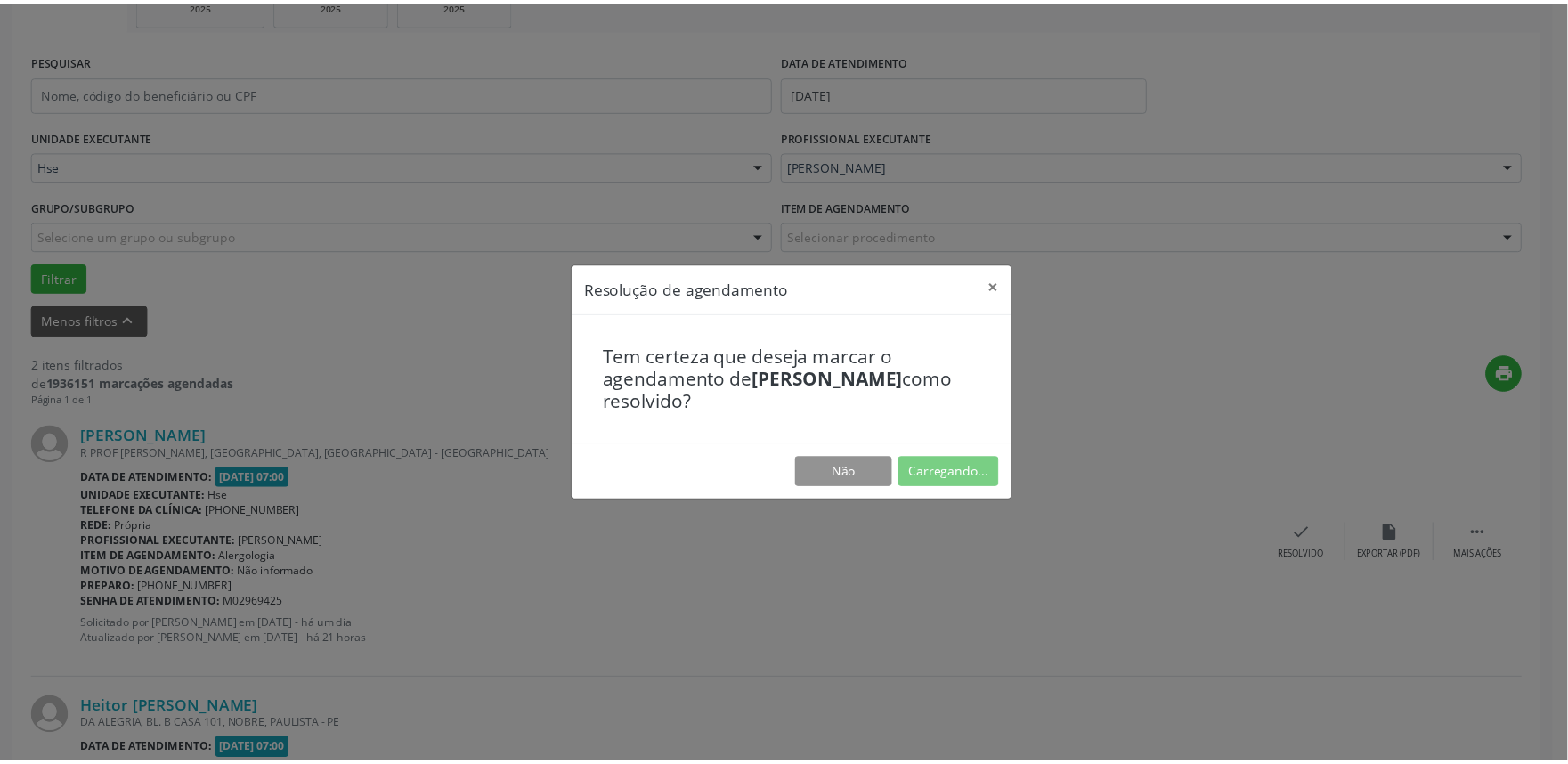
scroll to position [0, 0]
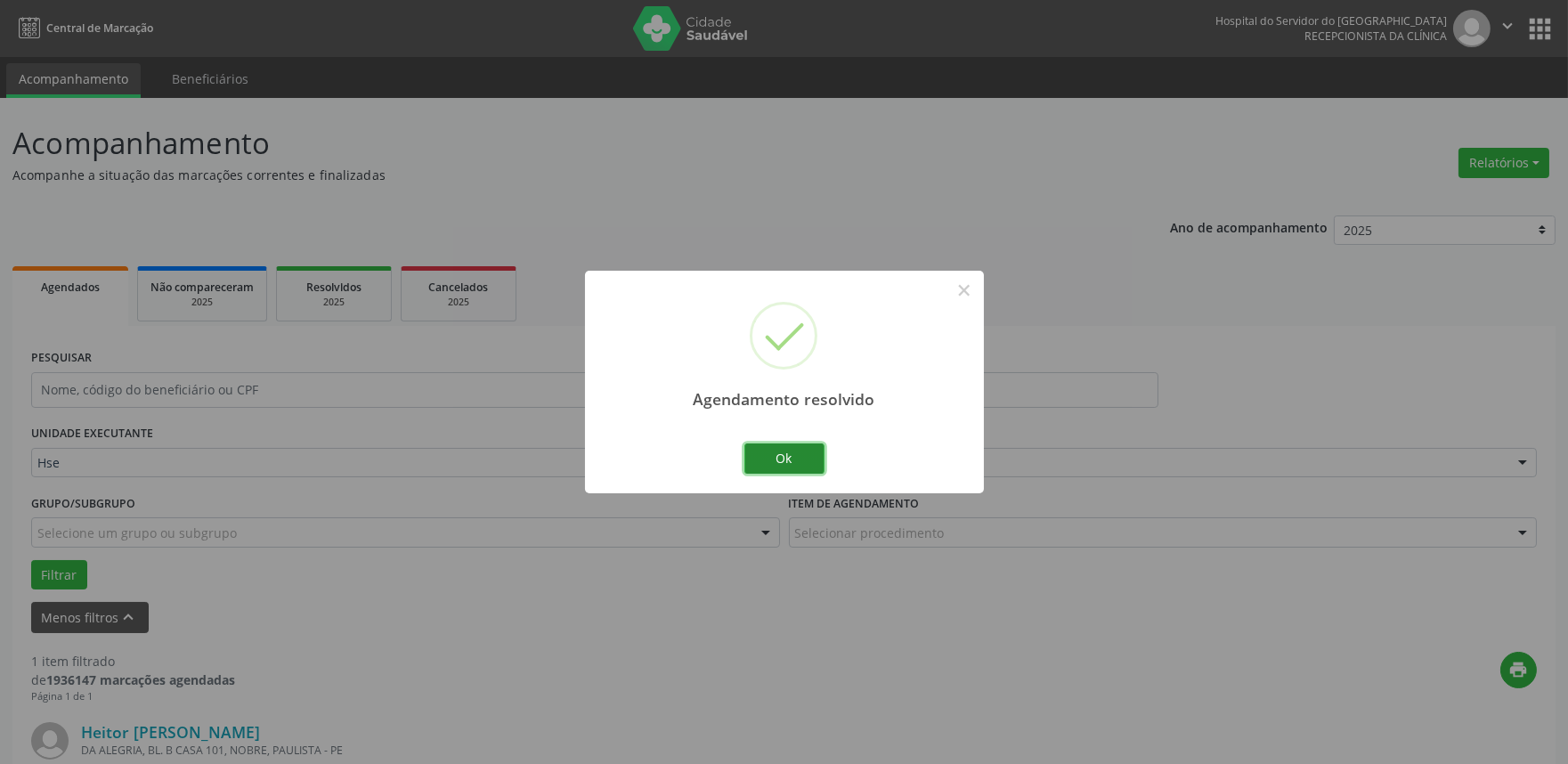
click at [804, 463] on button "Ok" at bounding box center [784, 459] width 80 height 31
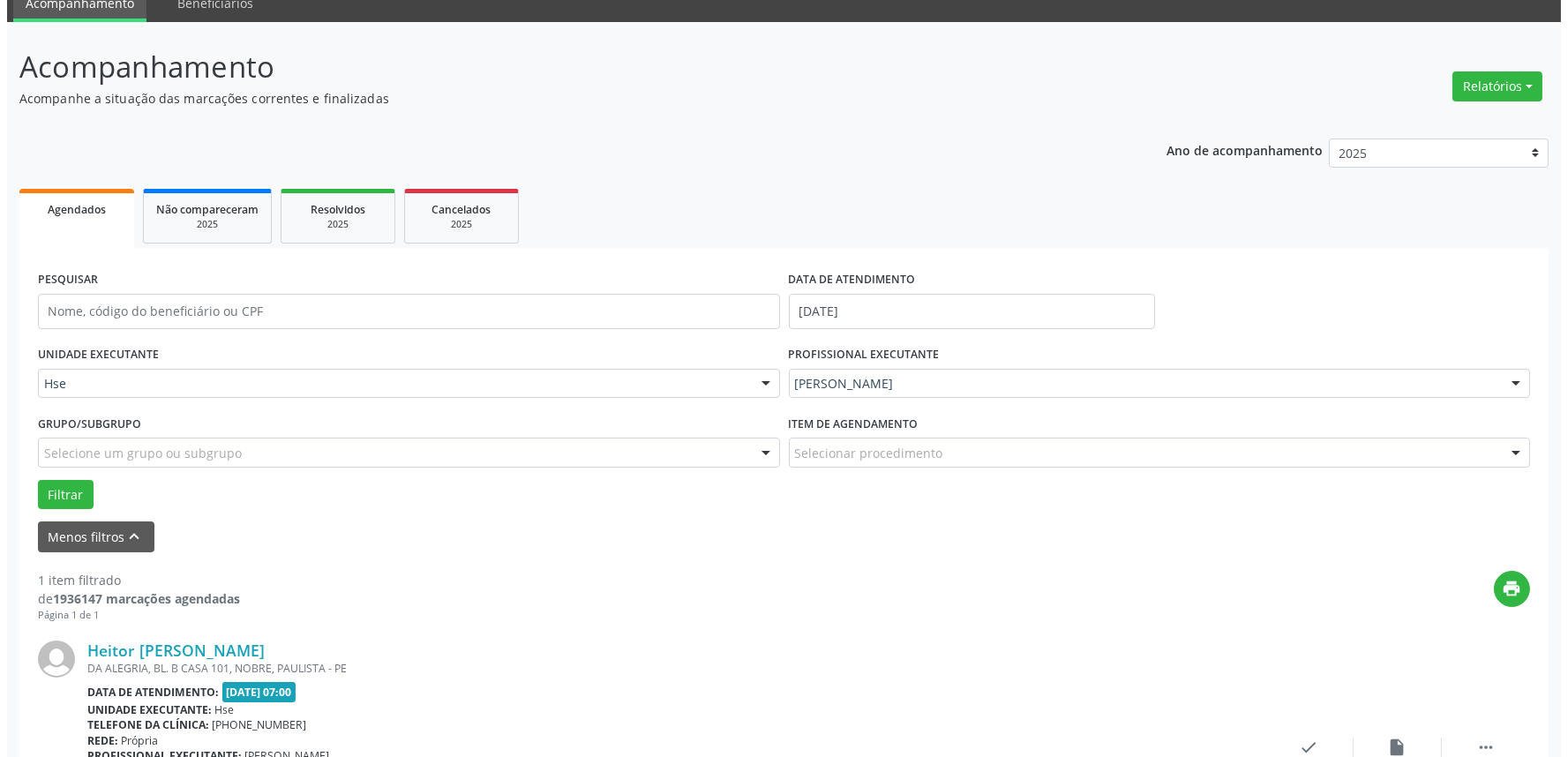
scroll to position [196, 0]
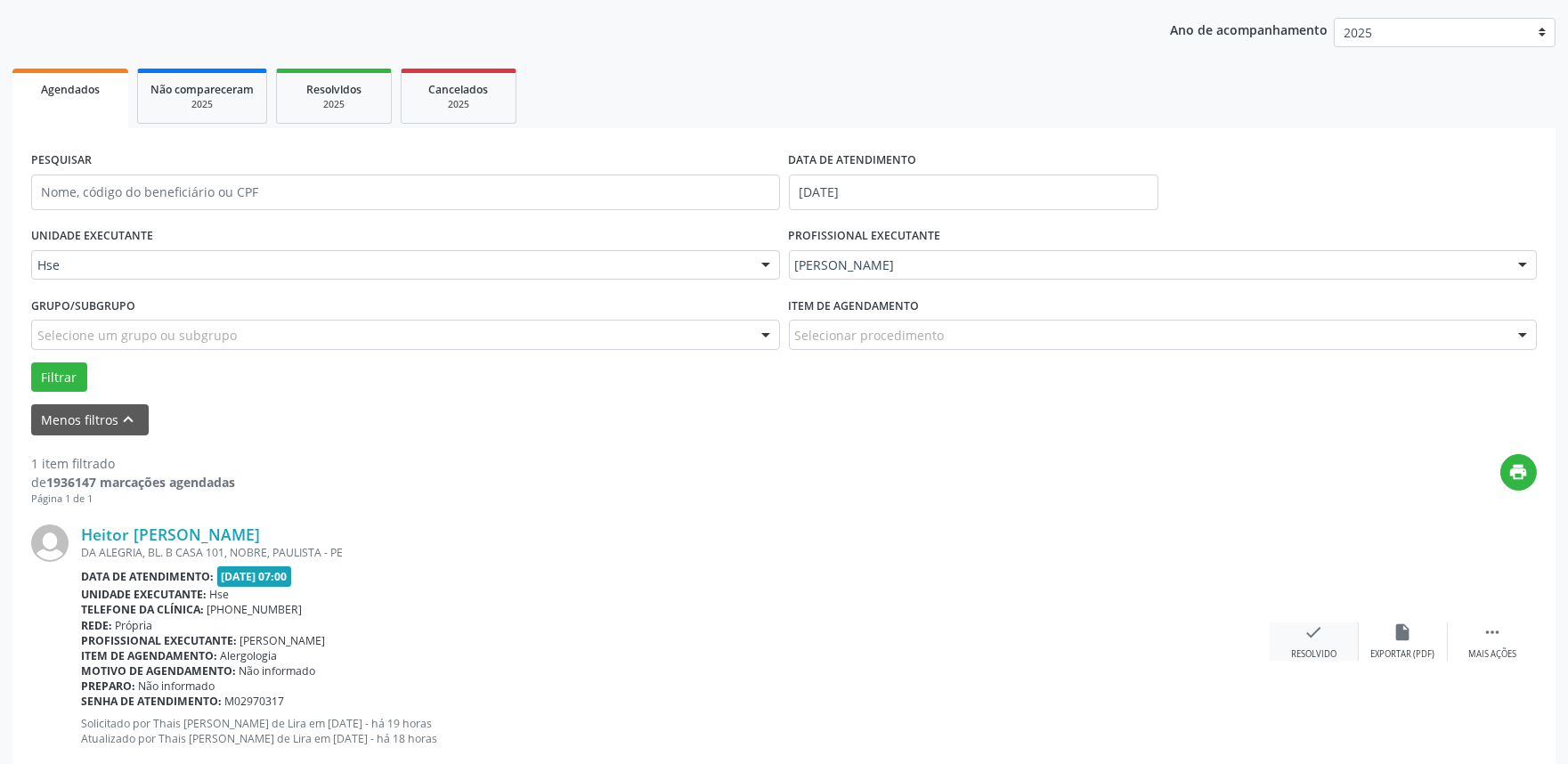
click at [1315, 637] on icon "check" at bounding box center [1314, 632] width 20 height 20
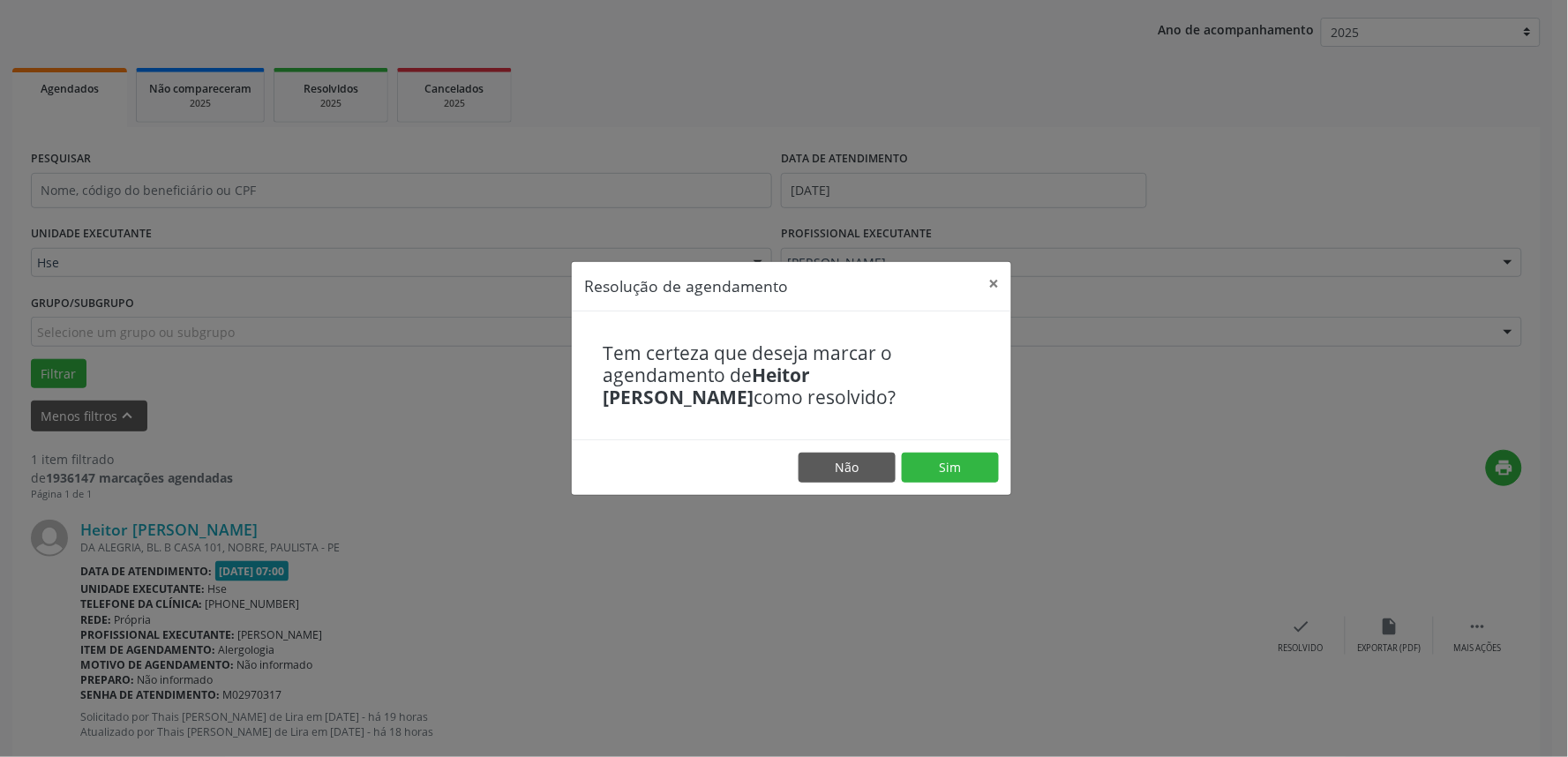
click at [1000, 469] on footer "Não Sim" at bounding box center [791, 467] width 440 height 56
click at [977, 473] on button "Sim" at bounding box center [950, 467] width 97 height 30
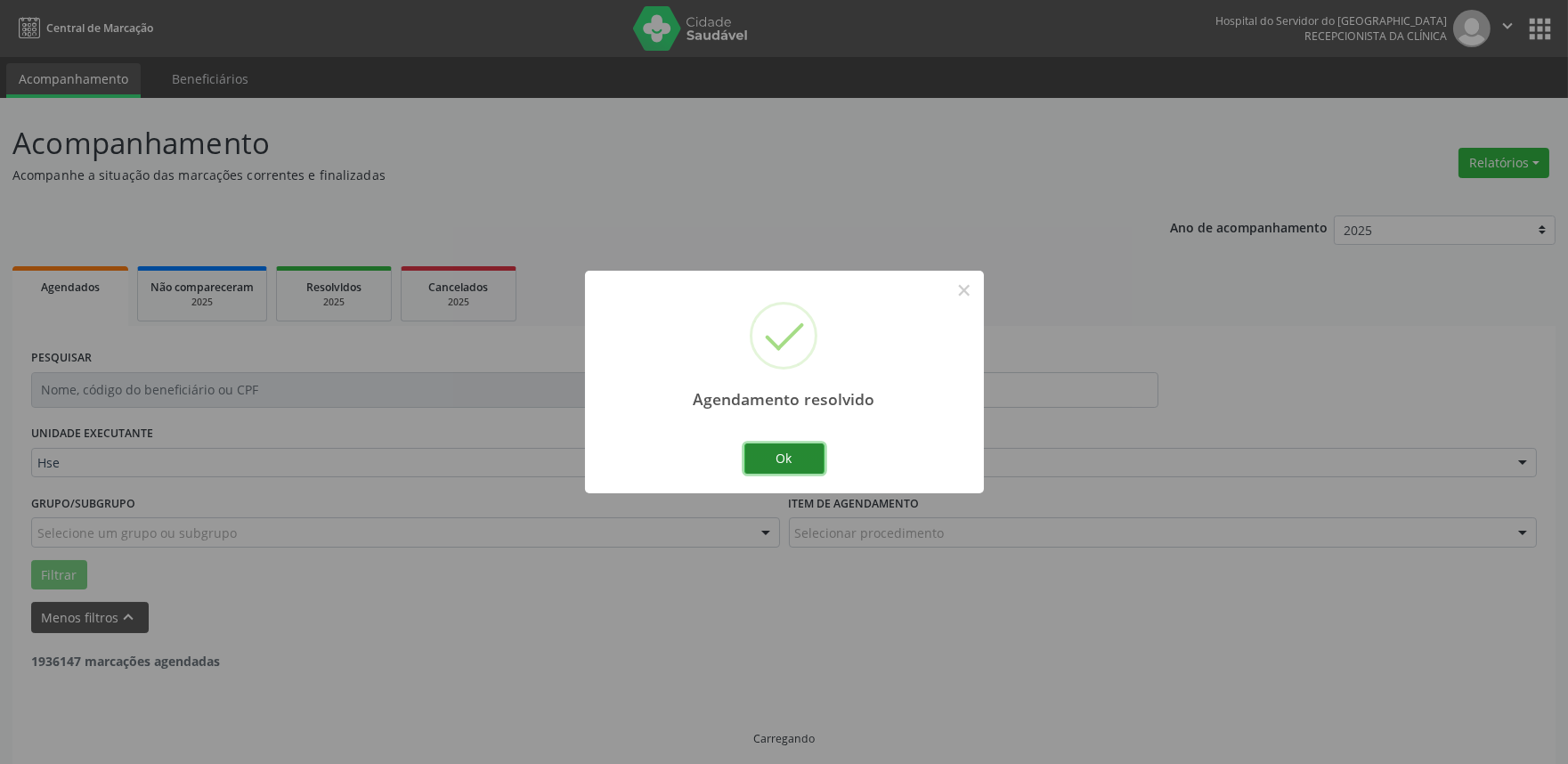
click at [796, 453] on button "Ok" at bounding box center [784, 459] width 80 height 31
